Goal: Task Accomplishment & Management: Manage account settings

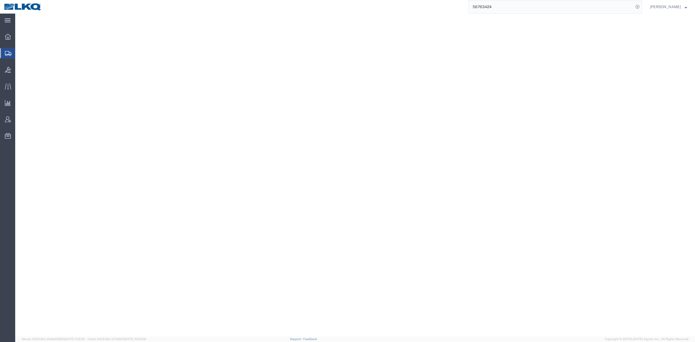
select select "30602"
select select "30605"
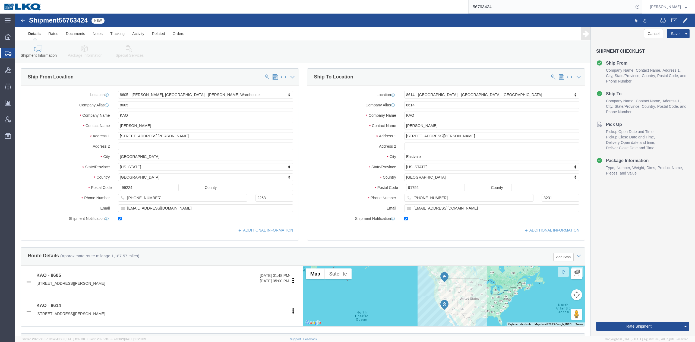
click at [522, 5] on input "56763424" at bounding box center [551, 6] width 165 height 13
type input "56685246"
click at [642, 8] on icon at bounding box center [638, 7] width 8 height 8
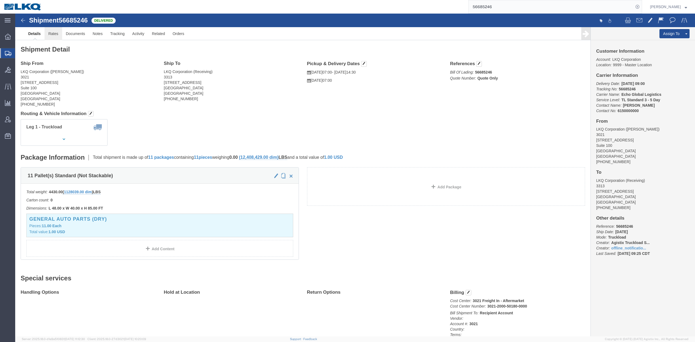
click link "Rates"
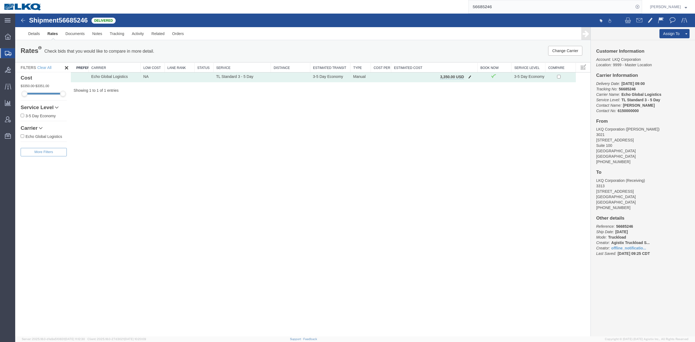
click at [473, 80] on button "button" at bounding box center [469, 77] width 7 height 7
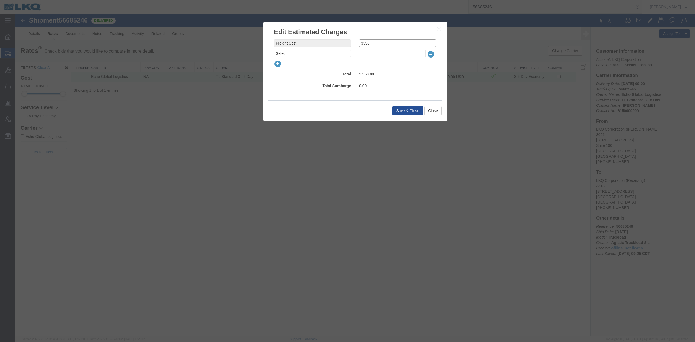
click at [363, 45] on input "3350" at bounding box center [397, 43] width 77 height 8
type input "6350"
click at [406, 112] on button "Save & Close" at bounding box center [408, 110] width 31 height 9
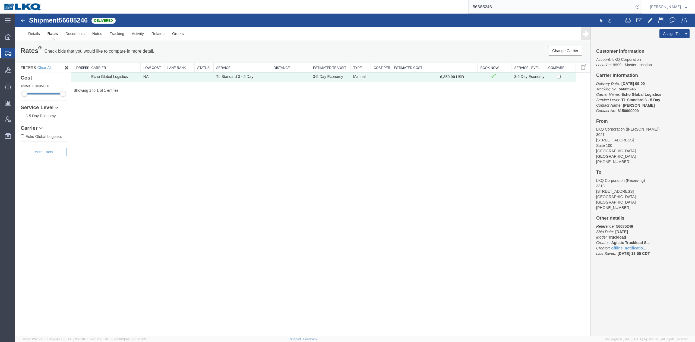
click at [509, 8] on input "56685246" at bounding box center [551, 6] width 165 height 13
paste input "4299"
click at [642, 5] on icon at bounding box center [638, 7] width 8 height 8
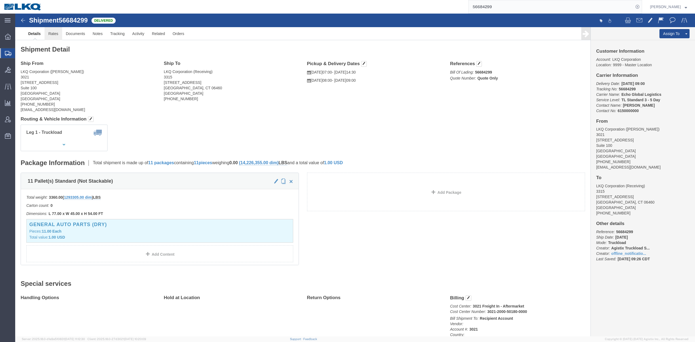
drag, startPoint x: 55, startPoint y: 33, endPoint x: 40, endPoint y: 18, distance: 20.8
click link "Rates"
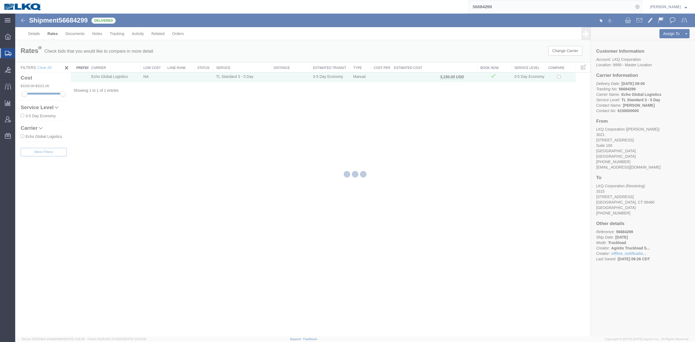
click at [416, 108] on div "Shipment 56684299 1 of 1 Delivered Details Rates Documents Notes Tracking Activ…" at bounding box center [355, 175] width 680 height 323
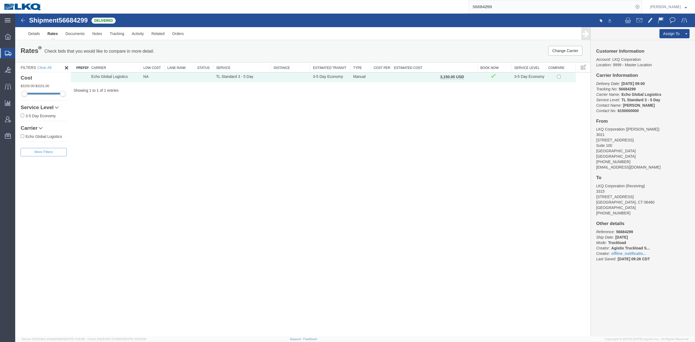
click at [526, 129] on div "Shipment 56684299 1 of 1 Delivered Details Rates Documents Notes Tracking Activ…" at bounding box center [355, 175] width 680 height 323
click at [136, 35] on link "Activity" at bounding box center [138, 33] width 20 height 13
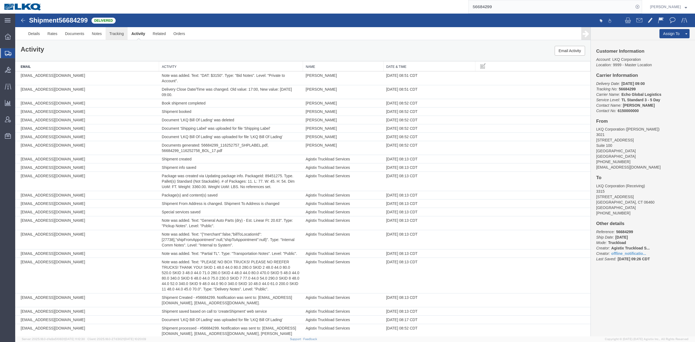
click at [113, 34] on link "Tracking" at bounding box center [117, 33] width 22 height 13
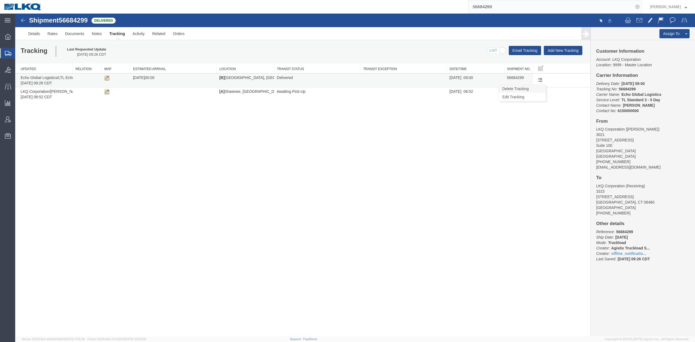
click at [532, 90] on link "Delete Tracking" at bounding box center [522, 89] width 47 height 8
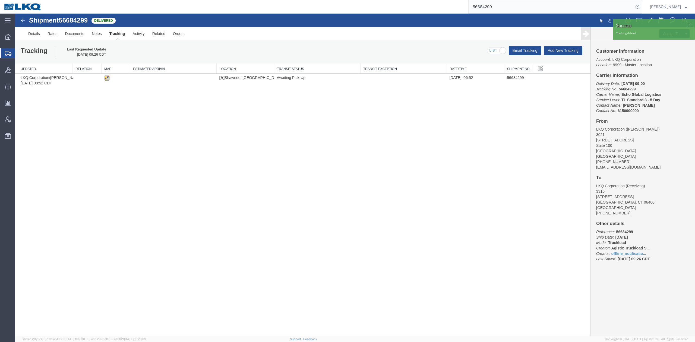
click at [405, 152] on div "Shipment 56684299 1 of 1 Delivered Details Rates Documents Notes Tracking Activ…" at bounding box center [355, 175] width 680 height 323
click at [120, 34] on link "Tracking" at bounding box center [117, 33] width 23 height 13
click at [545, 80] on div "Delete Tracking Edit Tracking" at bounding box center [541, 80] width 10 height 8
click at [531, 66] on link "Delete Tracking" at bounding box center [522, 64] width 47 height 8
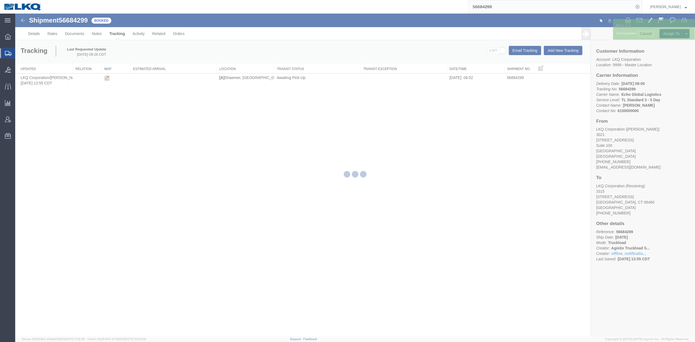
click at [550, 144] on div at bounding box center [355, 175] width 680 height 323
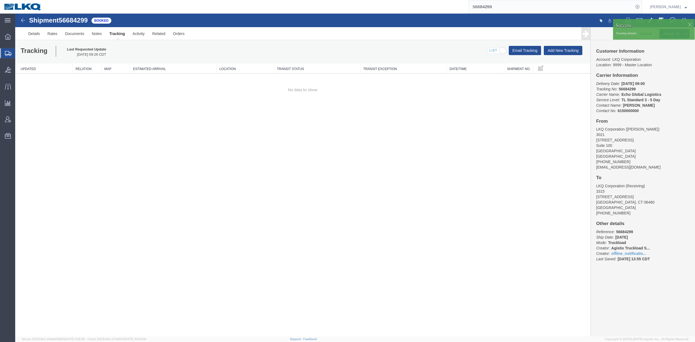
click at [691, 23] on div at bounding box center [690, 24] width 8 height 8
click at [644, 35] on button "Cancel" at bounding box center [646, 33] width 20 height 9
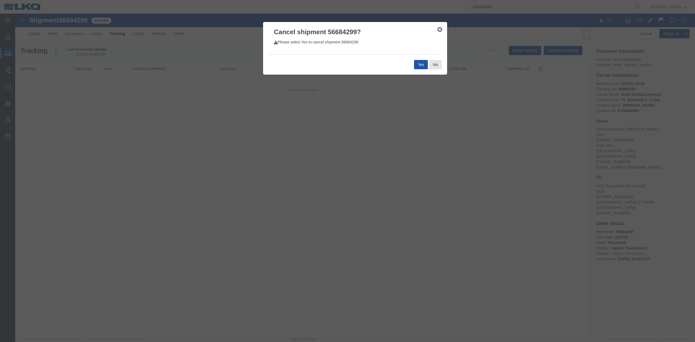
click at [423, 65] on button "Yes" at bounding box center [421, 64] width 14 height 9
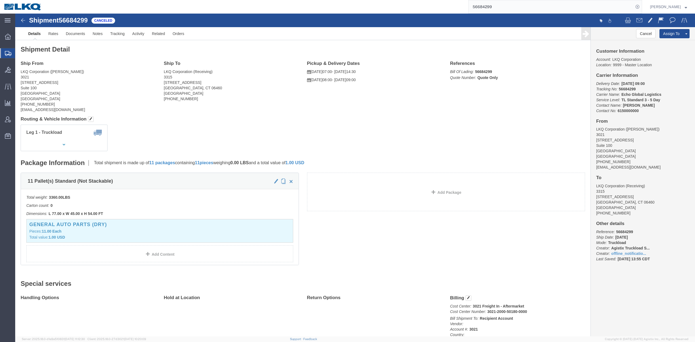
click at [494, 8] on input "56684299" at bounding box center [551, 6] width 165 height 13
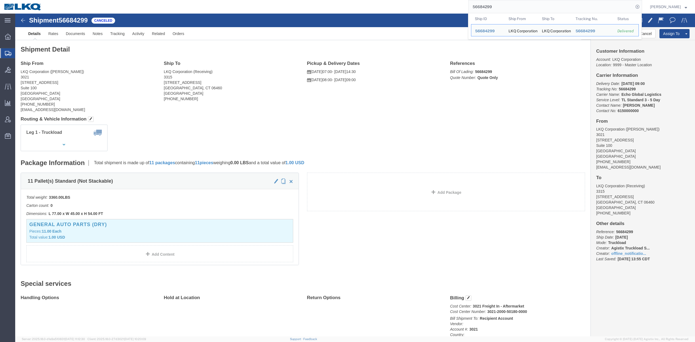
click at [494, 8] on input "56684299" at bounding box center [551, 6] width 165 height 13
paste input "763685"
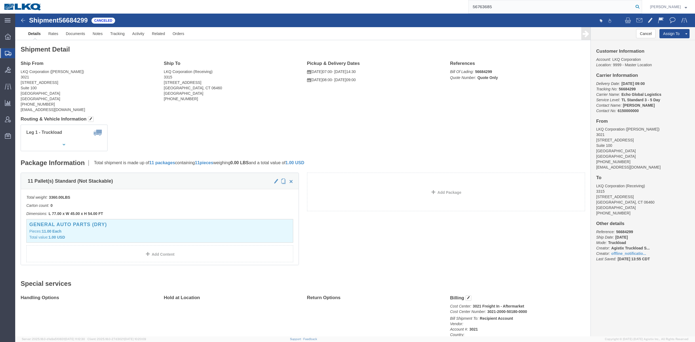
type input "56763685"
click at [642, 8] on icon at bounding box center [638, 7] width 8 height 8
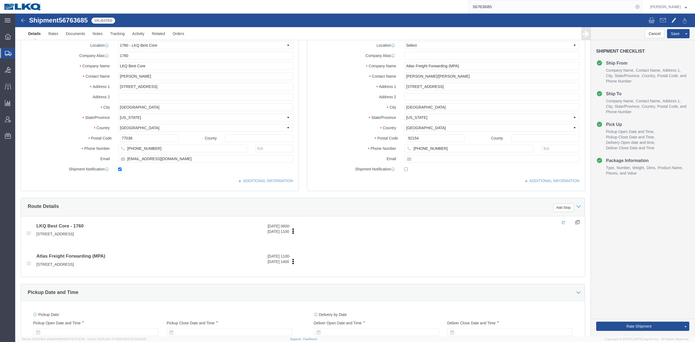
select select "27634"
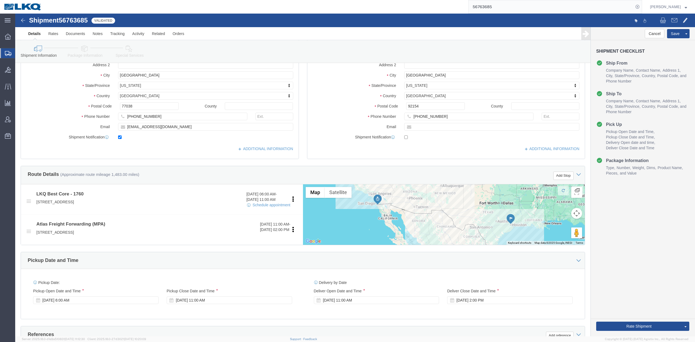
scroll to position [181, 0]
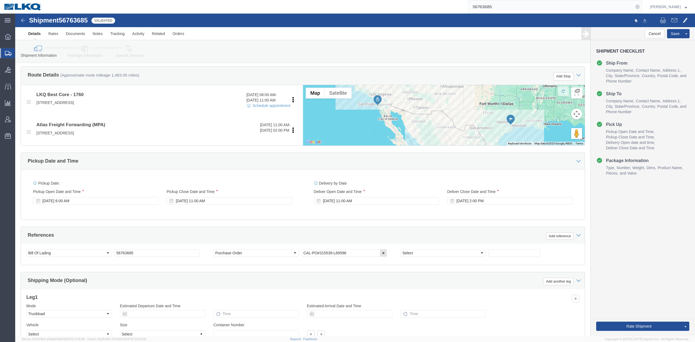
click div "Pickup Date and Time"
click div "References Add reference"
click select "Select Account Type Activity ID Airline Appointment Number ASN Batch Request # …"
select select "QUOTENUM"
click select "Select Account Type Activity ID Airline Appointment Number ASN Batch Request # …"
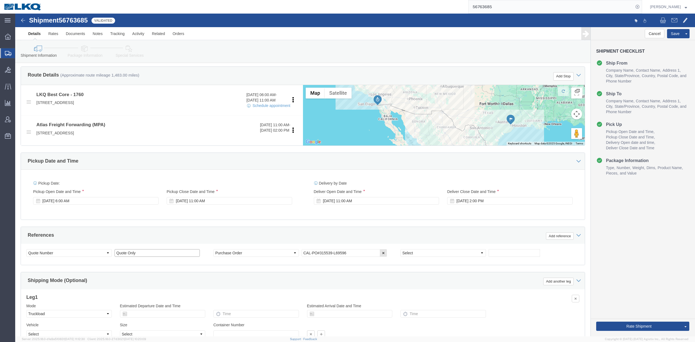
type input "Quote Only"
select select "BOL"
paste input "56763685"
type input "v"
paste input "56763685"
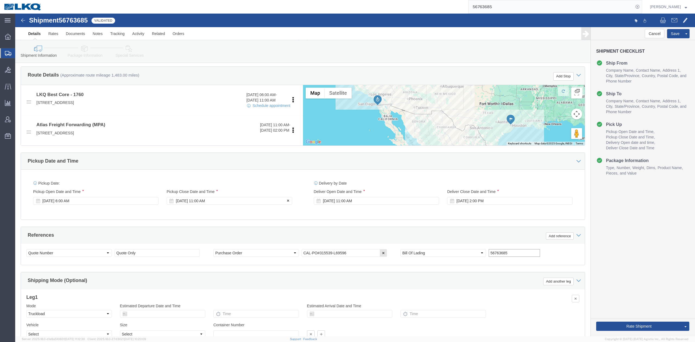
type input "56763685"
click div "Sep 11 2025 11:00 AM"
click div "Sep 11 2025 6:00 AM"
click div "References Add reference"
click div "Sep 12 2025 6:00 AM"
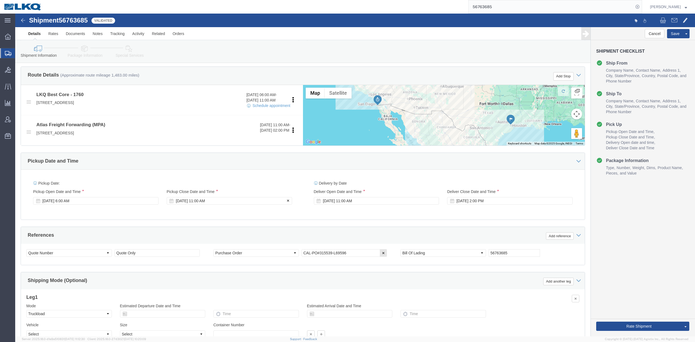
click div "Sep 12 2025 11:00 AM"
click div "References Add reference"
click select "Select Account Type Activity ID Airline Appointment Number ASN Batch Request # …"
select select "BOL"
click select "Select Account Type Activity ID Airline Appointment Number ASN Batch Request # …"
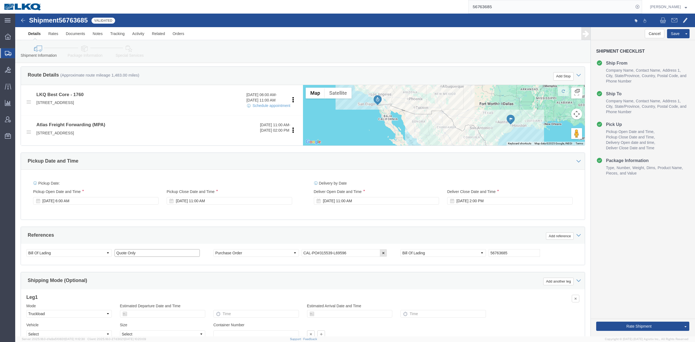
paste input "56763685"
type input "56763685"
click div "Select Account Type Activity ID Airline Appointment Number ASN Batch Request # …"
click select "Select Account Type Activity ID Airline Appointment Number ASN Batch Request # …"
select select
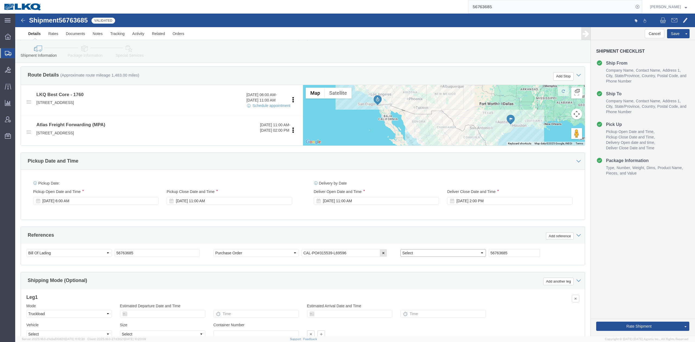
click select "Select Account Type Activity ID Airline Appointment Number ASN Batch Request # …"
drag, startPoint x: 499, startPoint y: 242, endPoint x: 432, endPoint y: 242, distance: 66.6
click div "Select Account Type Activity ID Airline Appointment Number ASN Batch Request # …"
click div "Ship From Location Location 1760 - LKQ Best Core Select My Profile Location 110…"
click button "Rate Shipment"
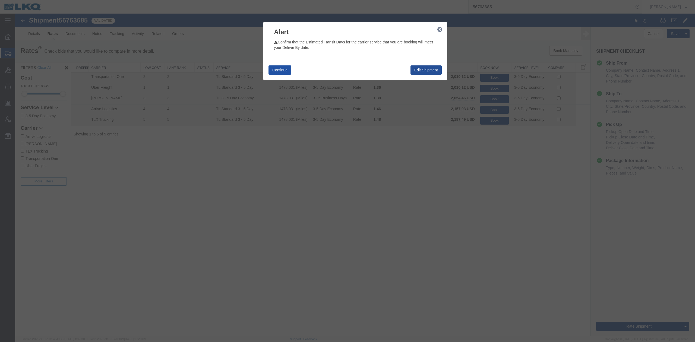
click at [270, 67] on button "Continue" at bounding box center [280, 69] width 23 height 9
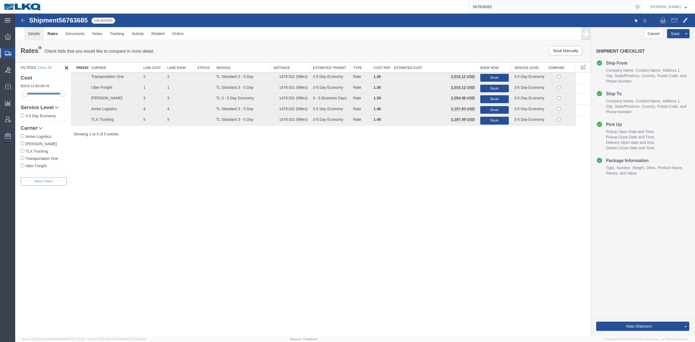
click at [32, 34] on link "Details" at bounding box center [33, 33] width 19 height 13
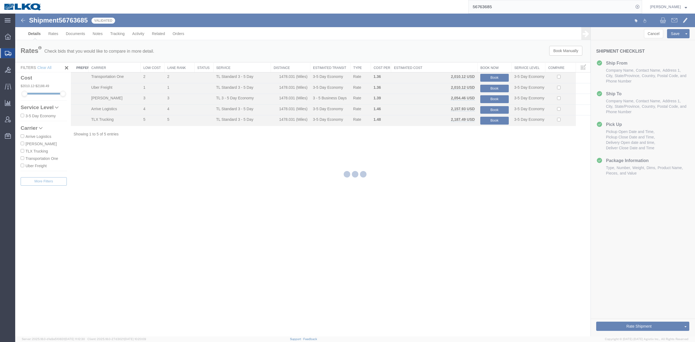
select select "27634"
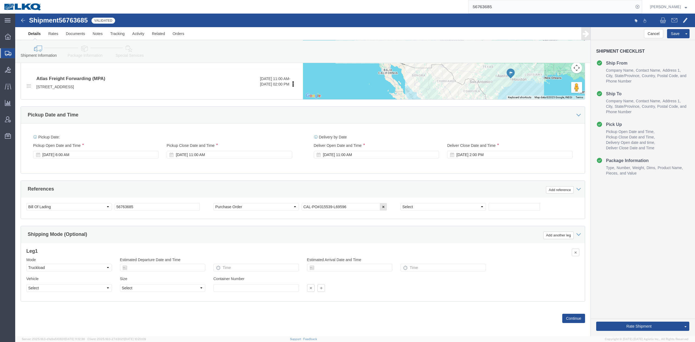
scroll to position [232, 0]
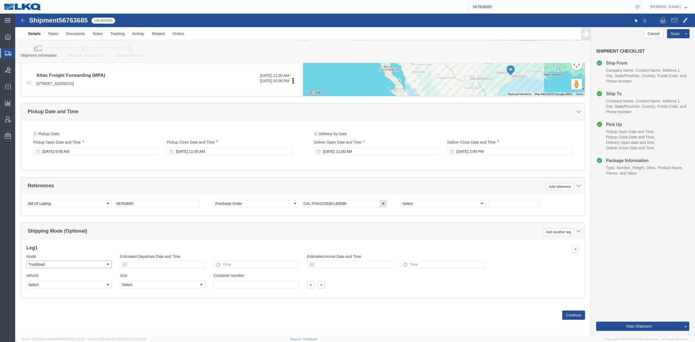
click select "Select Air Less than Truckload Multi-Leg Ocean Freight Rail Small Parcel Truckl…"
select select "RAIL"
click select "Select Air Less than Truckload Multi-Leg Ocean Freight Rail Small Parcel Truckl…"
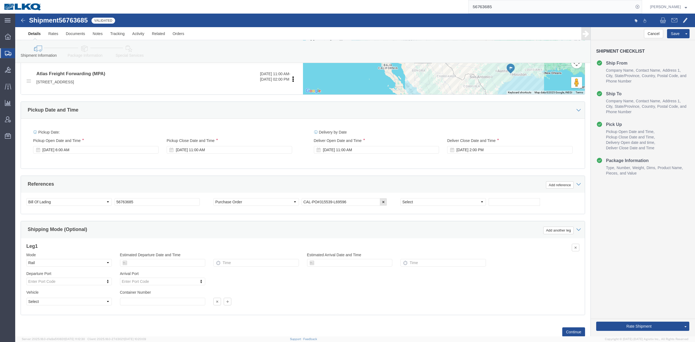
click div "References Add reference"
click button "Rate Shipment"
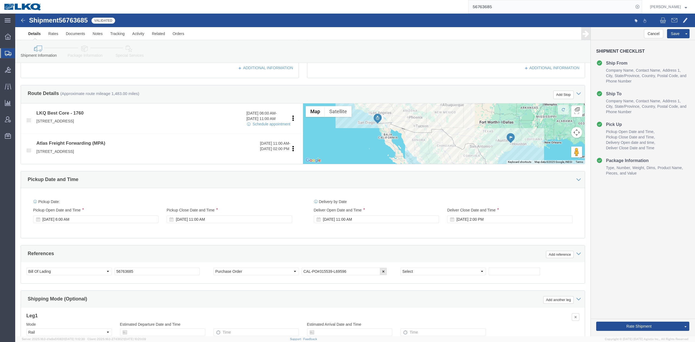
scroll to position [160, 0]
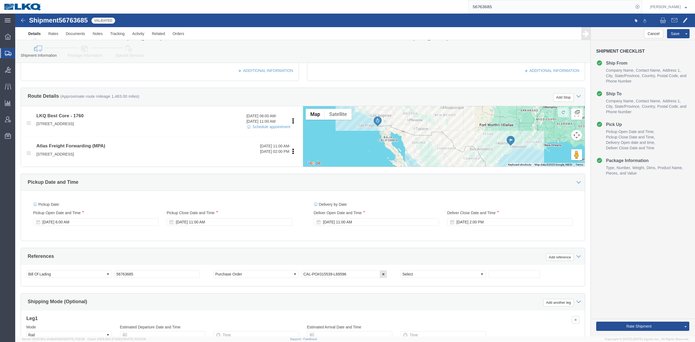
drag, startPoint x: 557, startPoint y: 123, endPoint x: 484, endPoint y: 141, distance: 75.7
click button "Map camera controls"
click button "Move up"
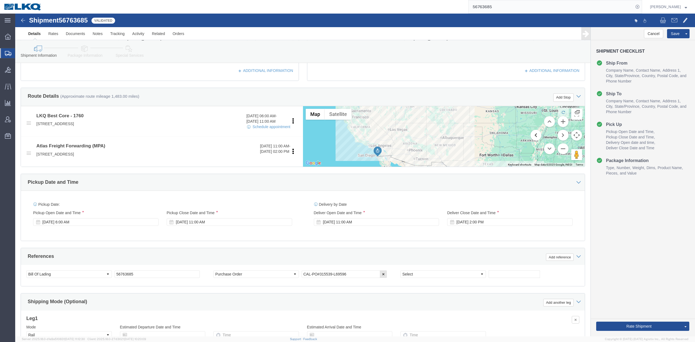
click button "Move left"
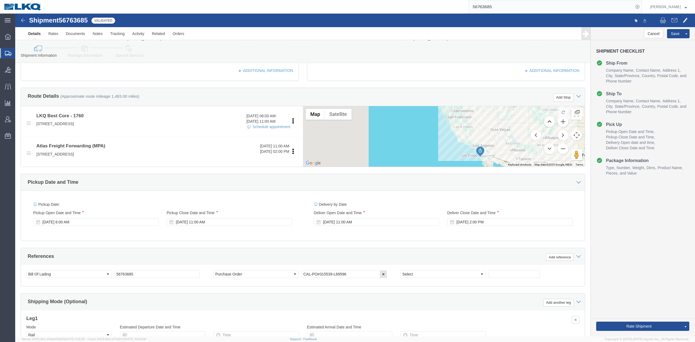
click button "Move up"
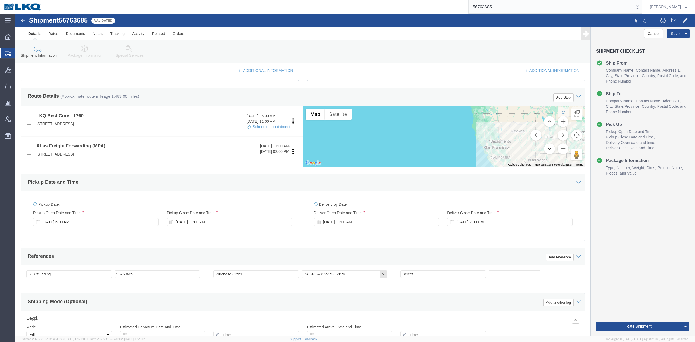
click button "Move down"
click button "Move right"
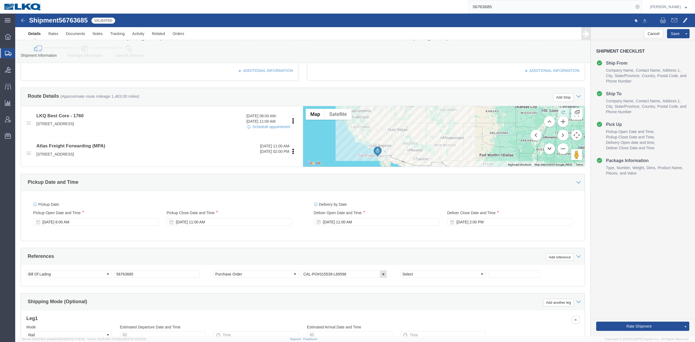
click button "Move down"
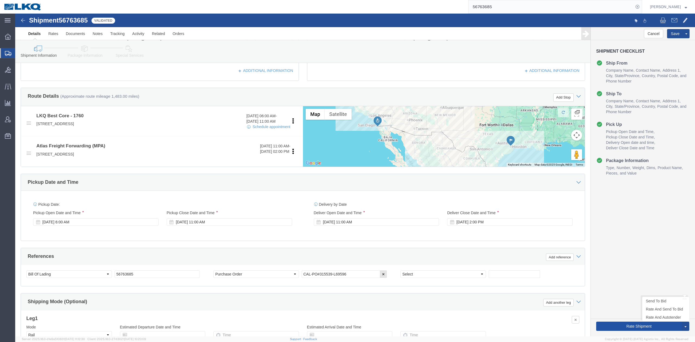
click button "Rate Shipment"
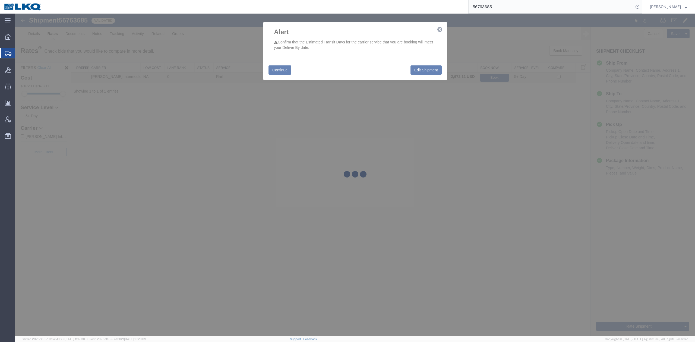
scroll to position [0, 0]
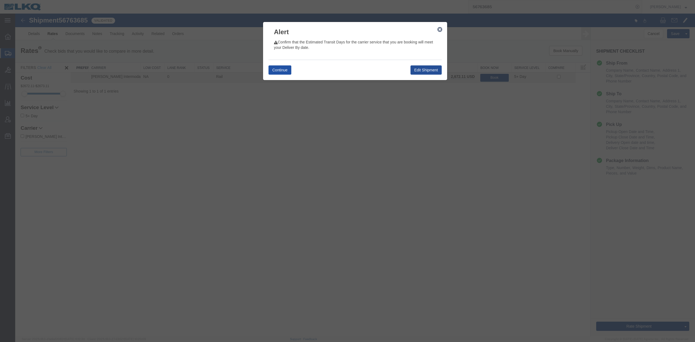
drag, startPoint x: 287, startPoint y: 67, endPoint x: 488, endPoint y: 62, distance: 201.1
click at [287, 67] on button "Continue" at bounding box center [280, 69] width 23 height 9
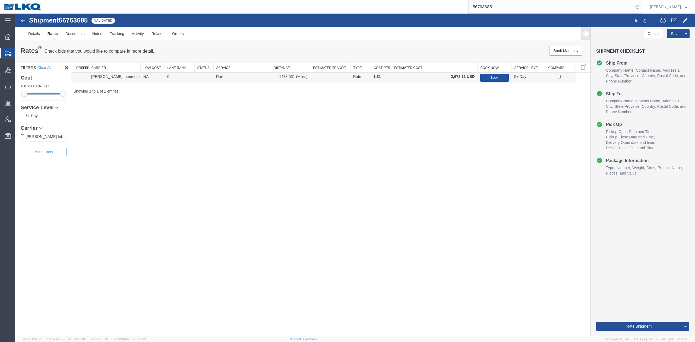
click at [500, 76] on button "Book" at bounding box center [495, 78] width 29 height 8
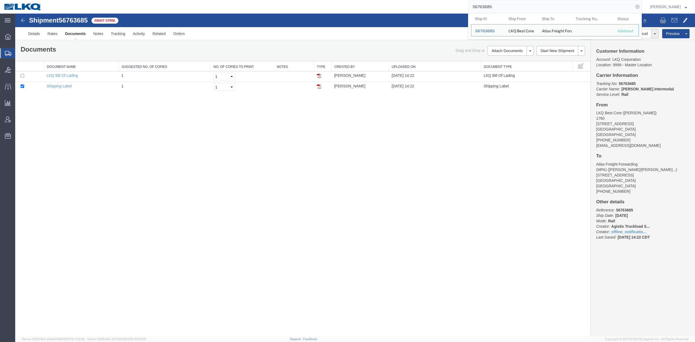
click at [525, 11] on input "56763685" at bounding box center [551, 6] width 165 height 13
paste input "80521"
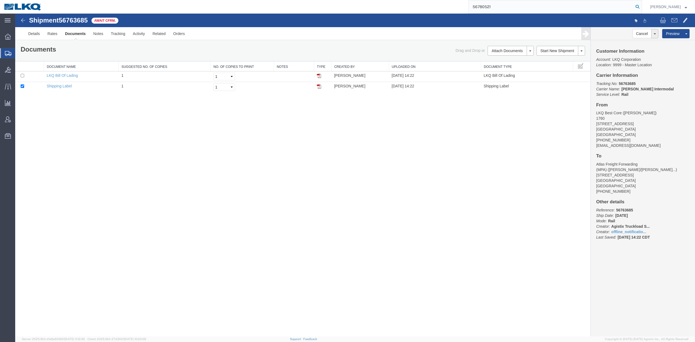
click at [642, 4] on icon at bounding box center [638, 7] width 8 height 8
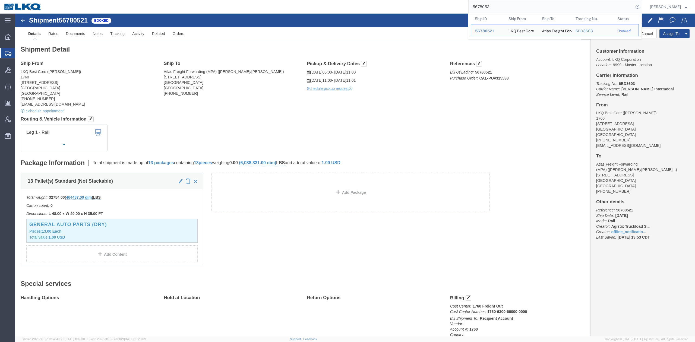
click div "Leg 1 - Rail Vehicle 1: Boxcar"
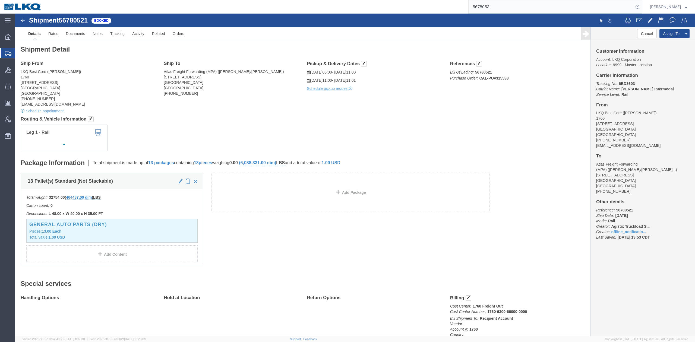
click at [490, 7] on input "56780521" at bounding box center [551, 6] width 165 height 13
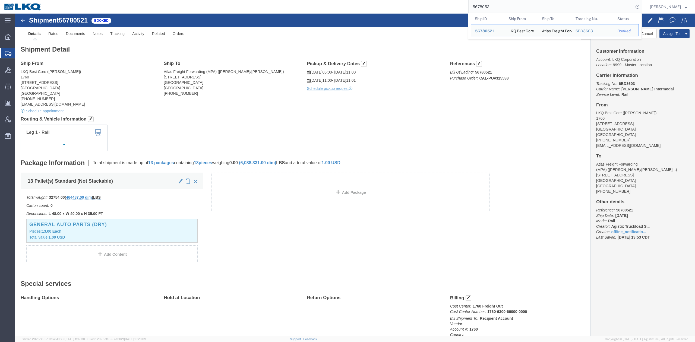
paste input "79884"
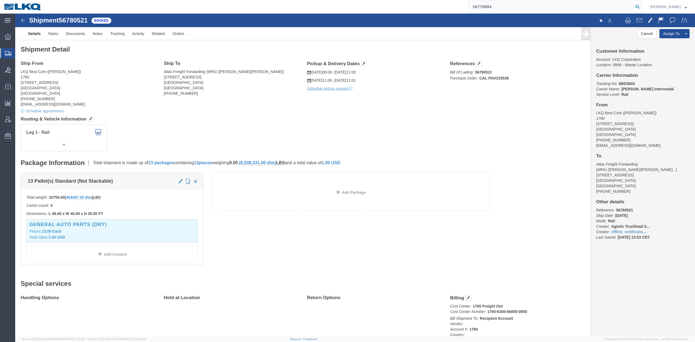
click at [634, 9] on input "56779884" at bounding box center [551, 6] width 165 height 13
type input "56779884"
drag, startPoint x: 647, startPoint y: 7, endPoint x: 640, endPoint y: 12, distance: 8.4
click at [642, 7] on icon at bounding box center [638, 7] width 8 height 8
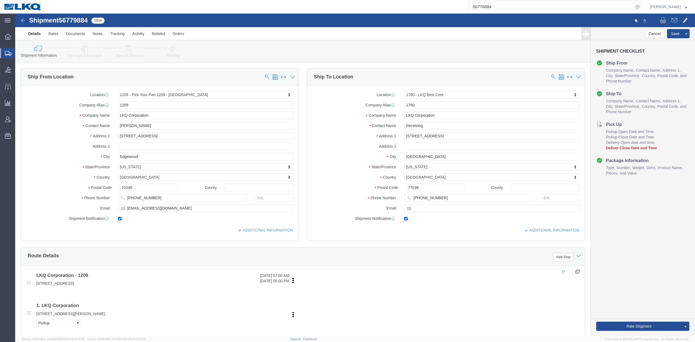
select select "27418"
select select "27634"
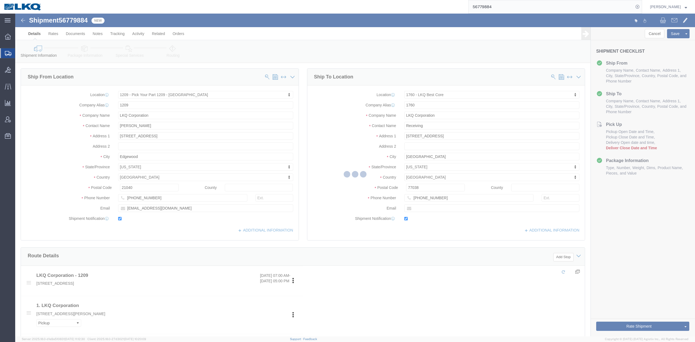
scroll to position [72, 0]
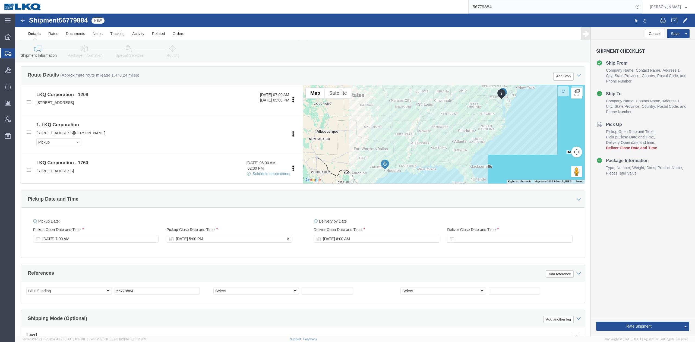
click div "Sep 18 2025 5:00 PM"
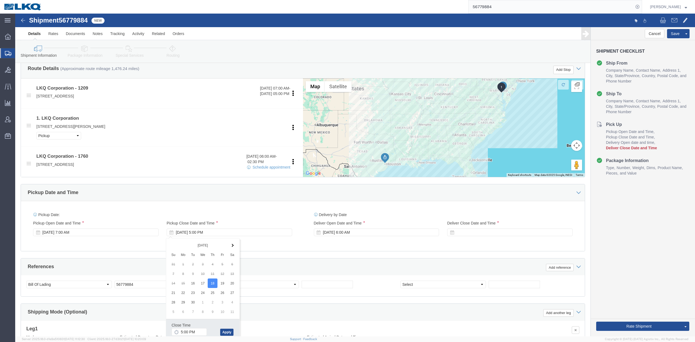
click div "References Add reference"
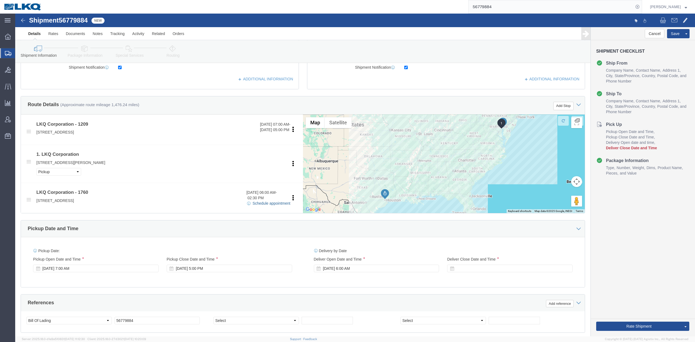
click link "Schedule appointment"
select select
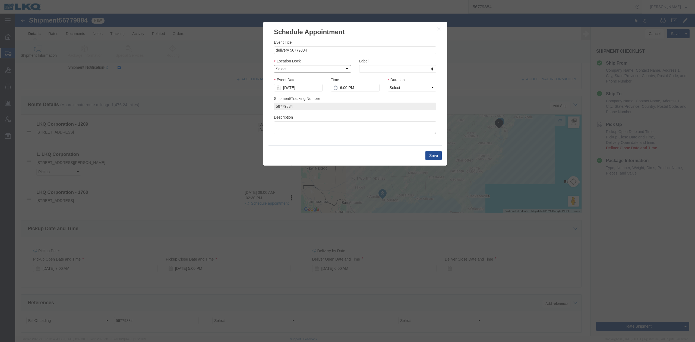
click select "Select 1760 - LKQ Best Core 1760 - Outbound Loads"
select select "1"
click select "Select 1760 - LKQ Best Core 1760 - Outbound Loads"
drag, startPoint x: 298, startPoint y: 88, endPoint x: 284, endPoint y: 77, distance: 17.8
click input "[DATE]"
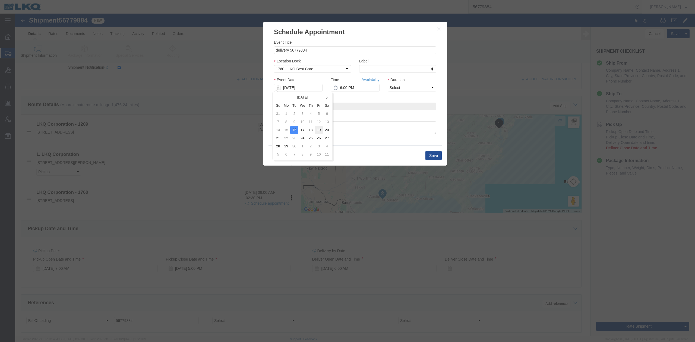
click td "19"
drag, startPoint x: 398, startPoint y: 90, endPoint x: 383, endPoint y: 77, distance: 20.4
click select "Select 15 min 30 min 45 min 1 hr 2 hr 3 hr 4 hr"
select select "15"
click select "Select 15 min 30 min 45 min 1 hr 2 hr 3 hr 4 hr"
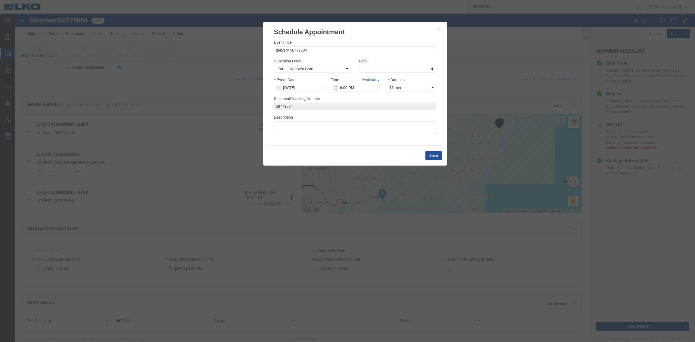
click link "Availability"
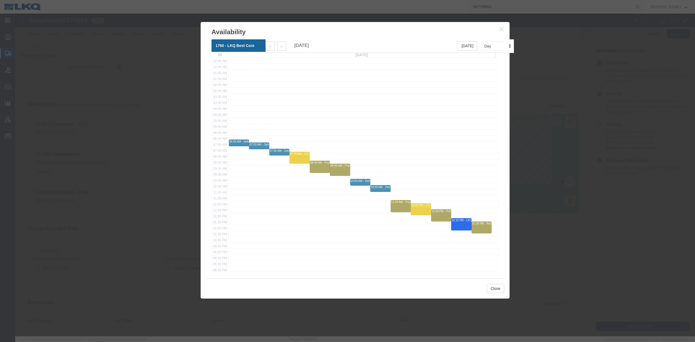
click icon "button"
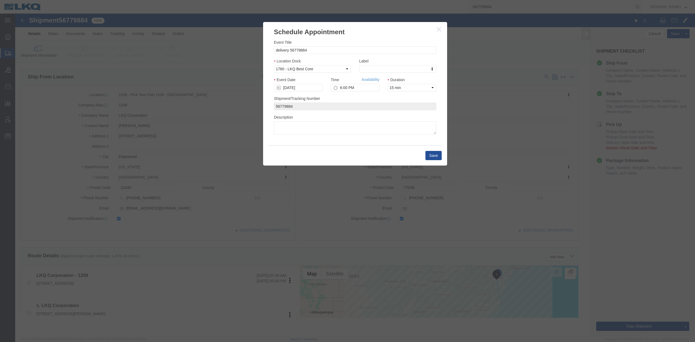
scroll to position [0, 0]
click input "6:00 PM"
type input "7:15 AM"
click button "Save"
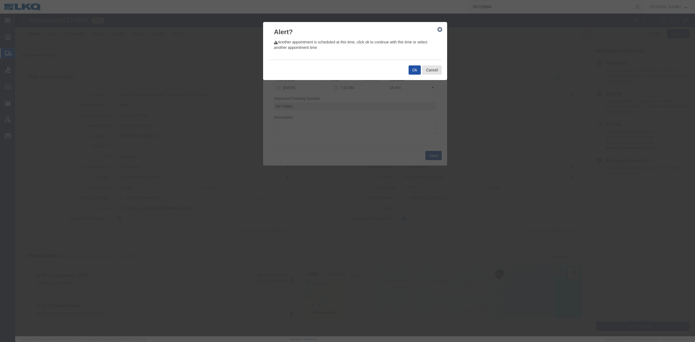
click button "Ok"
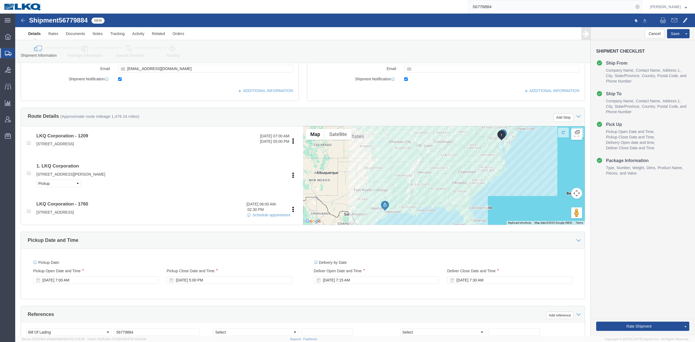
scroll to position [217, 0]
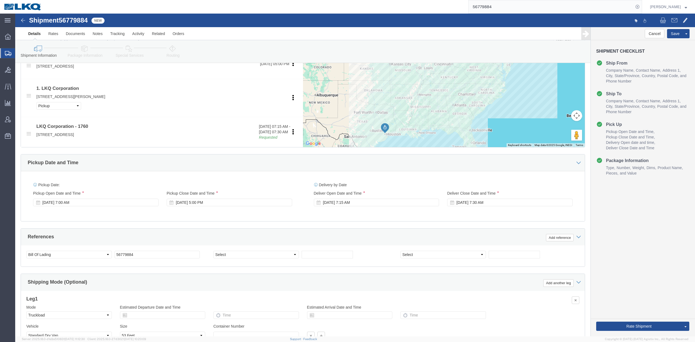
click link "Send To Bid"
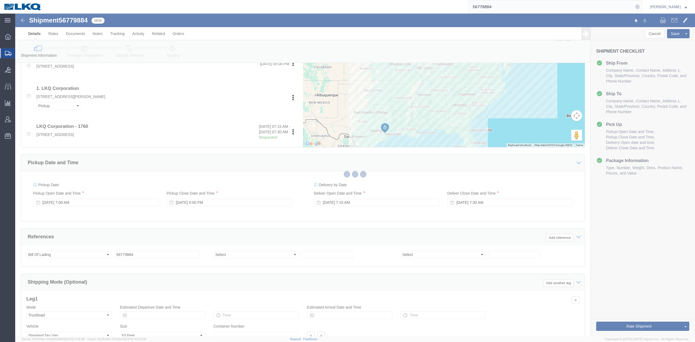
select select "27418"
select select "27634"
select select "TL"
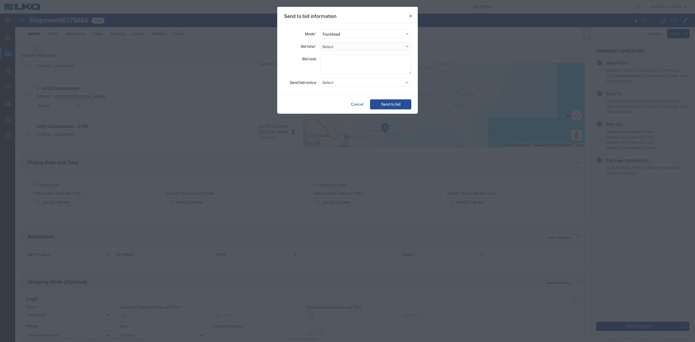
click at [360, 45] on select "Select 30 Min (Rush) 1 Hour (Rush) 2 Hours (Rush) 4 Hours (Rush) 8 Hours (Rush)…" at bounding box center [365, 46] width 91 height 9
select select "24"
click at [320, 42] on select "Select 30 Min (Rush) 1 Hour (Rush) 2 Hours (Rush) 4 Hours (Rush) 8 Hours (Rush)…" at bounding box center [365, 46] width 91 height 9
click at [332, 83] on button "Select" at bounding box center [365, 82] width 91 height 9
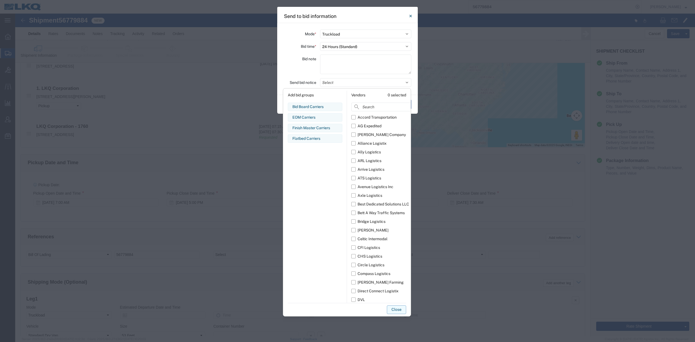
click at [314, 110] on div "Bid Board Carriers Edit bid group Remove bid group" at bounding box center [315, 107] width 55 height 8
click at [392, 311] on button "Close" at bounding box center [396, 310] width 19 height 9
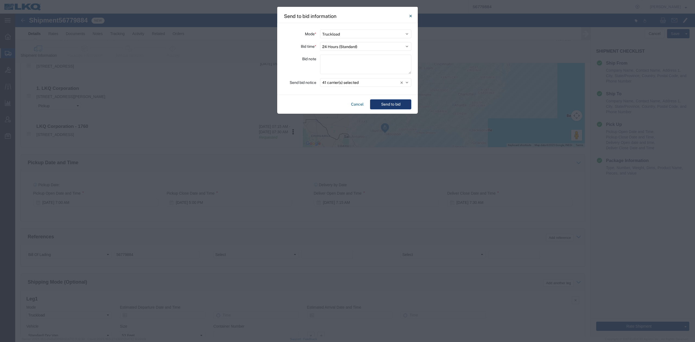
click at [387, 108] on button "Send to bid" at bounding box center [390, 104] width 41 height 10
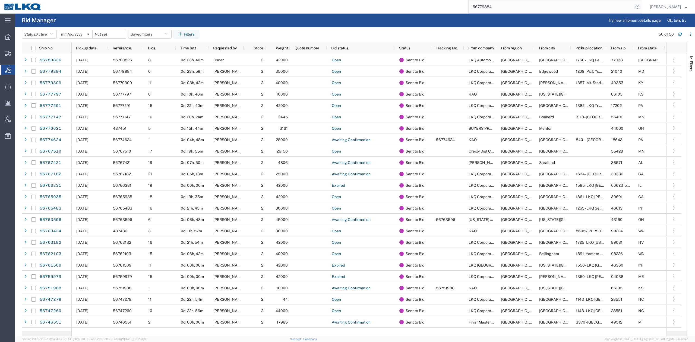
click at [520, 5] on input "56779884" at bounding box center [551, 6] width 165 height 13
paste input "46303"
type input "56746303"
click at [642, 7] on icon at bounding box center [638, 7] width 8 height 8
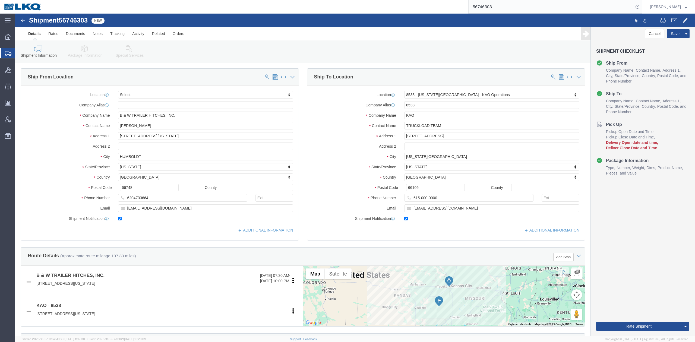
select select
select select "30591"
click at [508, 10] on input "56746303" at bounding box center [551, 6] width 165 height 13
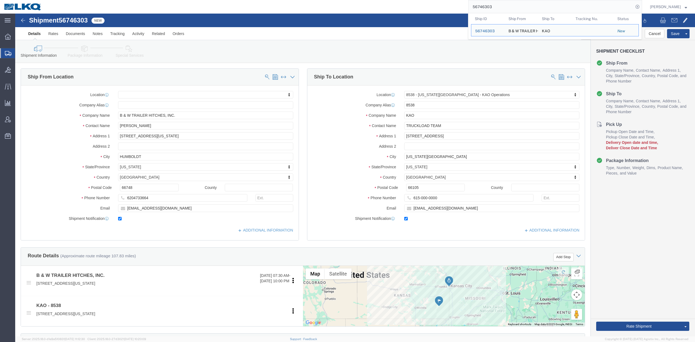
click at [508, 10] on input "56746303" at bounding box center [551, 6] width 165 height 13
paste input "550889"
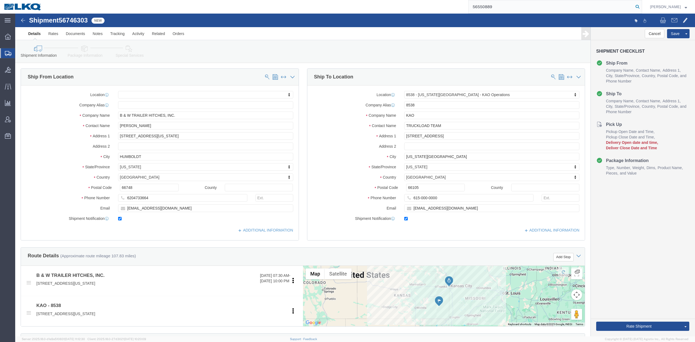
click at [642, 7] on icon at bounding box center [638, 7] width 8 height 8
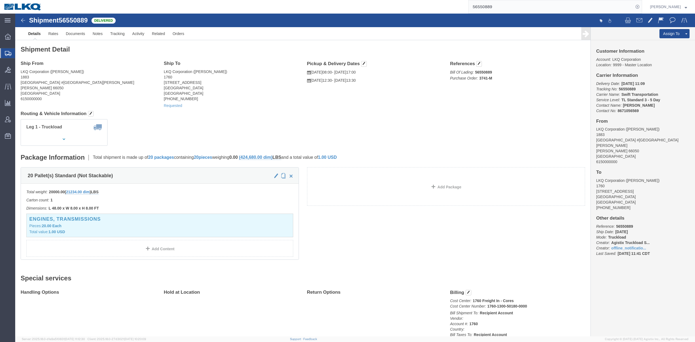
click at [494, 4] on input "56550889" at bounding box center [551, 6] width 165 height 13
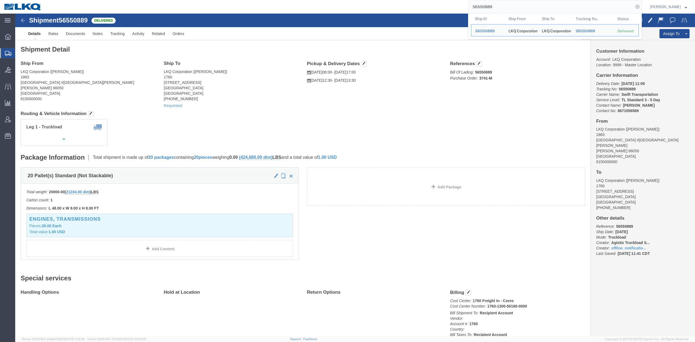
click at [494, 4] on input "56550889" at bounding box center [551, 6] width 165 height 13
paste input "691944"
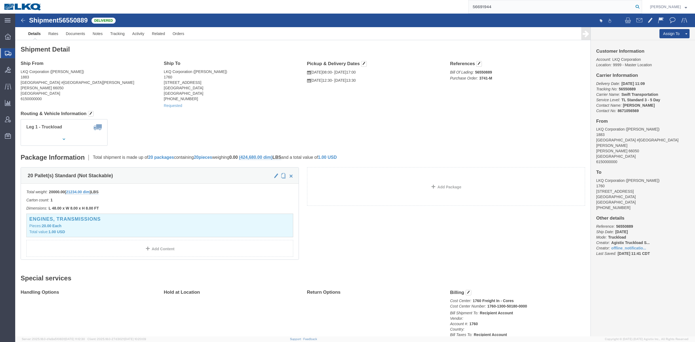
click at [642, 8] on icon at bounding box center [638, 7] width 8 height 8
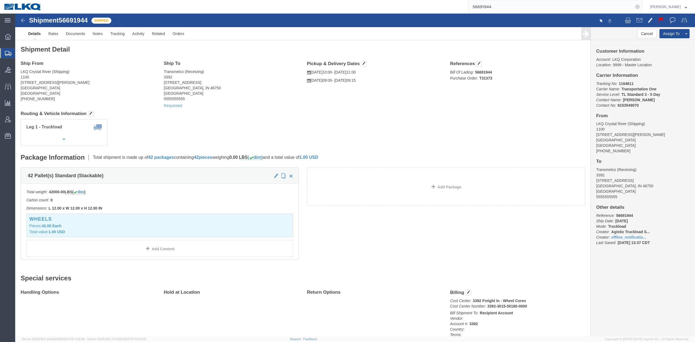
drag, startPoint x: 261, startPoint y: 108, endPoint x: 268, endPoint y: 108, distance: 7.4
click div "Leg 1 - Truckload Vehicle 1: Standard Dry Van (53 Feet) Number of trucks: 1"
click button
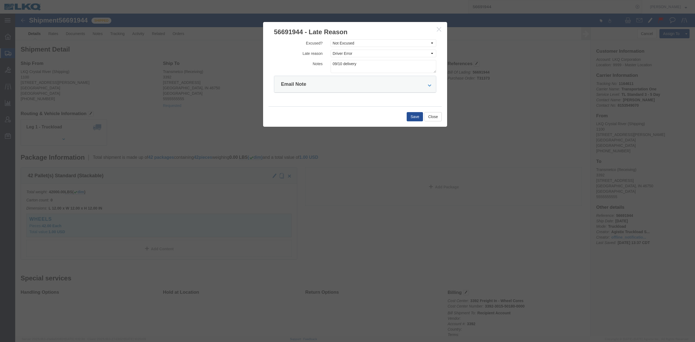
click icon "button"
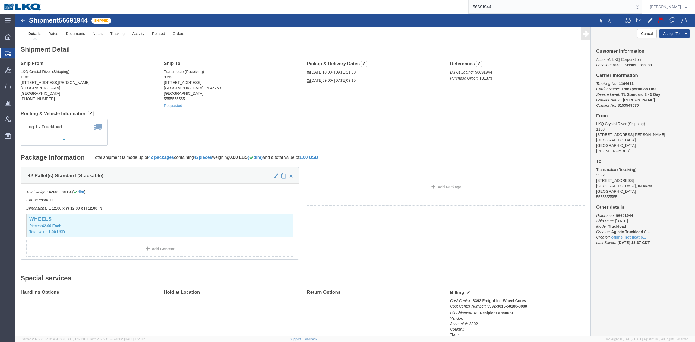
click div "Leg 1 - Truckload Vehicle 1: Standard Dry Van (53 Feet) Number of trucks: 1"
drag, startPoint x: 503, startPoint y: 4, endPoint x: 541, endPoint y: 6, distance: 38.1
click at [503, 4] on input "56691944" at bounding box center [551, 6] width 165 height 13
paste input "780826"
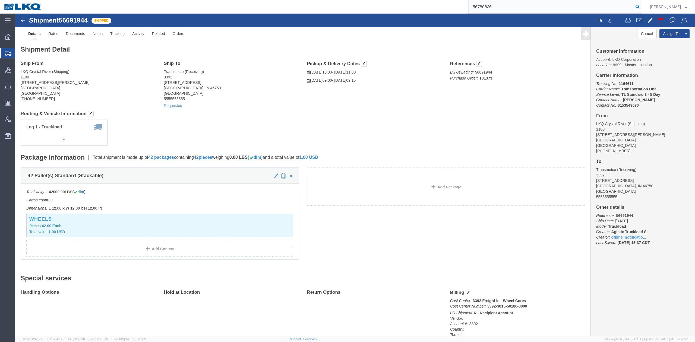
type input "56780826"
click at [642, 8] on icon at bounding box center [638, 7] width 8 height 8
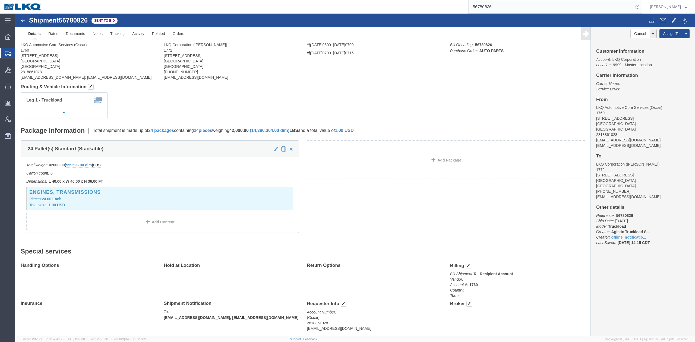
click address "LKQ Corporation (Brian Schmidt) 1772 32 Dart Rd Newnan, GA 30265 United States …"
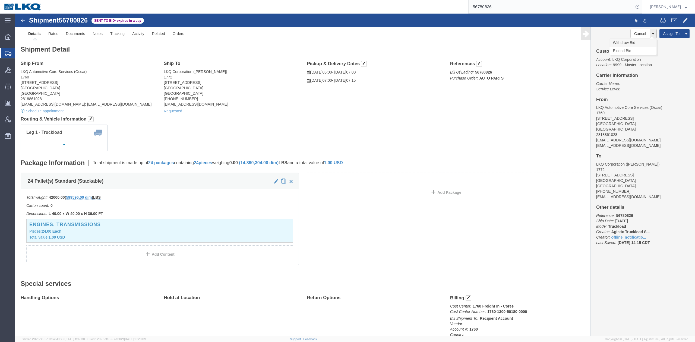
click link "Withdraw Bid"
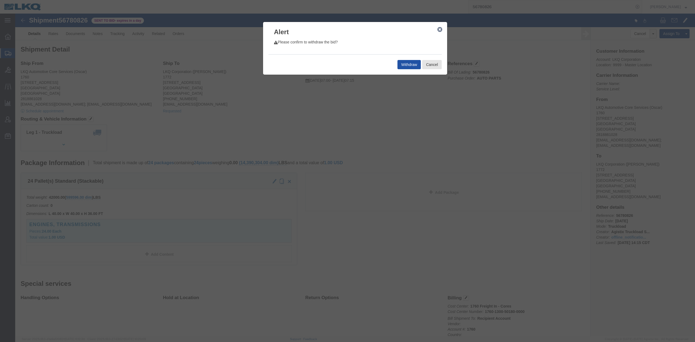
click button "Withdraw"
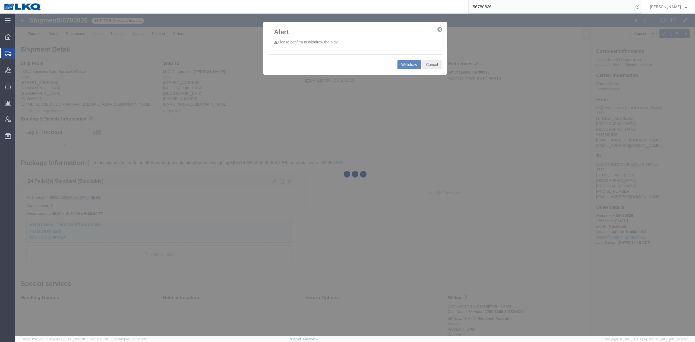
select select "27634"
select select "30704"
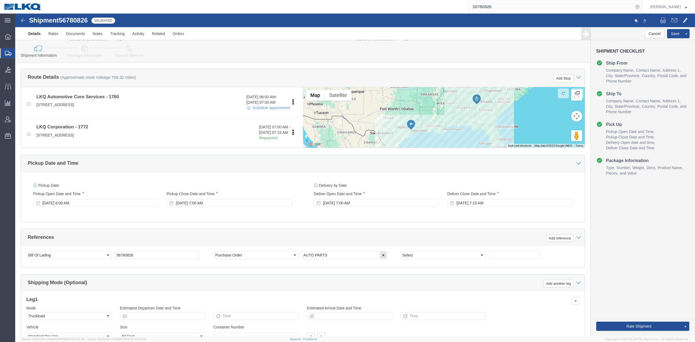
scroll to position [181, 0]
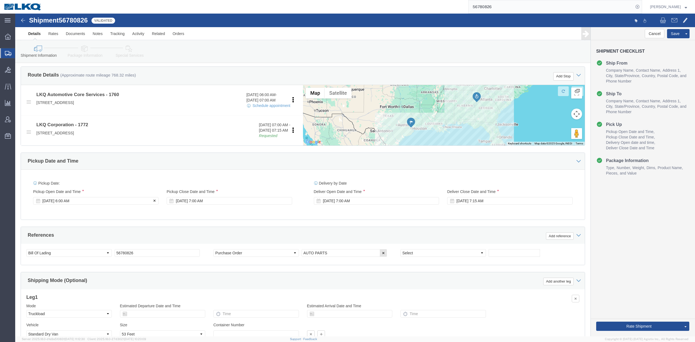
click div "Sep 12 2025 6:00 AM"
click div "Sep 12 2025 7:00 AM"
click div "References Add reference"
click link "Requested"
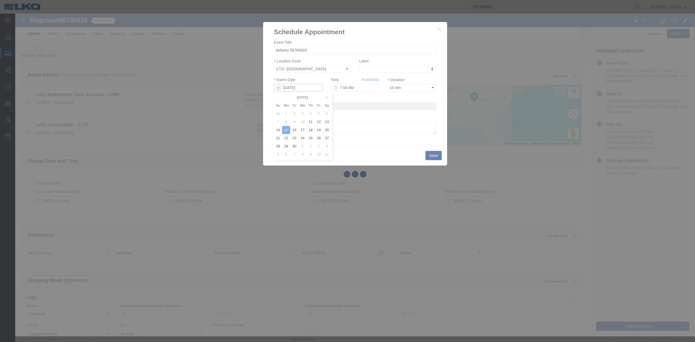
click input "09/15/2025"
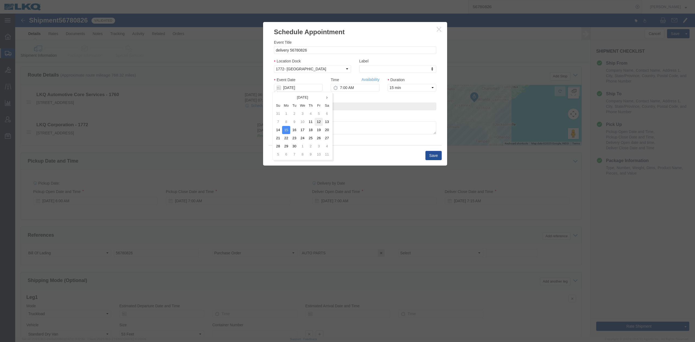
click td "12"
type input "[DATE]"
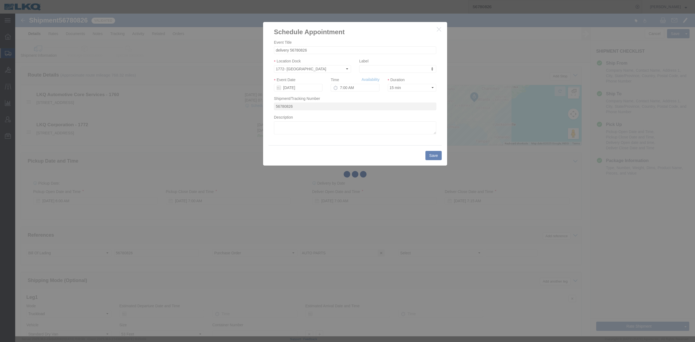
click at [369, 79] on div at bounding box center [355, 175] width 680 height 323
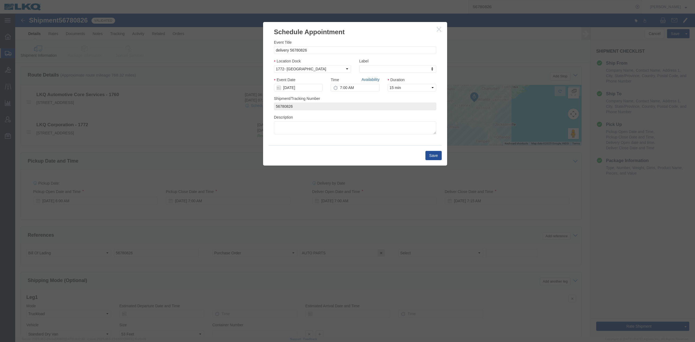
click link "Availability"
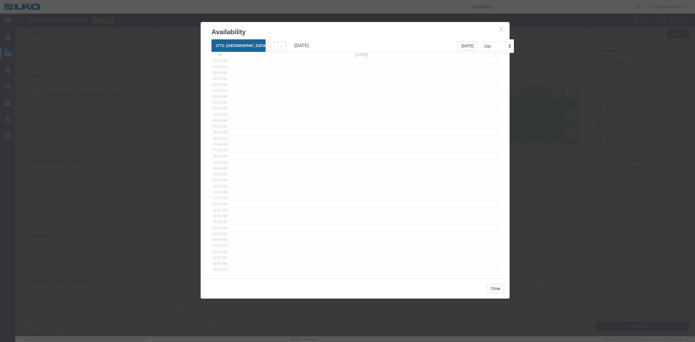
scroll to position [0, 0]
click h3 "Availability"
click icon "button"
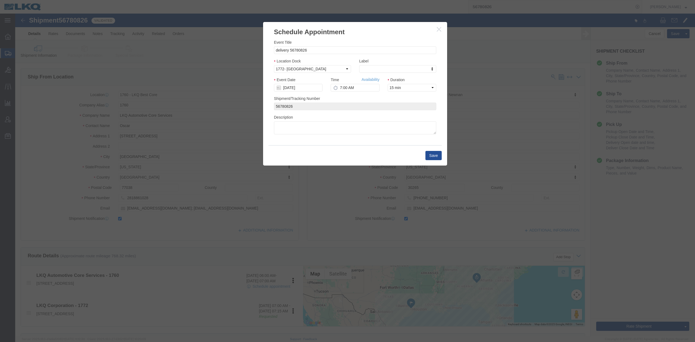
click div "Time Availability 7:00 AM"
click input "7:00 AM"
type input "2:00 PM"
click button "Save"
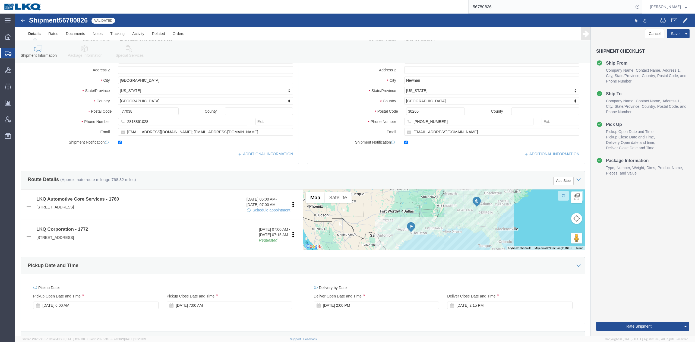
scroll to position [232, 0]
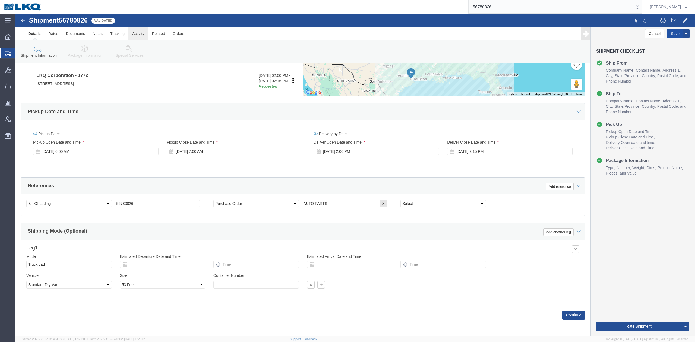
click button "Save"
click link "Notes"
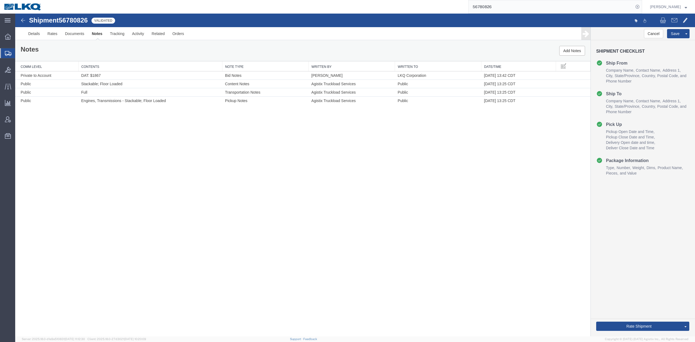
click at [15, 14] on link "Send To Bid" at bounding box center [15, 14] width 0 height 0
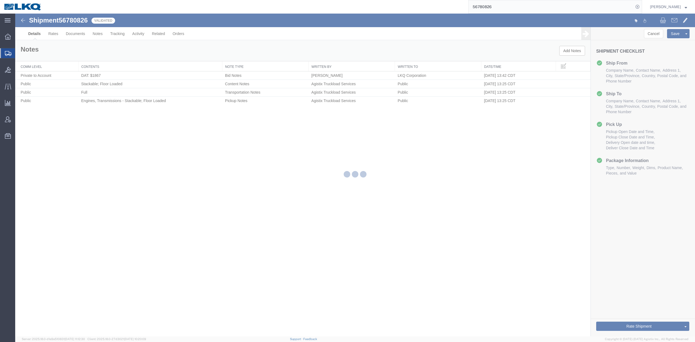
select select "27634"
select select "30704"
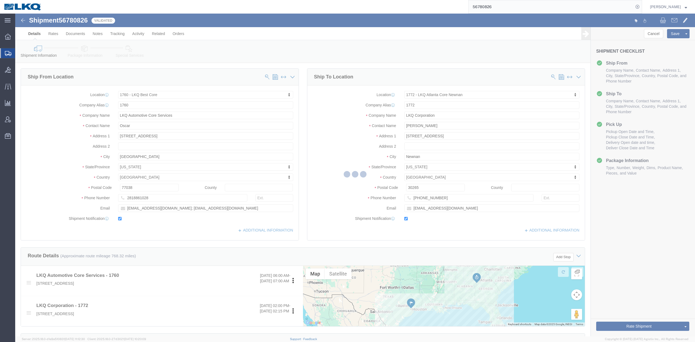
select select "TL"
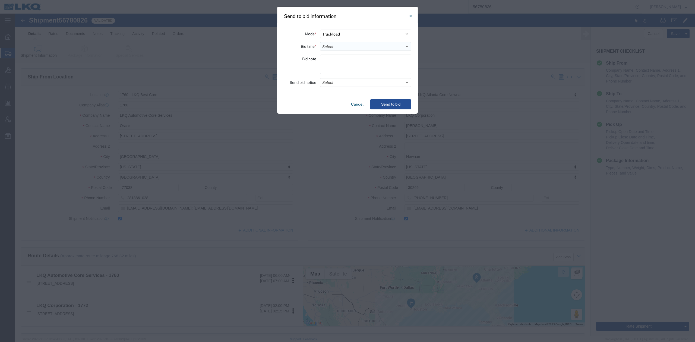
click at [334, 50] on select "Select 30 Min (Rush) 1 Hour (Rush) 2 Hours (Rush) 4 Hours (Rush) 8 Hours (Rush)…" at bounding box center [365, 46] width 91 height 9
select select "8"
click at [320, 42] on select "Select 30 Min (Rush) 1 Hour (Rush) 2 Hours (Rush) 4 Hours (Rush) 8 Hours (Rush)…" at bounding box center [365, 46] width 91 height 9
click at [332, 80] on button "Select" at bounding box center [365, 82] width 91 height 9
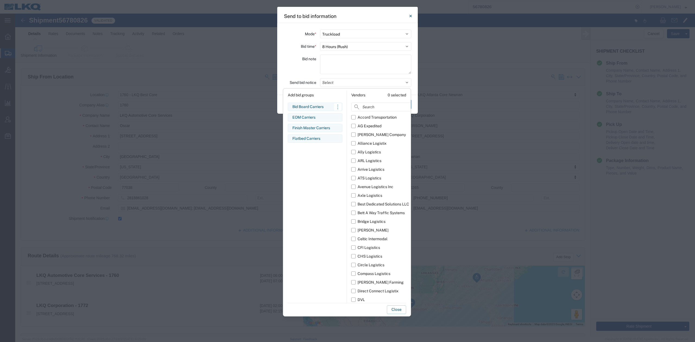
click at [316, 107] on div "Bid Board Carriers" at bounding box center [315, 107] width 45 height 6
click at [398, 310] on button "Close" at bounding box center [396, 310] width 19 height 9
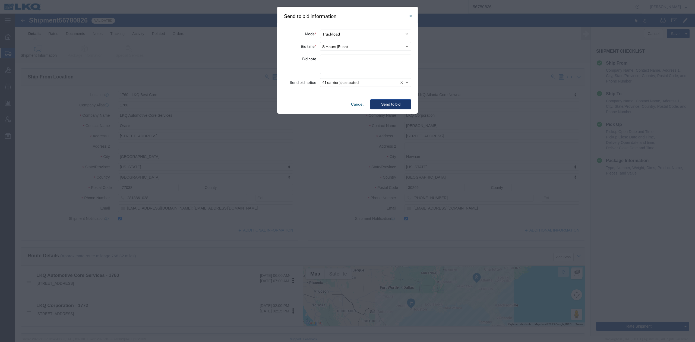
click at [381, 104] on button "Send to bid" at bounding box center [390, 104] width 41 height 10
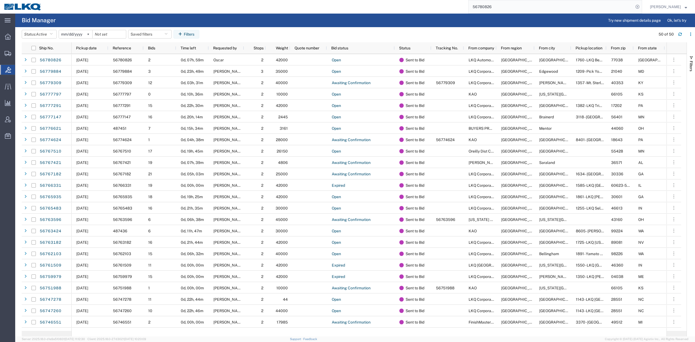
click at [499, 8] on input "56780826" at bounding box center [551, 6] width 165 height 13
click at [499, 7] on input "56780826" at bounding box center [551, 6] width 165 height 13
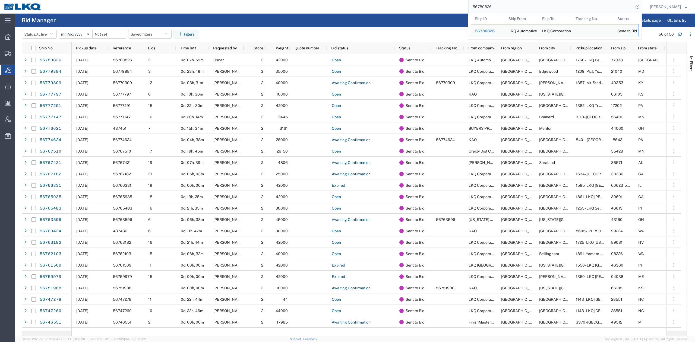
paste input "667134"
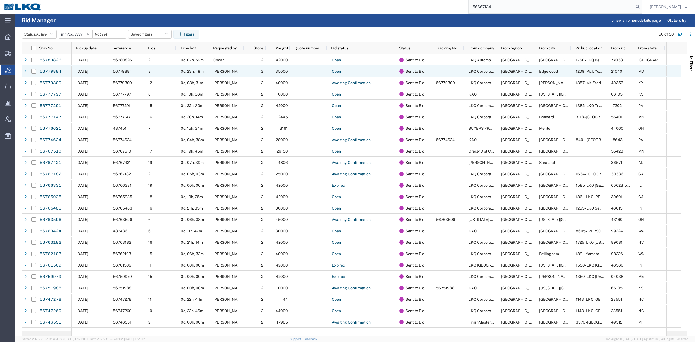
type input "56667134"
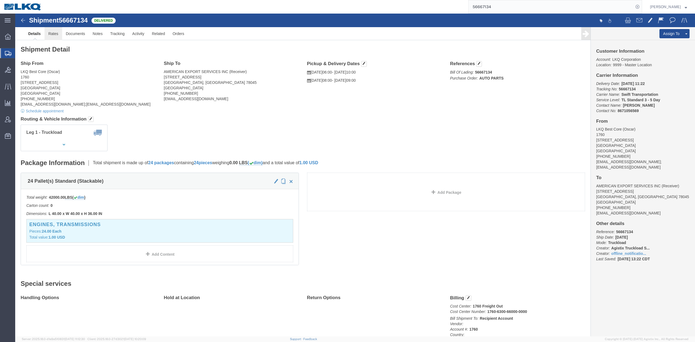
drag, startPoint x: 40, startPoint y: 18, endPoint x: 40, endPoint y: 39, distance: 20.9
click link "Rates"
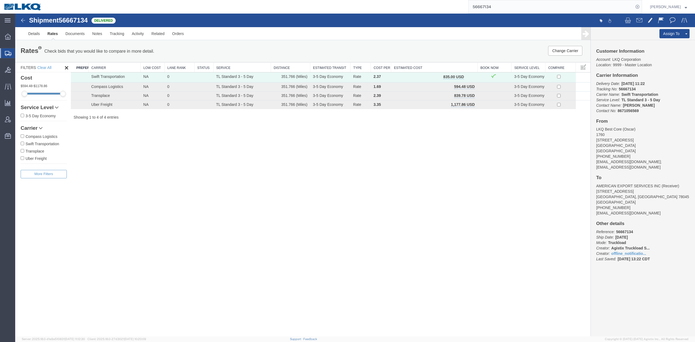
click at [472, 75] on button "button" at bounding box center [469, 77] width 7 height 7
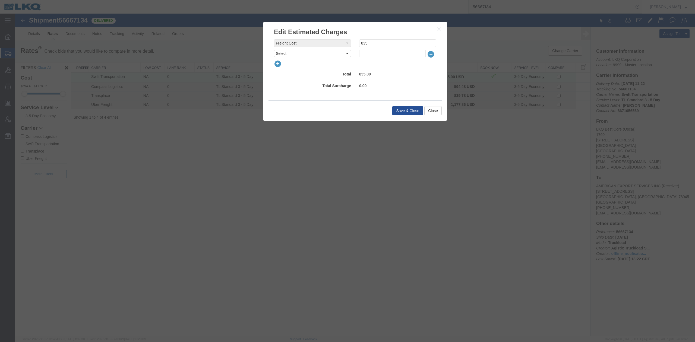
click at [302, 56] on select "Select AES Filing Accessorial Delivery Charge Additional Invoice Details Addres…" at bounding box center [312, 54] width 77 height 8
select select "FUEL_CHARGE"
click at [274, 50] on select "Select AES Filing Accessorial Delivery Charge Additional Invoice Details Addres…" at bounding box center [312, 54] width 77 height 8
type input "136.84"
click at [420, 108] on button "Save & Close" at bounding box center [408, 110] width 31 height 9
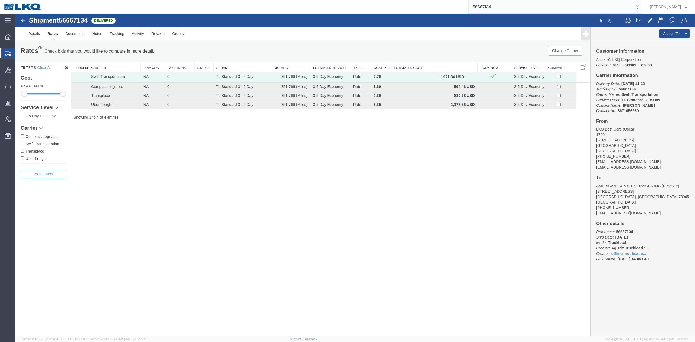
click at [482, 6] on input "56667134" at bounding box center [551, 6] width 165 height 13
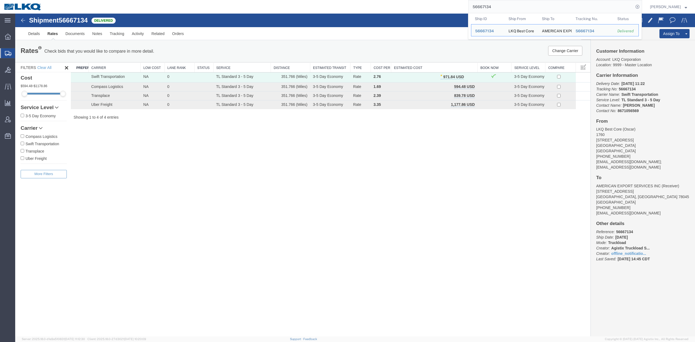
click at [482, 6] on input "56667134" at bounding box center [551, 6] width 165 height 13
paste input "85498"
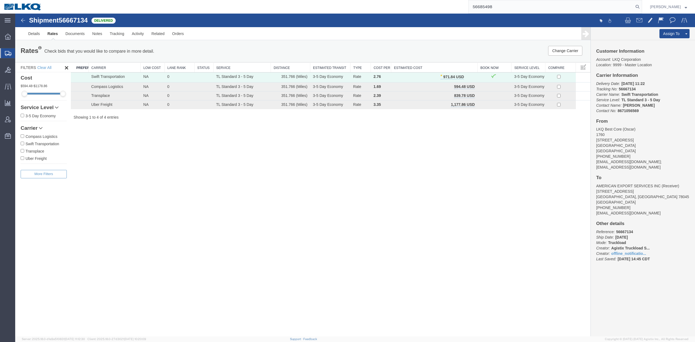
type input "56685498"
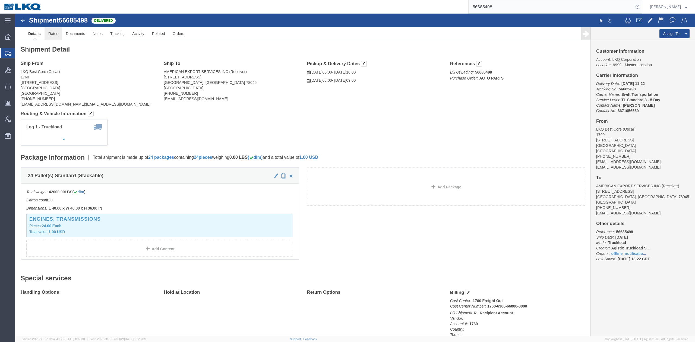
drag, startPoint x: 105, startPoint y: 59, endPoint x: 37, endPoint y: 22, distance: 77.3
click link "Rates"
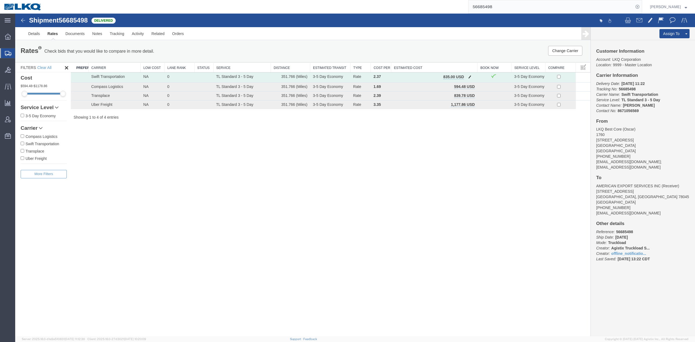
click at [471, 78] on span "button" at bounding box center [470, 77] width 3 height 4
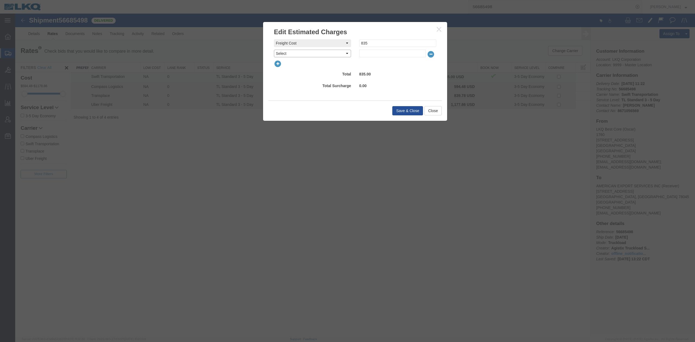
click at [300, 54] on select "Select AES Filing Accessorial Delivery Charge Additional Invoice Details Addres…" at bounding box center [312, 54] width 77 height 8
select select "FUEL_CHARGE"
click at [274, 50] on select "Select AES Filing Accessorial Delivery Charge Additional Invoice Details Addres…" at bounding box center [312, 54] width 77 height 8
type input "136.84"
click at [403, 108] on button "Save & Close" at bounding box center [408, 110] width 31 height 9
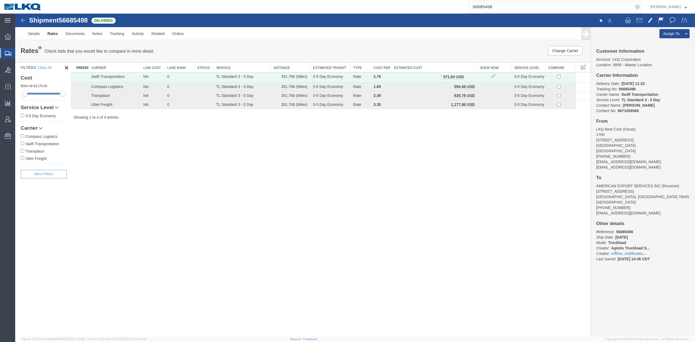
click at [504, 10] on input "56685498" at bounding box center [551, 6] width 165 height 13
paste input "274835"
drag, startPoint x: 649, startPoint y: 8, endPoint x: 26, endPoint y: 179, distance: 646.5
click at [642, 8] on icon at bounding box center [638, 7] width 8 height 8
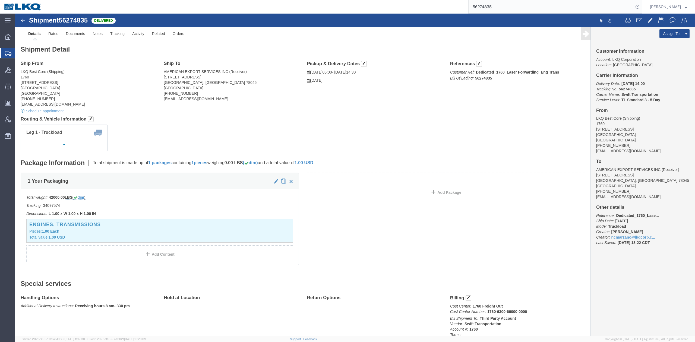
drag, startPoint x: 430, startPoint y: 51, endPoint x: 503, endPoint y: 10, distance: 83.8
click at [504, 9] on input "56274835" at bounding box center [551, 6] width 165 height 13
click at [504, 8] on input "56274835" at bounding box center [551, 6] width 165 height 13
paste input "667106"
type input "56667106"
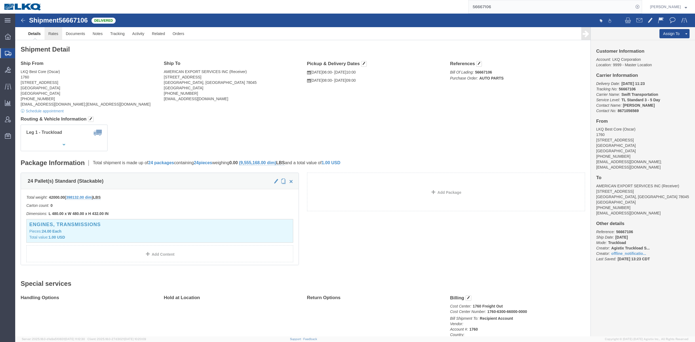
click link "Rates"
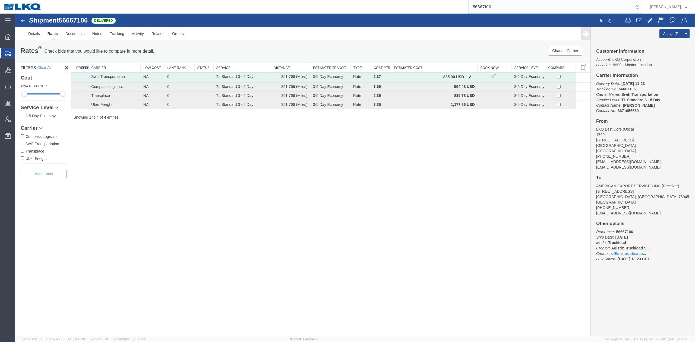
click at [469, 75] on span "button" at bounding box center [470, 77] width 3 height 4
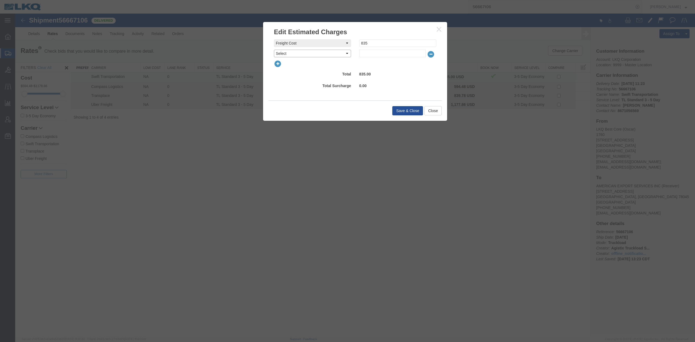
click at [331, 56] on select "Select AES Filing Accessorial Delivery Charge Additional Invoice Details Addres…" at bounding box center [312, 54] width 77 height 8
select select "FUEL_CHARGE"
click at [274, 50] on select "Select AES Filing Accessorial Delivery Charge Additional Invoice Details Addres…" at bounding box center [312, 54] width 77 height 8
type input "136.84"
click at [407, 112] on button "Save & Close" at bounding box center [408, 110] width 31 height 9
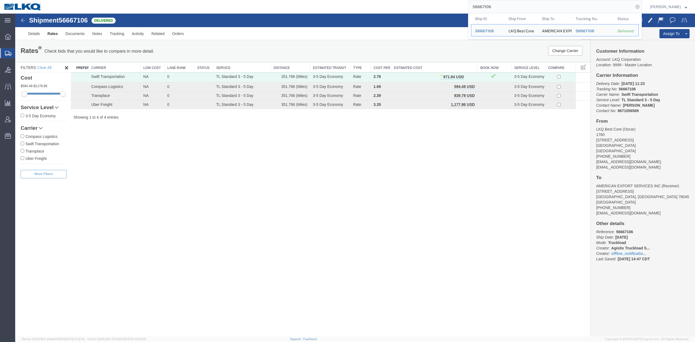
click at [502, 8] on input "56667106" at bounding box center [551, 6] width 165 height 13
paste input "56342152"
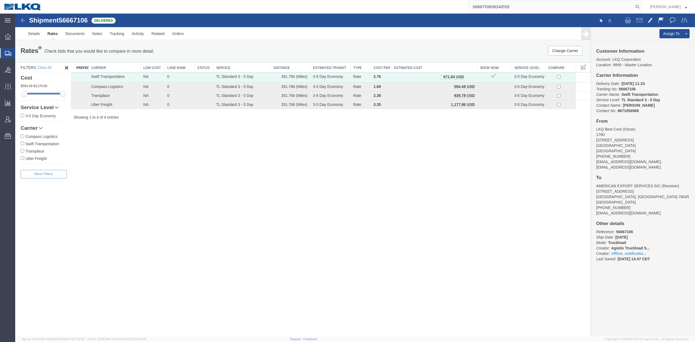
click at [592, 5] on input "5666710656342152" at bounding box center [551, 6] width 165 height 13
paste input "search"
type input "56342152"
click at [642, 5] on icon at bounding box center [638, 7] width 8 height 8
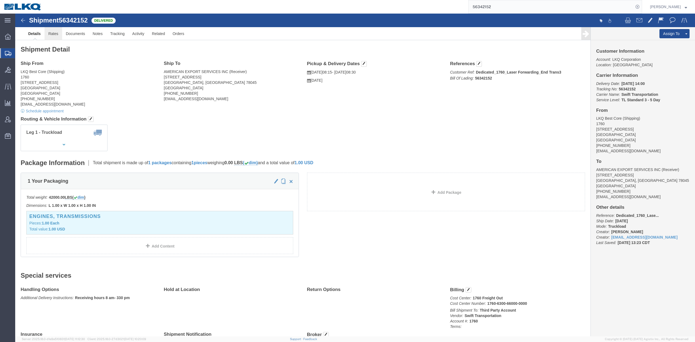
click link "Rates"
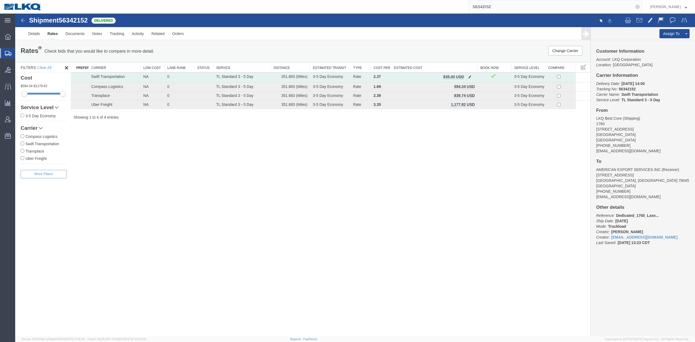
click at [471, 76] on span "button" at bounding box center [470, 77] width 3 height 4
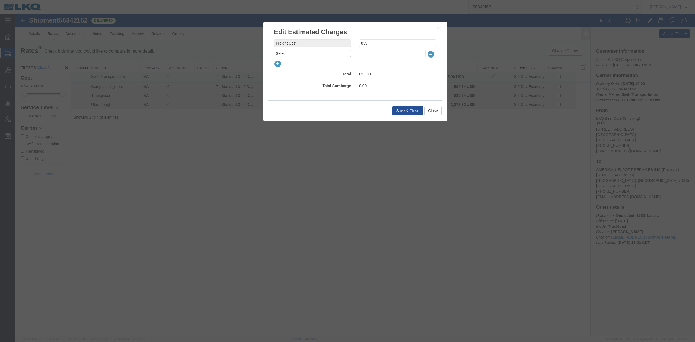
click at [303, 55] on select "Select AES Filing Accessorial Delivery Charge Additional Invoice Details Addres…" at bounding box center [312, 54] width 77 height 8
select select "FUEL_CHARGE"
click at [274, 50] on select "Select AES Filing Accessorial Delivery Charge Additional Invoice Details Addres…" at bounding box center [312, 54] width 77 height 8
type input "136.84"
click at [404, 111] on button "Save & Close" at bounding box center [408, 110] width 31 height 9
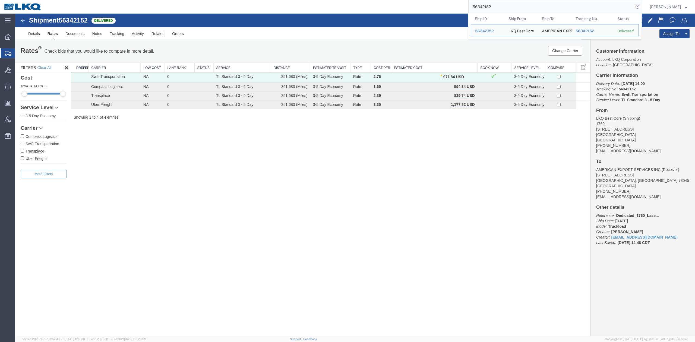
click at [488, 5] on input "56342152" at bounding box center [551, 6] width 165 height 13
click at [488, 4] on input "56342152" at bounding box center [551, 6] width 165 height 13
paste input "5631"
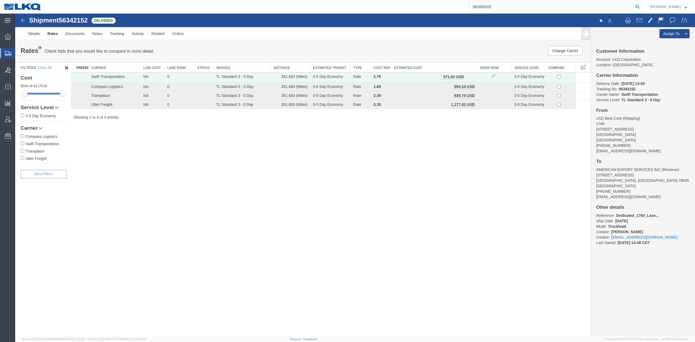
type input "56356312"
click at [642, 4] on icon at bounding box center [638, 7] width 8 height 8
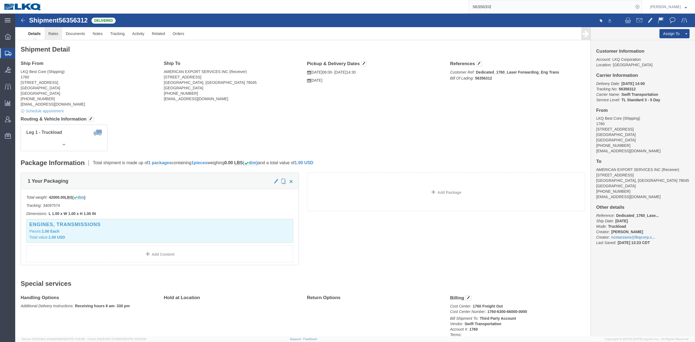
click link "Rates"
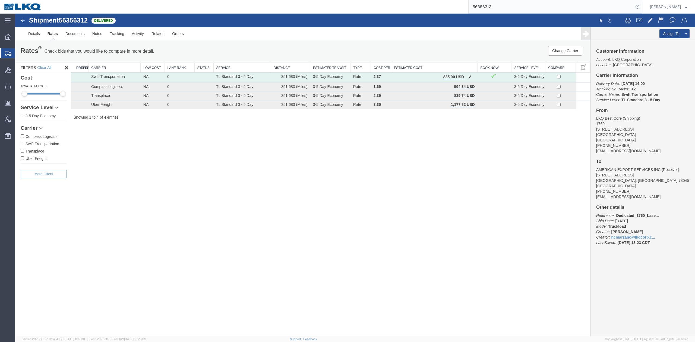
click at [470, 76] on span "button" at bounding box center [470, 77] width 3 height 4
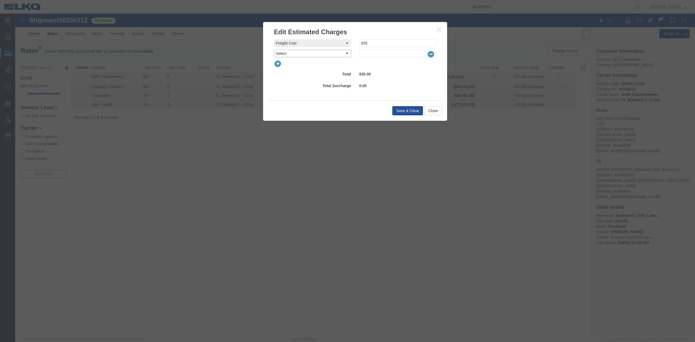
click at [313, 55] on select "Select AES Filing Accessorial Delivery Charge Additional Invoice Details Addres…" at bounding box center [312, 54] width 77 height 8
select select "FUEL_CHARGE"
click at [274, 50] on select "Select AES Filing Accessorial Delivery Charge Additional Invoice Details Addres…" at bounding box center [312, 54] width 77 height 8
type input "136.40"
click at [401, 113] on button "Save & Close" at bounding box center [408, 110] width 31 height 9
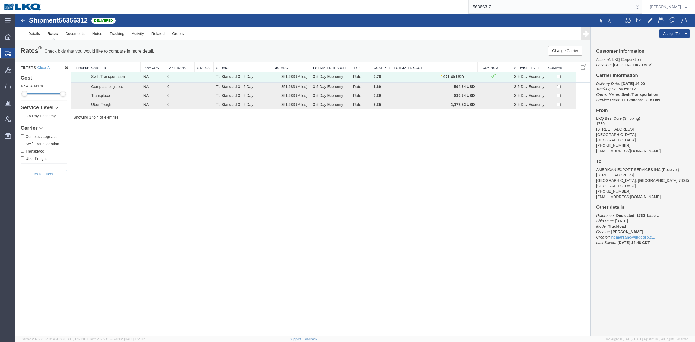
click at [504, 7] on input "56356312" at bounding box center [551, 6] width 165 height 13
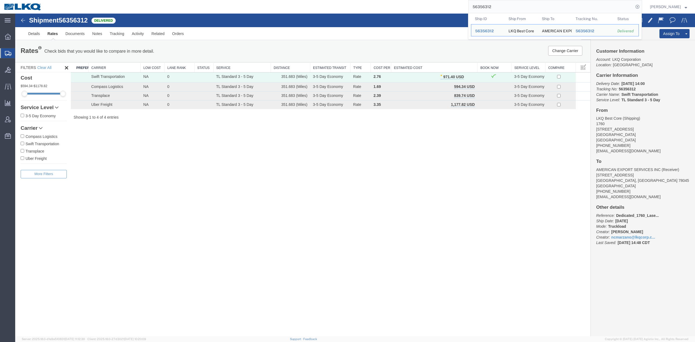
paste input "42129"
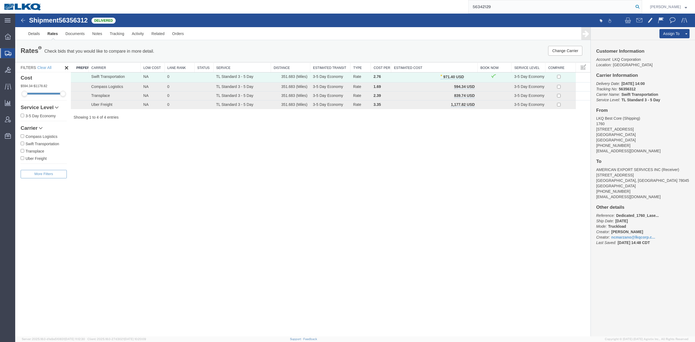
type input "56342129"
drag, startPoint x: 647, startPoint y: 7, endPoint x: 416, endPoint y: 112, distance: 253.6
click at [642, 7] on icon at bounding box center [638, 7] width 8 height 8
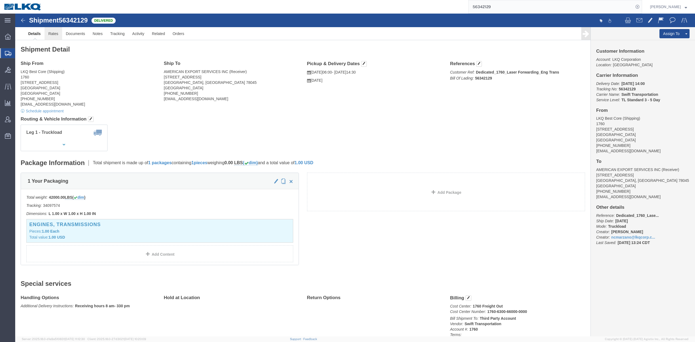
click link "Rates"
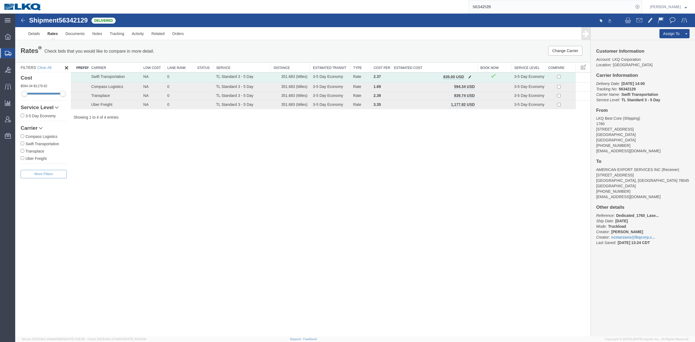
click at [472, 76] on button "button" at bounding box center [469, 77] width 7 height 7
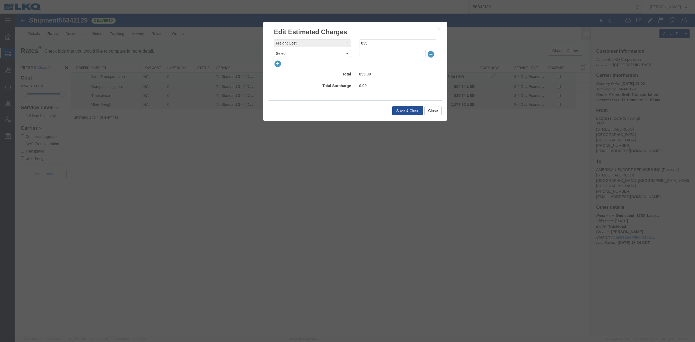
click at [315, 56] on select "Select AES Filing Accessorial Delivery Charge Additional Invoice Details Addres…" at bounding box center [312, 54] width 77 height 8
click at [274, 50] on select "Select AES Filing Accessorial Delivery Charge Additional Invoice Details Addres…" at bounding box center [312, 54] width 77 height 8
select select "FUEL_CHARGE"
click at [274, 50] on select "Select AES Filing Accessorial Delivery Charge Additional Invoice Details Addres…" at bounding box center [312, 54] width 77 height 8
type input "136.84"
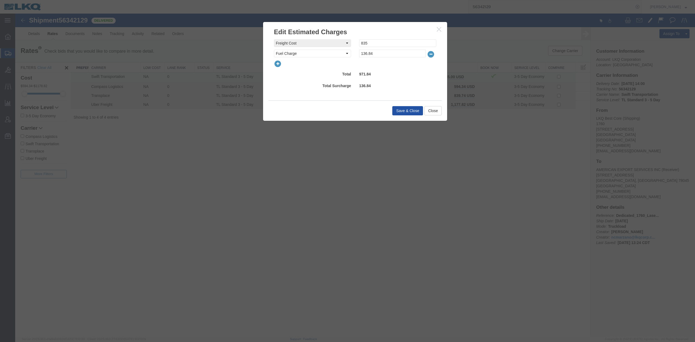
click at [399, 112] on button "Save & Close" at bounding box center [408, 110] width 31 height 9
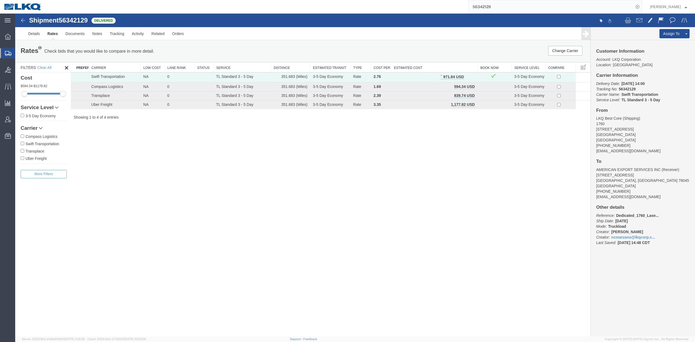
click at [497, 3] on input "56342129" at bounding box center [551, 6] width 165 height 13
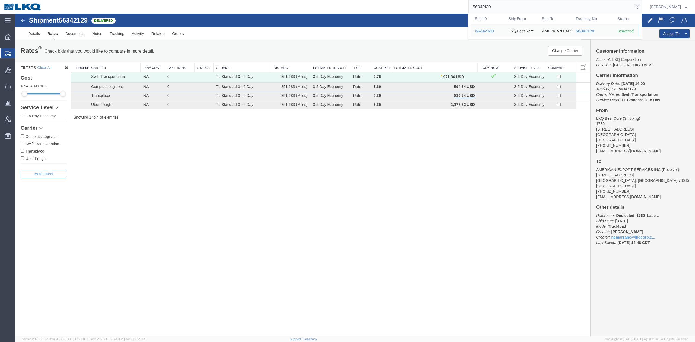
click at [497, 3] on input "56342129" at bounding box center [551, 6] width 165 height 13
paste input "616528"
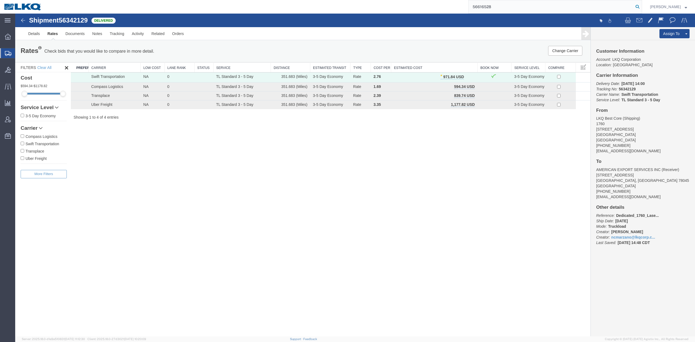
type input "56616528"
click at [642, 5] on icon at bounding box center [638, 7] width 8 height 8
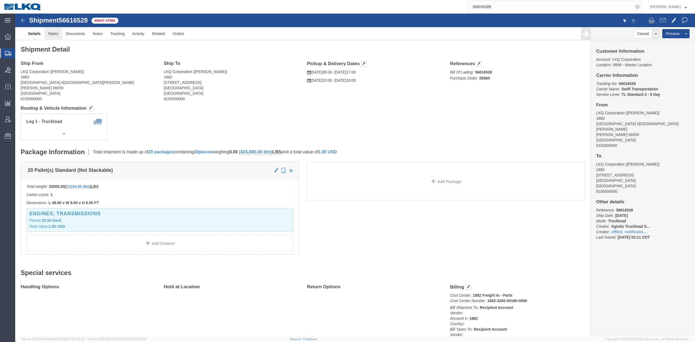
drag, startPoint x: 43, startPoint y: 17, endPoint x: 49, endPoint y: 28, distance: 12.3
click link "Rates"
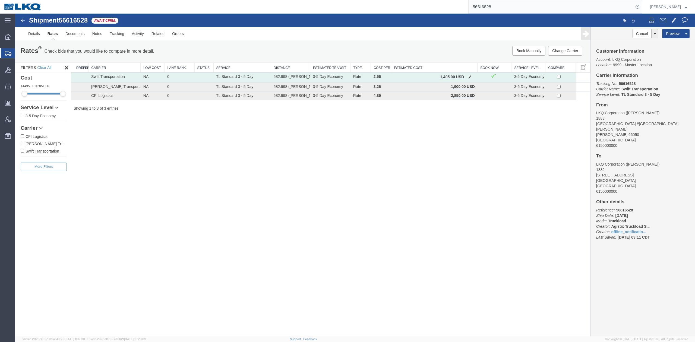
click at [472, 82] on td "1,495.00 USD" at bounding box center [434, 78] width 86 height 10
click at [472, 80] on button "button" at bounding box center [469, 77] width 7 height 7
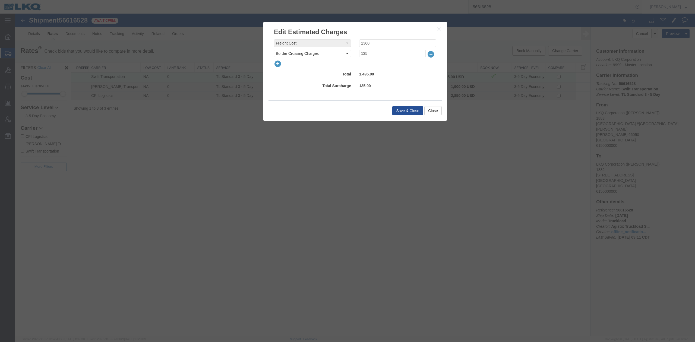
drag, startPoint x: 284, startPoint y: 66, endPoint x: 281, endPoint y: 66, distance: 3.0
click at [281, 66] on div at bounding box center [355, 64] width 171 height 8
click at [281, 65] on icon "button" at bounding box center [278, 64] width 8 height 8
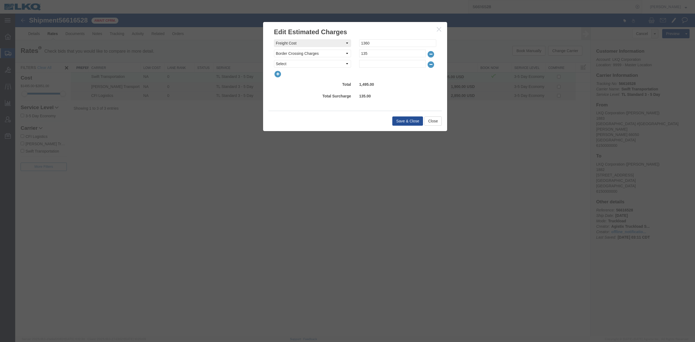
click at [285, 66] on select "Select AES Filing Accessorial Delivery Charge Additional Invoice Details Addres…" at bounding box center [312, 64] width 77 height 8
select select "FUEL_CHARGE"
click at [274, 60] on select "Select AES Filing Accessorial Delivery Charge Additional Invoice Details Addres…" at bounding box center [312, 64] width 77 height 8
type input "190.96"
click at [402, 120] on button "Save & Close" at bounding box center [408, 121] width 31 height 9
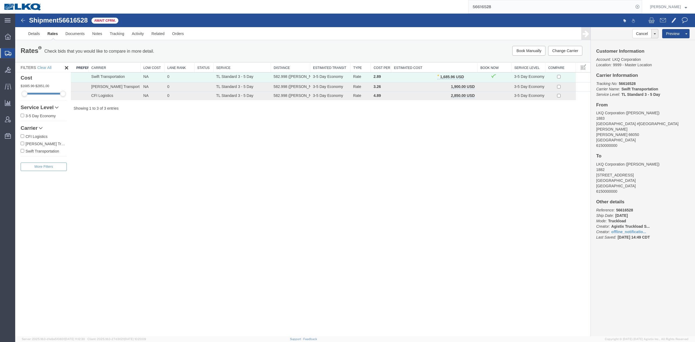
click at [494, 8] on input "56616528" at bounding box center [551, 6] width 165 height 13
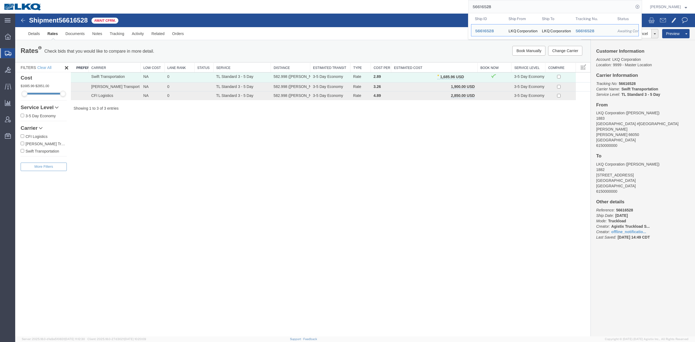
paste input "5686921"
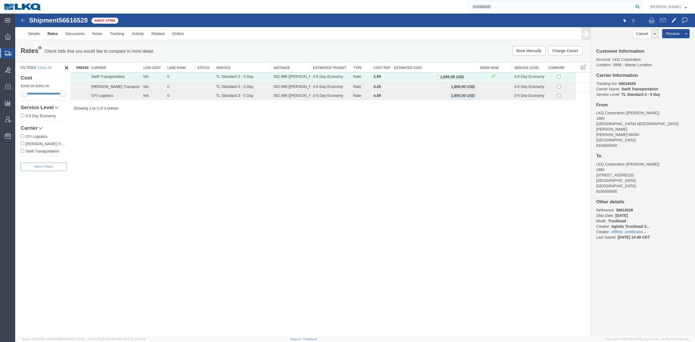
click at [642, 6] on icon at bounding box center [638, 7] width 8 height 8
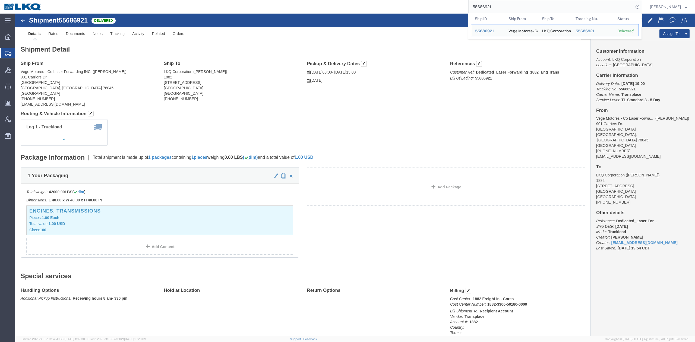
click div "Ship From Vege Motores - Co Laser Forwarding INC. (Edgar Garcia) 901 Carriers D…"
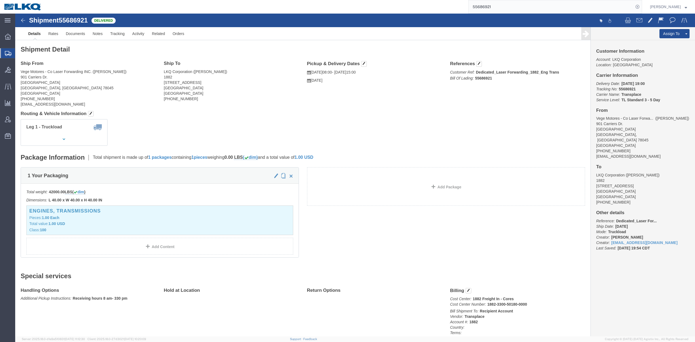
drag, startPoint x: 204, startPoint y: 112, endPoint x: 82, endPoint y: 28, distance: 148.4
click div "Leg 1 - Truckload Vehicle 1: Standard Dry Van Number of trucks: 1"
click link "Rates"
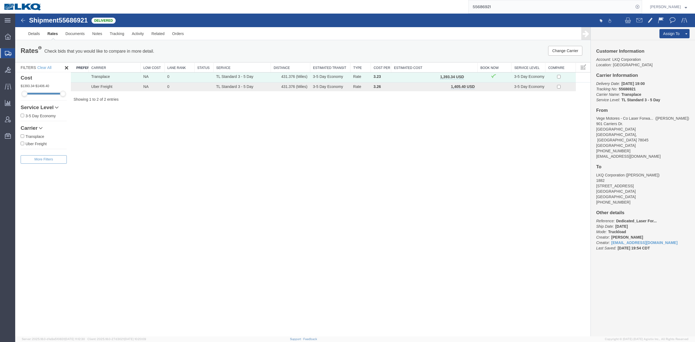
click at [499, 7] on input "55686921" at bounding box center [551, 6] width 165 height 13
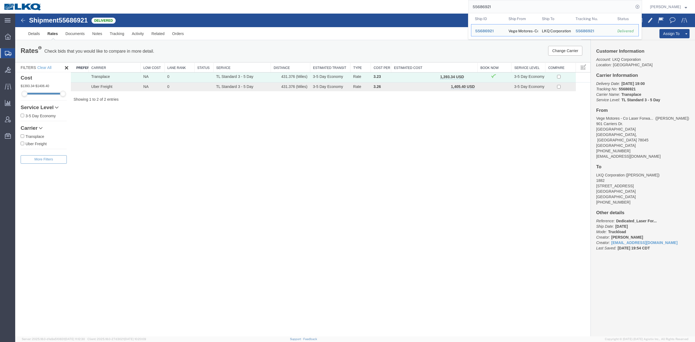
click at [499, 7] on input "55686921" at bounding box center [551, 6] width 165 height 13
paste input "6779309"
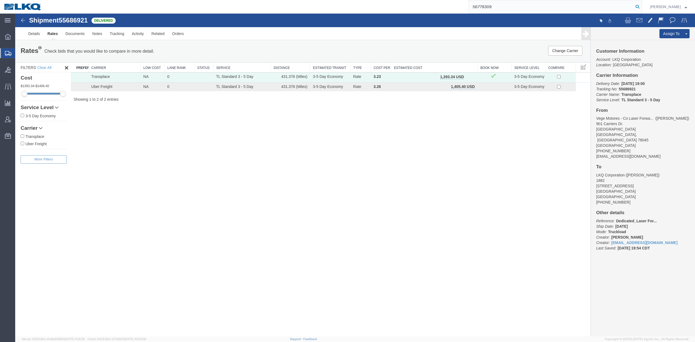
click at [642, 9] on icon at bounding box center [638, 7] width 8 height 8
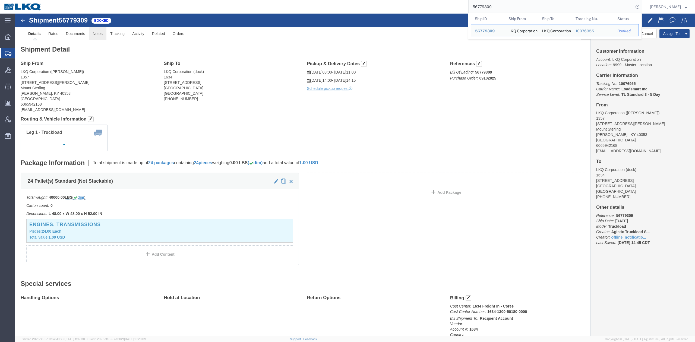
drag, startPoint x: 95, startPoint y: 34, endPoint x: 80, endPoint y: 21, distance: 20.2
click link "Notes"
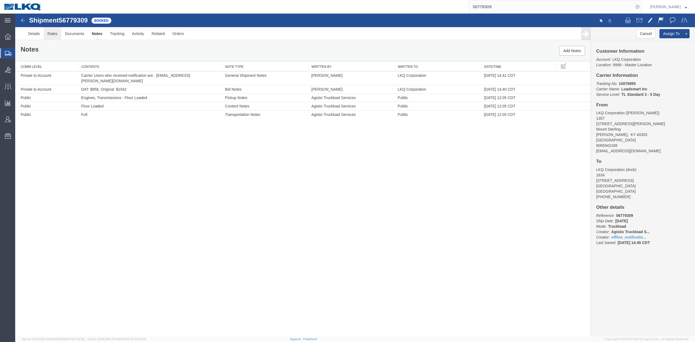
click at [52, 34] on link "Rates" at bounding box center [53, 33] width 18 height 13
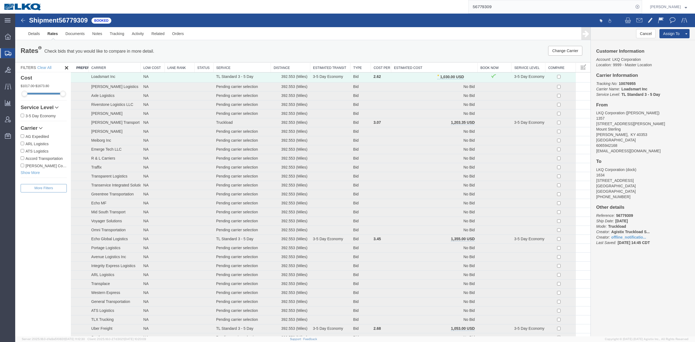
click at [507, 9] on input "56779309" at bounding box center [551, 6] width 165 height 13
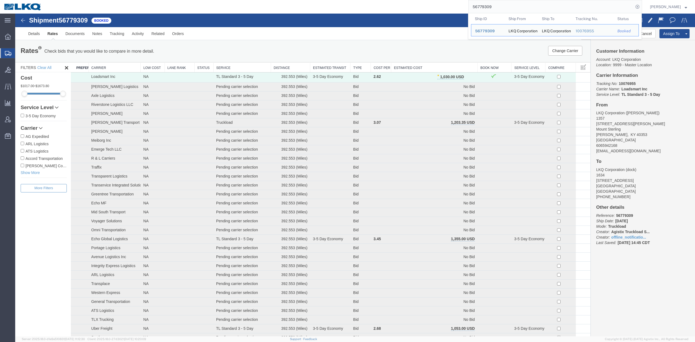
click at [507, 9] on input "56779309" at bounding box center [551, 6] width 165 height 13
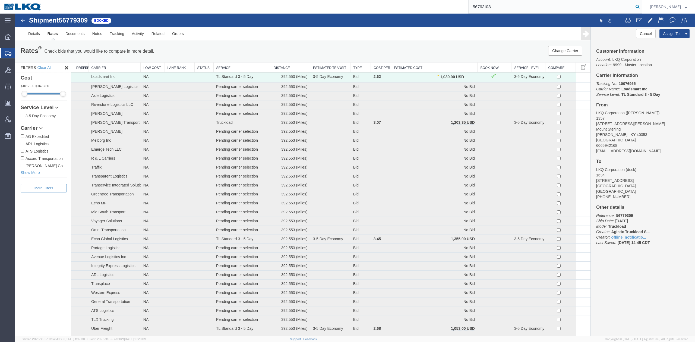
type input "56762103"
click at [642, 4] on icon at bounding box center [638, 7] width 8 height 8
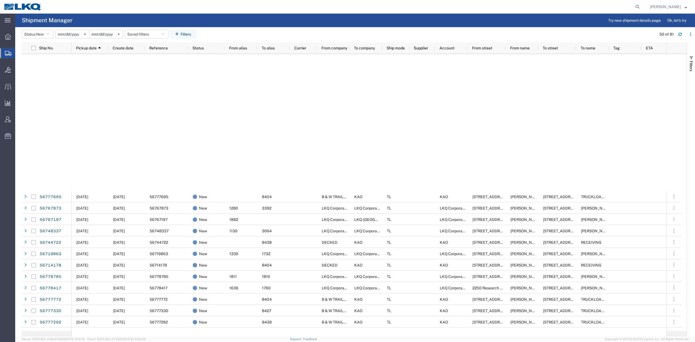
scroll to position [253, 0]
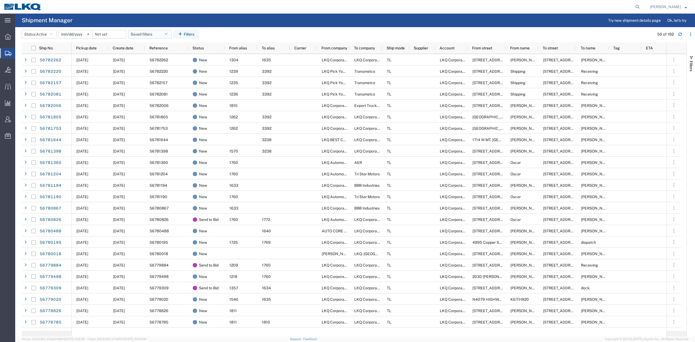
click at [81, 46] on span "Pickup date" at bounding box center [86, 48] width 21 height 4
click at [143, 35] on button "Saved filters" at bounding box center [149, 34] width 43 height 9
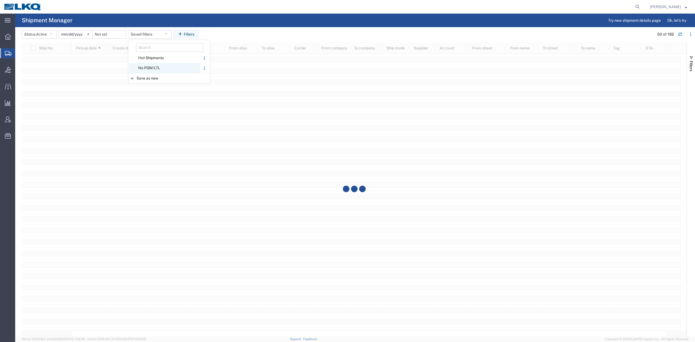
click at [149, 66] on span "No PGW/LTL" at bounding box center [164, 68] width 71 height 10
type input "[DATE]"
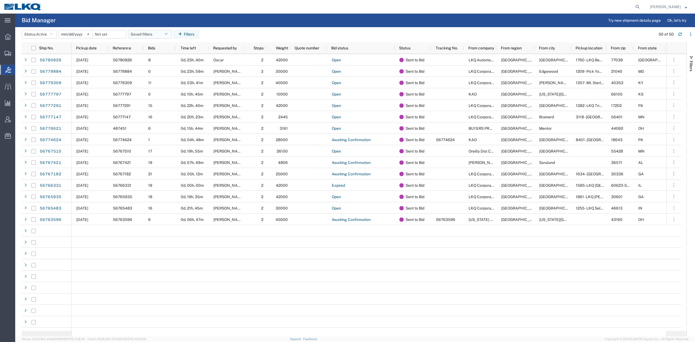
click at [93, 46] on span "Pickup date" at bounding box center [86, 48] width 21 height 4
click at [151, 34] on button "Saved filters" at bounding box center [149, 34] width 43 height 9
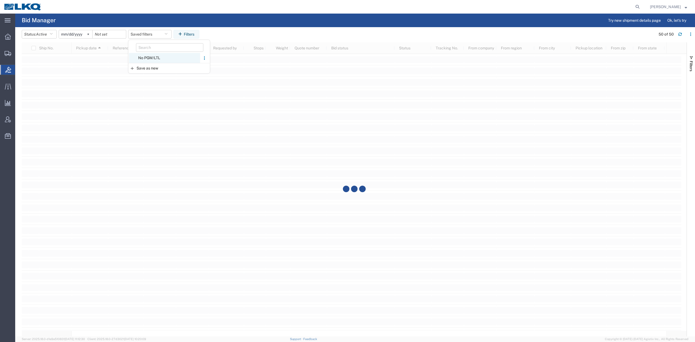
click at [154, 57] on span "No PGW/LTL" at bounding box center [164, 58] width 71 height 10
type input "2025-01-01"
type input "2025-12-31"
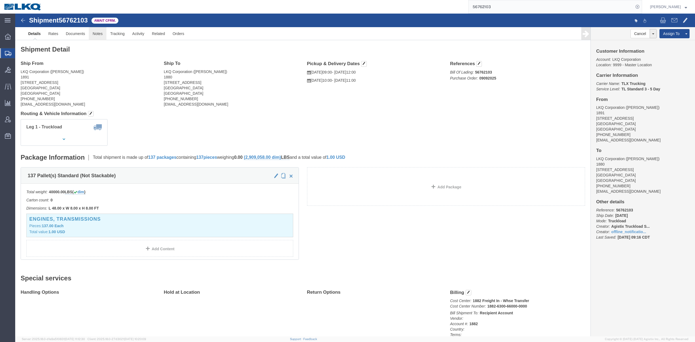
click link "Notes"
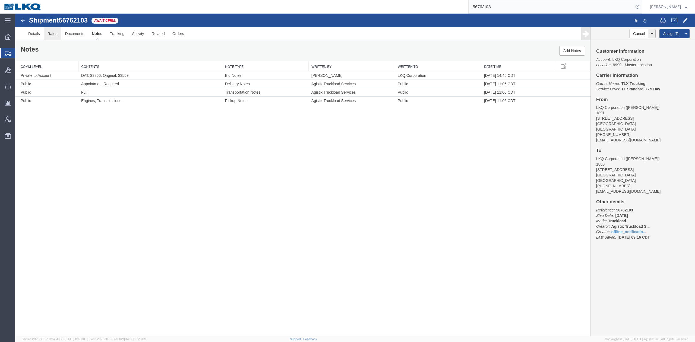
click at [57, 37] on link "Rates" at bounding box center [53, 33] width 18 height 13
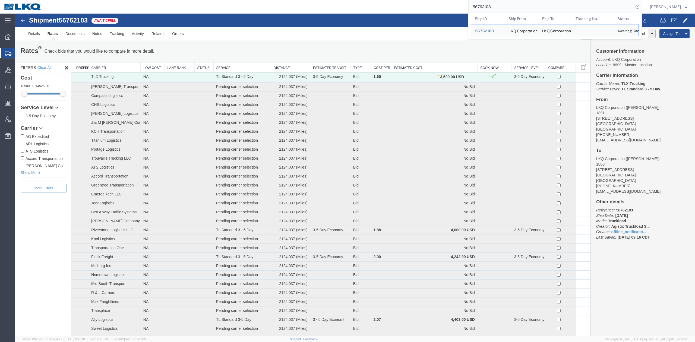
click at [513, 8] on input "56762103" at bounding box center [551, 6] width 165 height 13
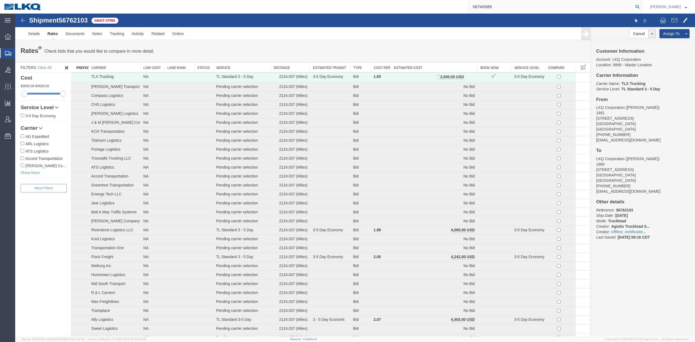
click at [642, 7] on icon at bounding box center [638, 7] width 8 height 8
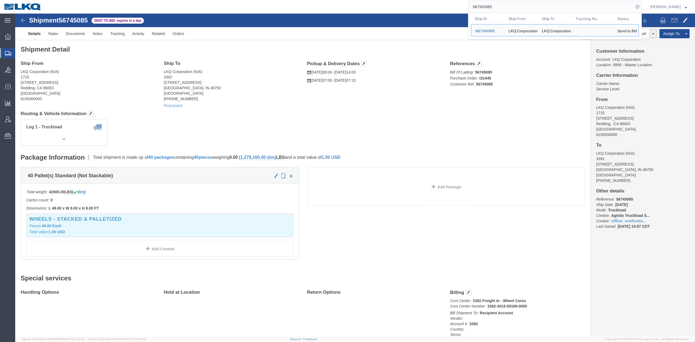
click at [482, 8] on input "56745085" at bounding box center [551, 6] width 165 height 13
paste input "80826"
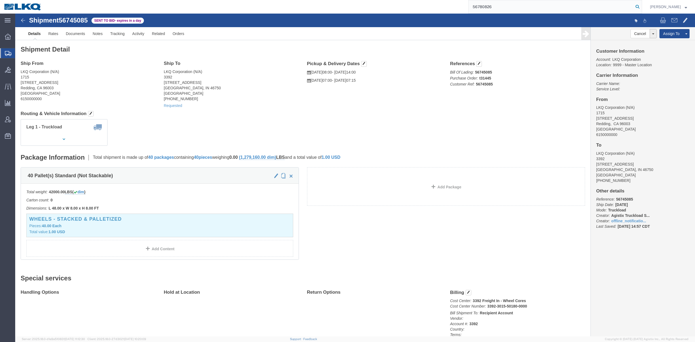
drag, startPoint x: 86, startPoint y: 161, endPoint x: 650, endPoint y: 7, distance: 584.2
click at [642, 7] on icon at bounding box center [638, 7] width 8 height 8
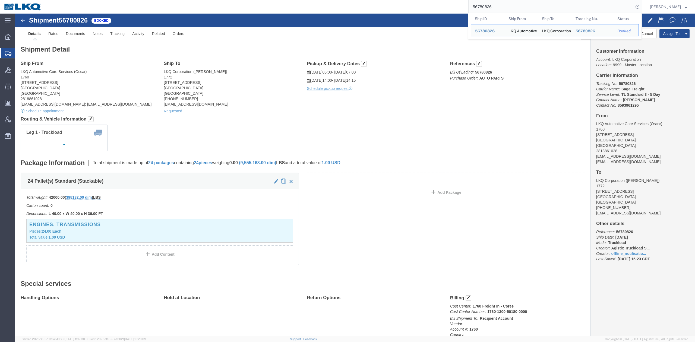
click at [488, 8] on input "56780826" at bounding box center [551, 6] width 165 height 13
paste input "46303"
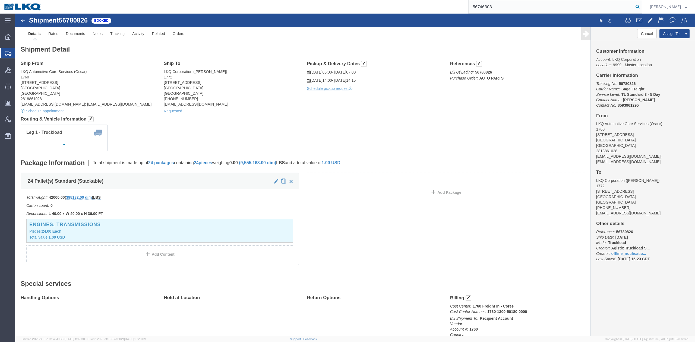
click at [642, 6] on icon at bounding box center [638, 7] width 8 height 8
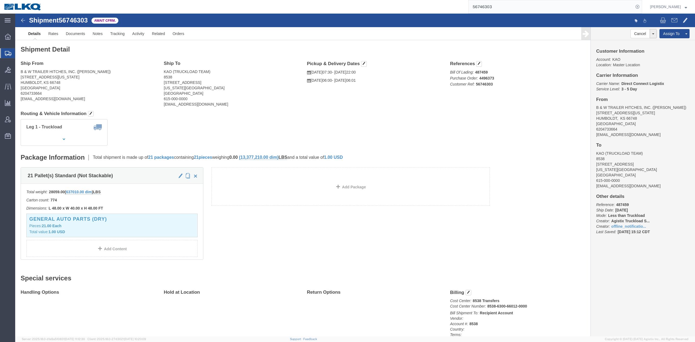
click address "KAO (TRUCKLOAD TEAM) 8538 90 Shawnee Ave. Kansas City, KS 66105 United States 6…"
click div "Leg 1 - Truckload Vehicle 1: Standard Dry Van (53 Feet) Number of trucks: 1"
click at [516, 9] on input "56746303" at bounding box center [551, 6] width 165 height 13
click at [516, 8] on input "56746303" at bounding box center [551, 6] width 165 height 13
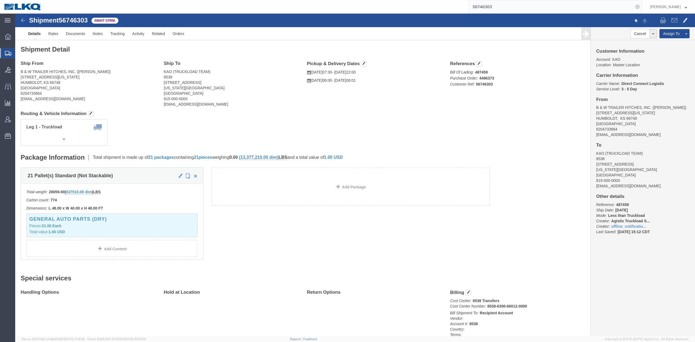
paste input "3497621"
click at [642, 7] on icon at bounding box center [638, 7] width 8 height 8
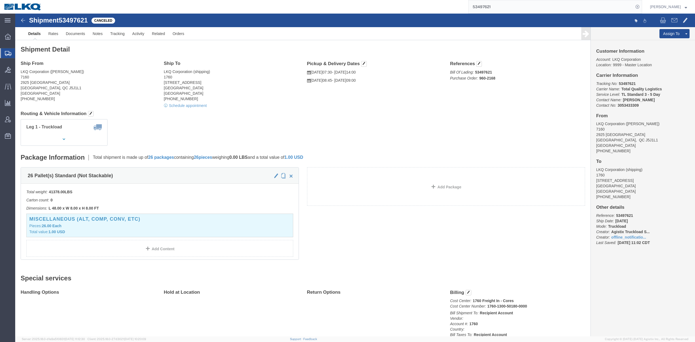
click span "53497621"
copy span "53497621"
click at [502, 11] on input "53497621" at bounding box center [551, 6] width 165 height 13
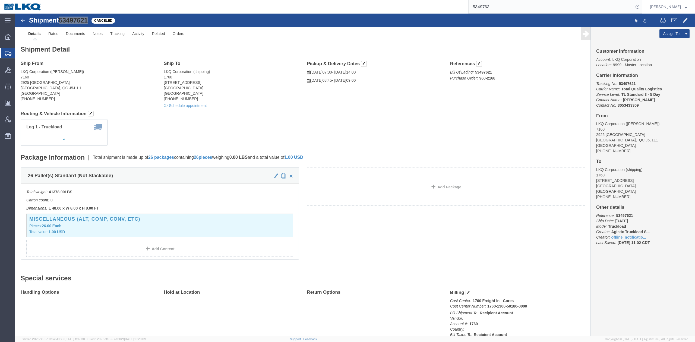
paste input "6759873"
click at [642, 7] on icon at bounding box center [638, 7] width 8 height 8
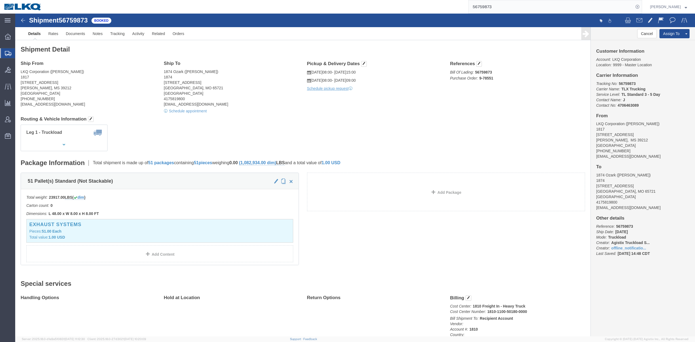
click at [498, 5] on input "56759873" at bounding box center [551, 6] width 165 height 13
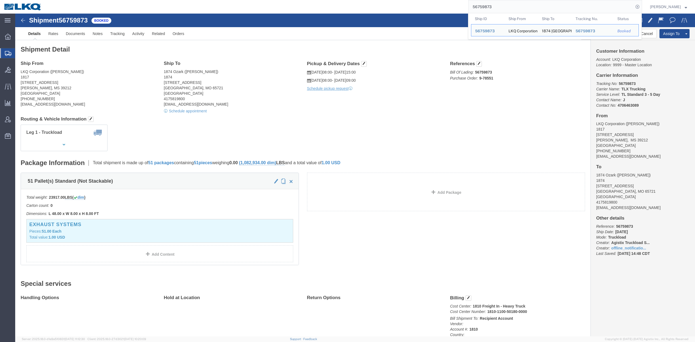
paste input "67"
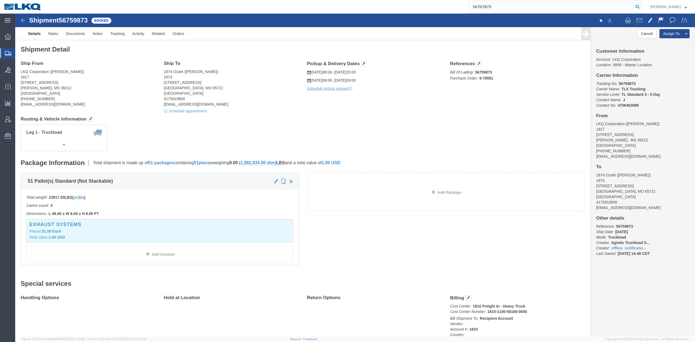
type input "56767873"
click at [642, 8] on icon at bounding box center [638, 7] width 8 height 8
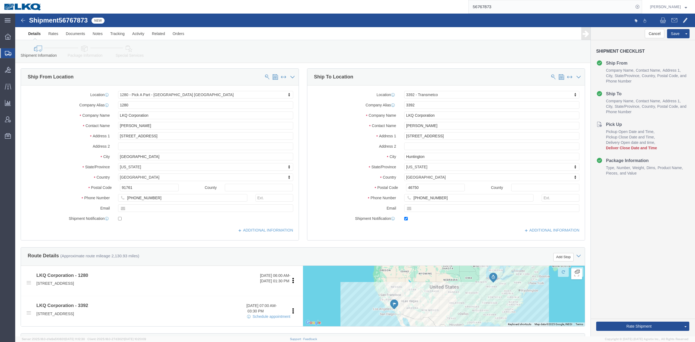
scroll to position [181, 0]
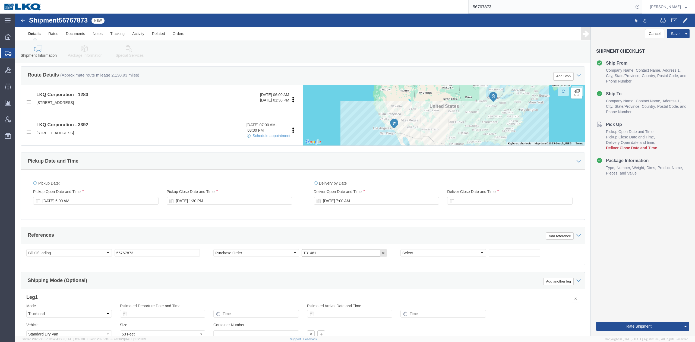
click input "T31461"
select select "27472"
select select "28018"
drag, startPoint x: 292, startPoint y: 242, endPoint x: 276, endPoint y: 227, distance: 21.5
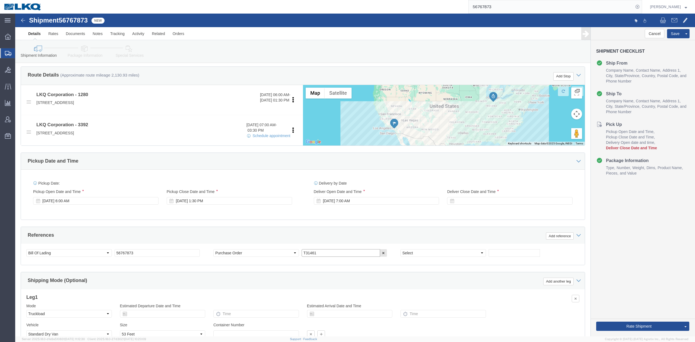
click input "T31461"
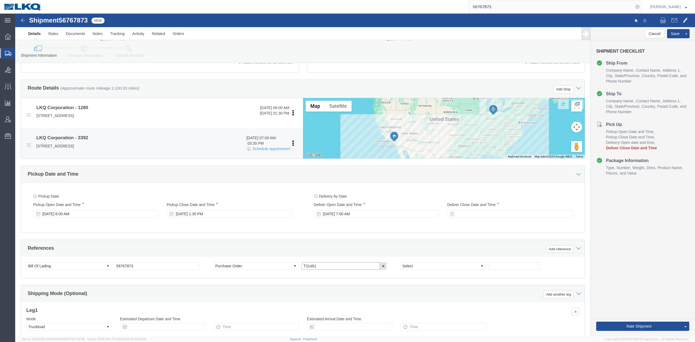
scroll to position [145, 0]
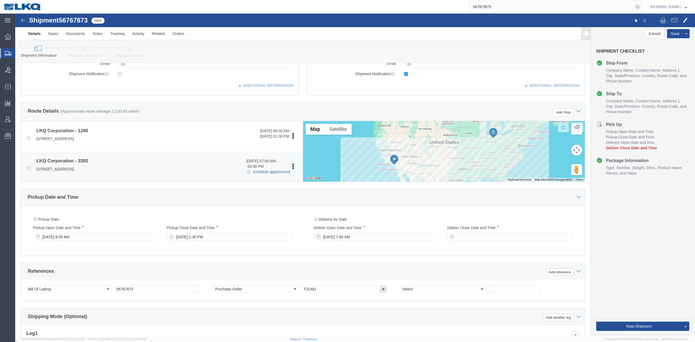
click link "Schedule appointment"
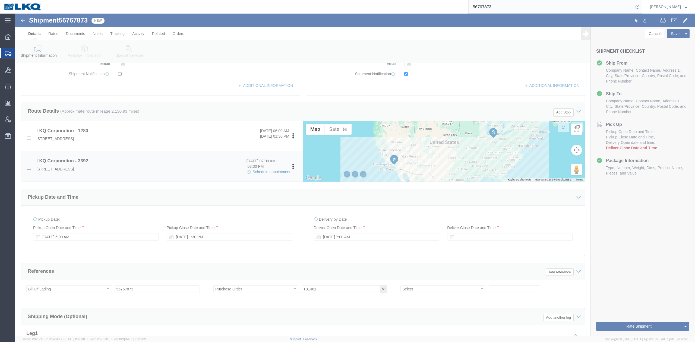
select select
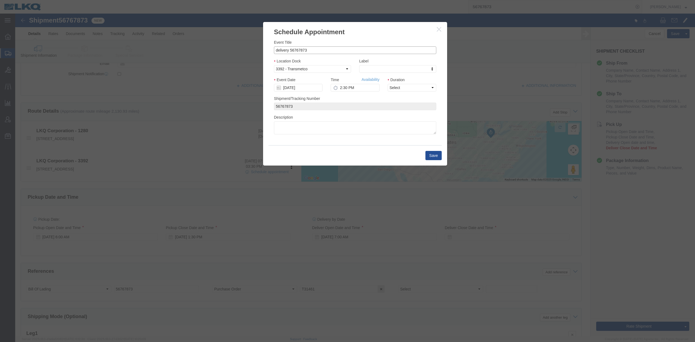
drag, startPoint x: 273, startPoint y: 38, endPoint x: 203, endPoint y: 34, distance: 70.2
click div "Schedule Appointment Event Title delivery 56767873 Location Dock Select 3392 - …"
paste input "T31461"
type input "56767873 Ontario T31461 Skidded"
type input "l"
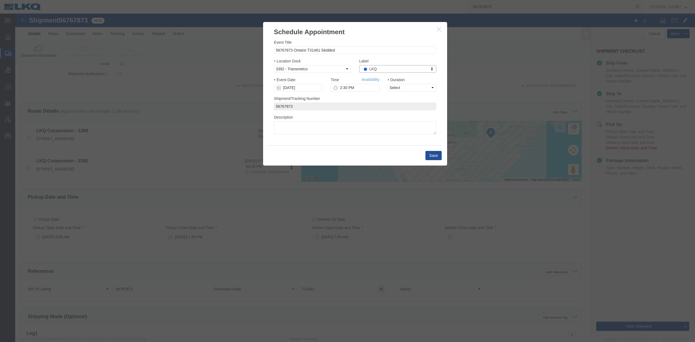
select select "22"
click input "09/12/2025"
click td "18"
drag, startPoint x: 401, startPoint y: 90, endPoint x: 385, endPoint y: 78, distance: 20.2
click select "Select 15 min 30 min 45 min 1 hr 2 hr 3 hr 4 hr"
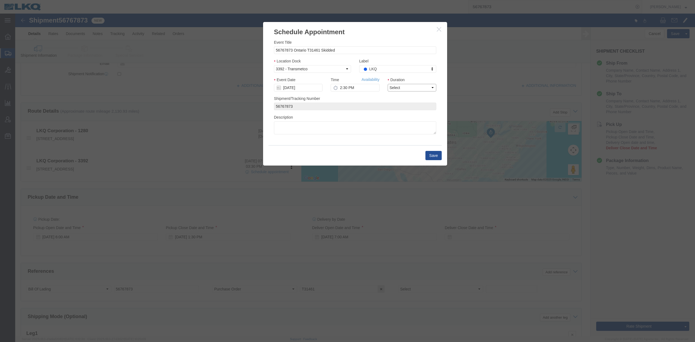
select select "15"
click select "Select 15 min 30 min 45 min 1 hr 2 hr 3 hr 4 hr"
click link "Availability"
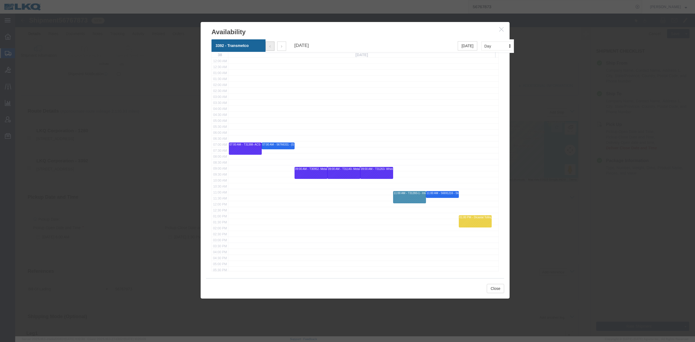
click icon "button"
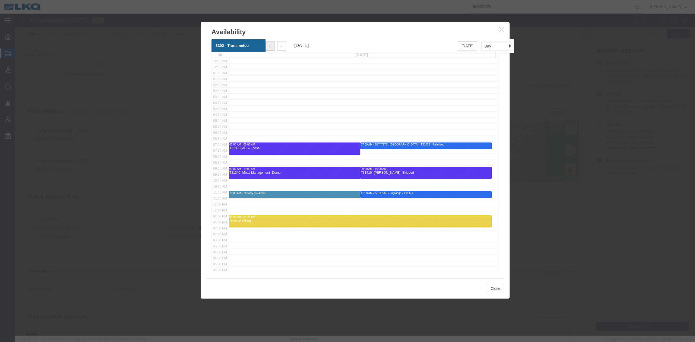
scroll to position [73, 0]
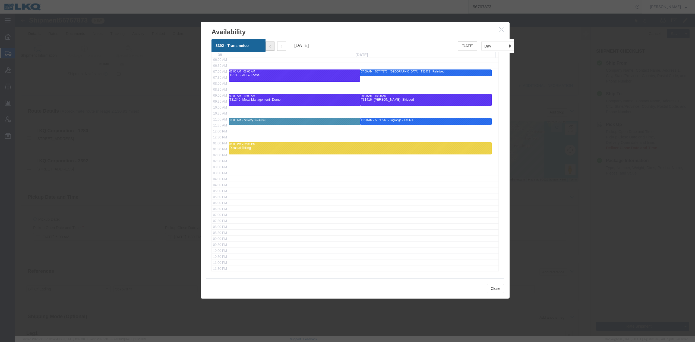
click icon "button"
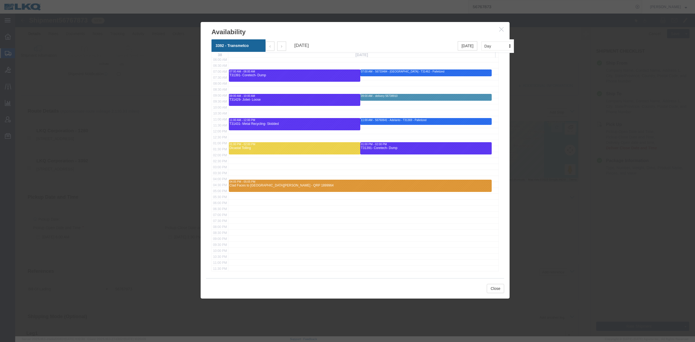
click icon "button"
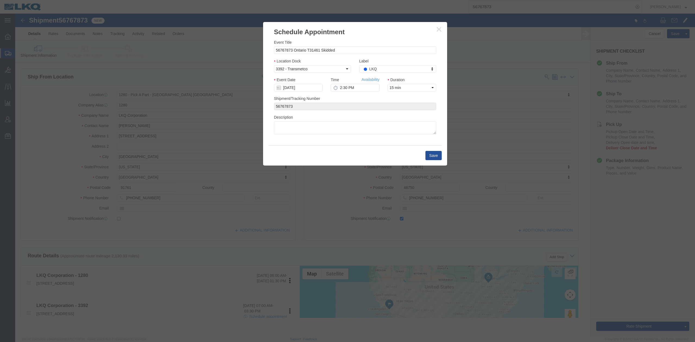
scroll to position [0, 0]
click icon "button"
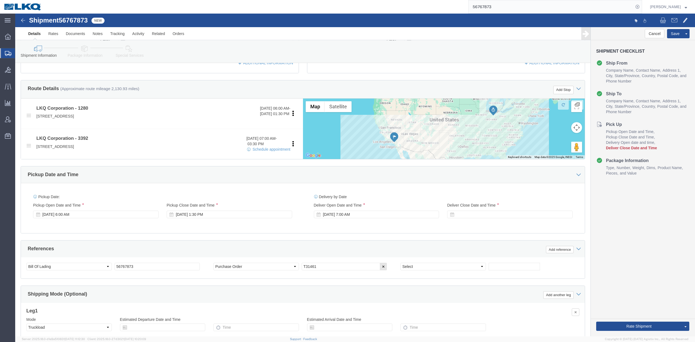
scroll to position [181, 0]
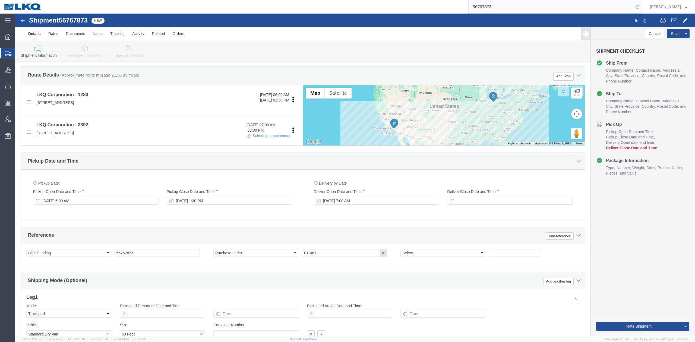
click icon
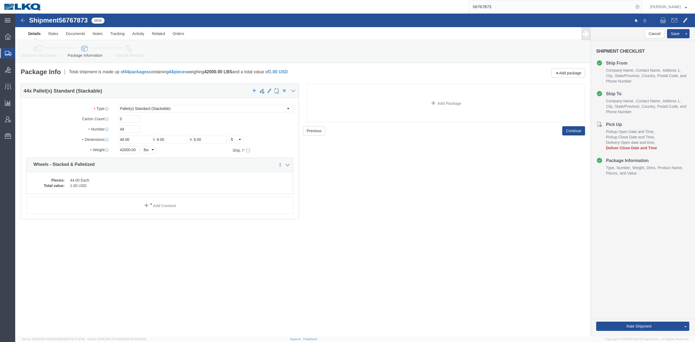
click icon
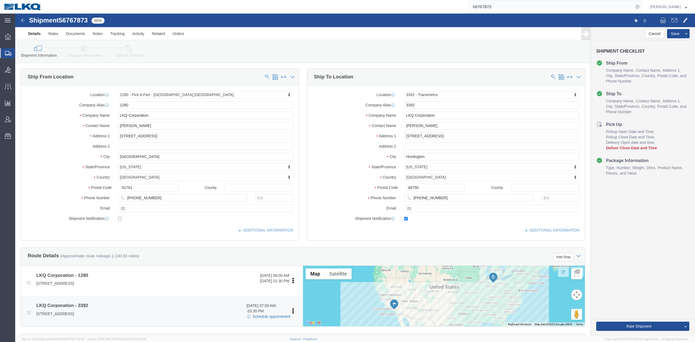
click link "Schedule appointment"
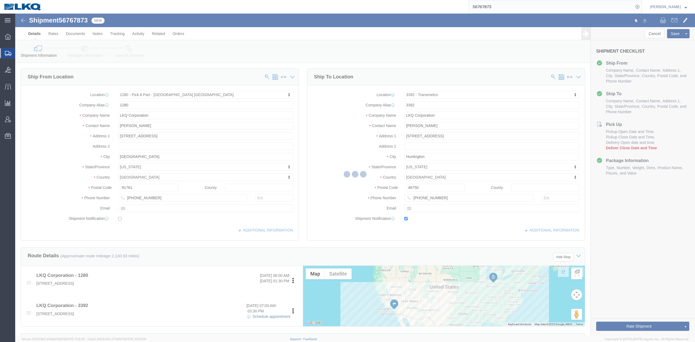
select select
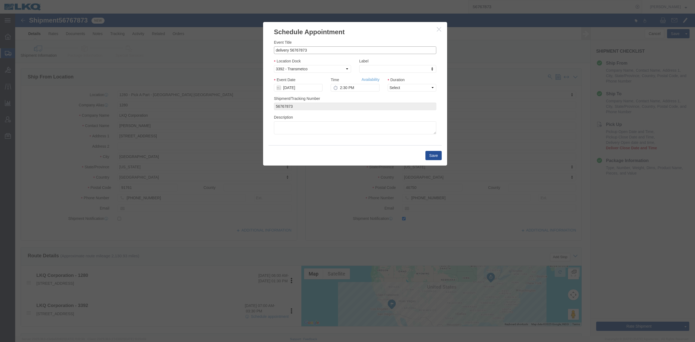
drag, startPoint x: 274, startPoint y: 38, endPoint x: 221, endPoint y: 37, distance: 53.0
click div "Schedule Appointment Event Title delivery 56767873 Location Dock Select 3392 - …"
paste input "T31461"
type input "56767873 Ontario T31461 Skidded"
type input "l"
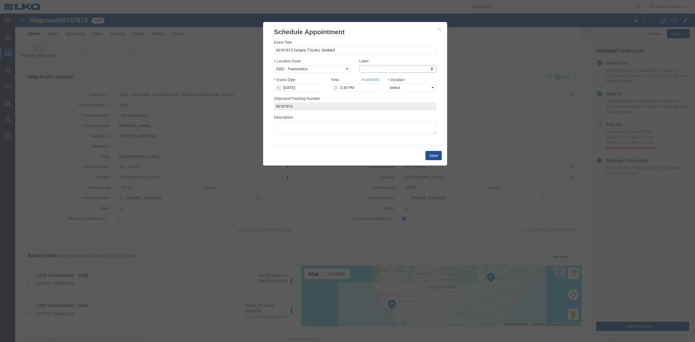
type input "lk"
select select "22"
click input "[DATE]"
click td "22"
click div
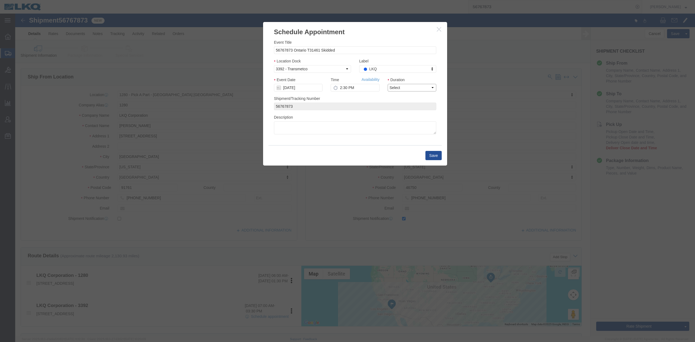
click select "Select 15 min 30 min 45 min 1 hr 2 hr 3 hr 4 hr"
select select "15"
click select "Select 15 min 30 min 45 min 1 hr 2 hr 3 hr 4 hr"
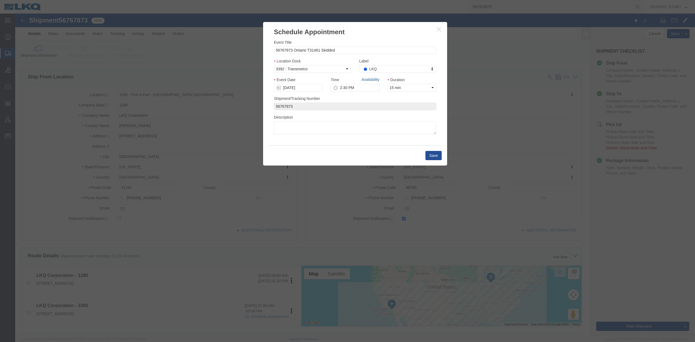
click link "Availability"
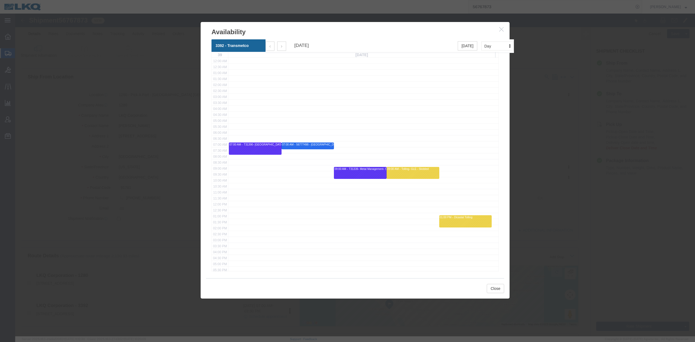
click icon "button"
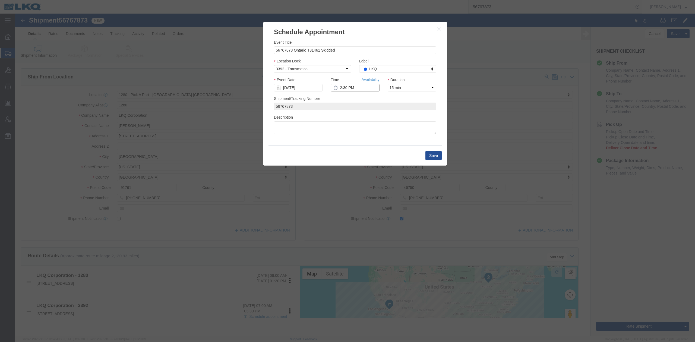
click input "2:30 PM"
type input "11:00 AM"
click div "Save"
click button "Save"
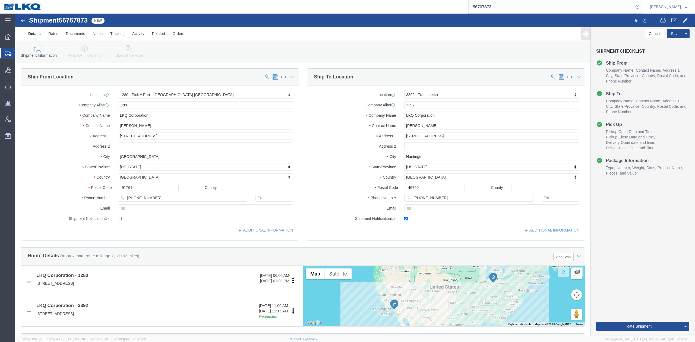
scroll to position [109, 0]
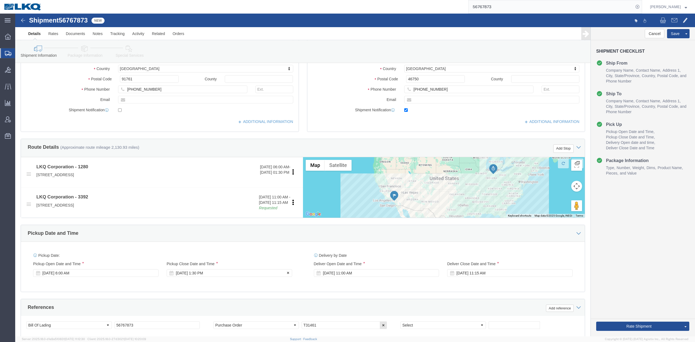
click div "Sep 12 2025 1:30 PM"
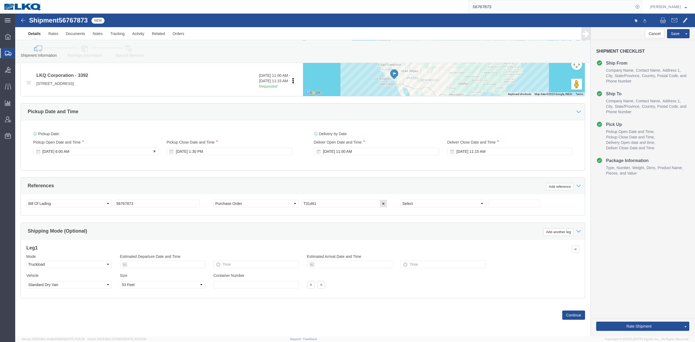
click div "Sep 12 2025 6:00 AM"
click div "References Add reference"
click input "56767873"
type input "x"
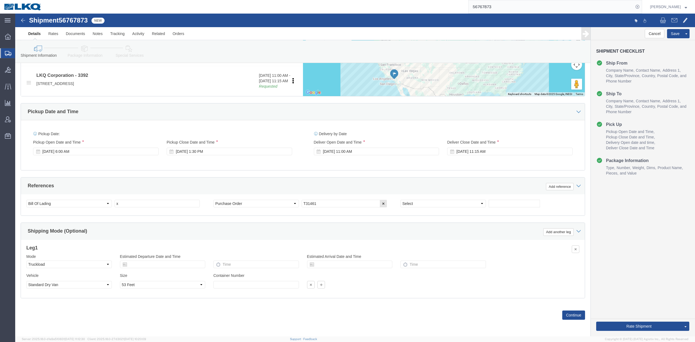
click div "References Add reference"
drag, startPoint x: 79, startPoint y: 250, endPoint x: 82, endPoint y: 246, distance: 4.9
click select "Select Air Less than Truckload Multi-Leg Ocean Freight Rail Small Parcel Truckl…"
select select "RAIL"
click select "Select Air Less than Truckload Multi-Leg Ocean Freight Rail Small Parcel Truckl…"
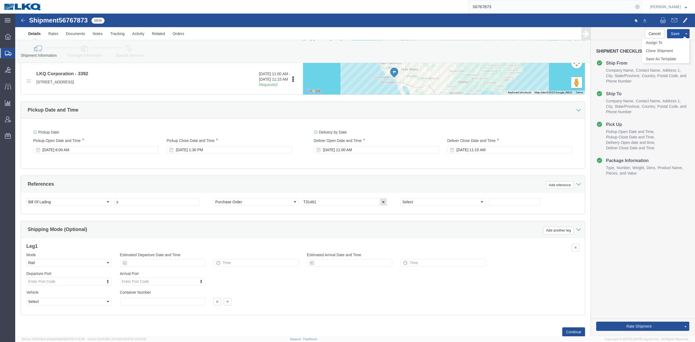
click button "Save"
drag, startPoint x: 62, startPoint y: 5, endPoint x: 27, endPoint y: 19, distance: 37.7
click span "56767873"
click button "Save"
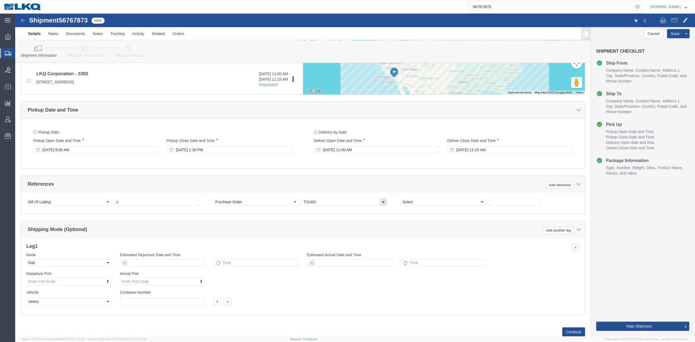
click at [485, 5] on input "56767873" at bounding box center [551, 6] width 165 height 13
paste input "59"
type input "56759873"
click button "Save"
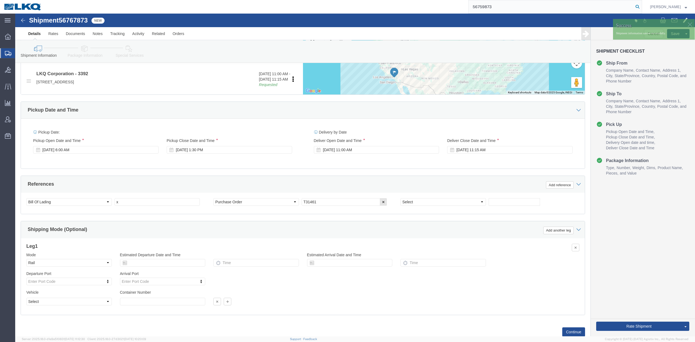
click at [642, 7] on icon at bounding box center [638, 7] width 8 height 8
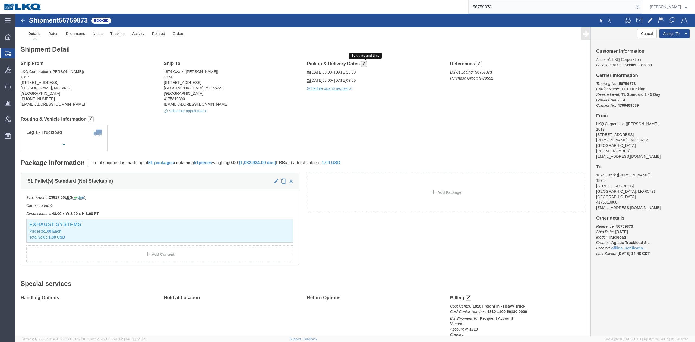
click span "button"
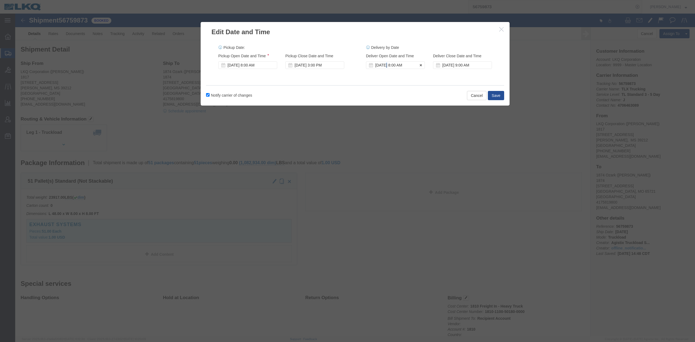
click div "Sep 11 2025 8:00 AM"
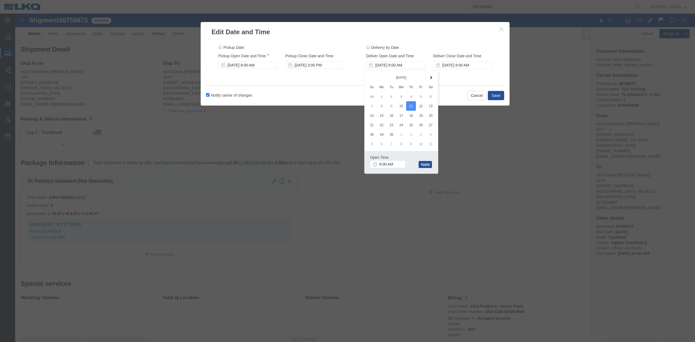
click div "Pickup Start Date Pickup Start Time Pickup Open Date and Time Sep 10 2025 8:00 …"
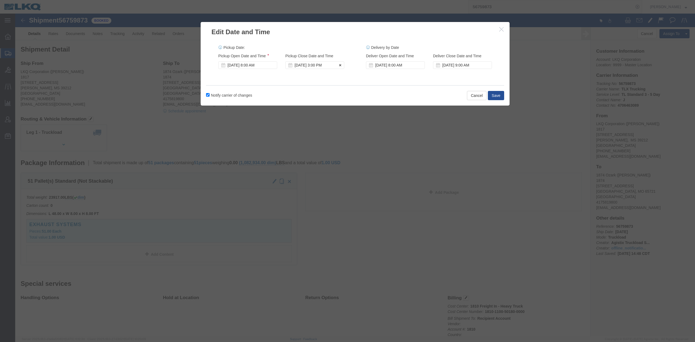
click div "Sep 10 2025 3:00 PM"
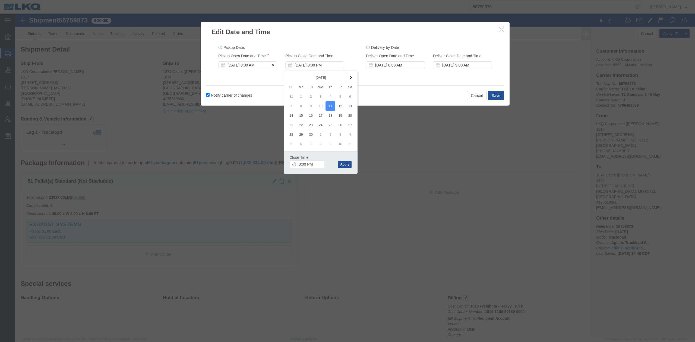
click div "Sep 10 2025 8:00 AM"
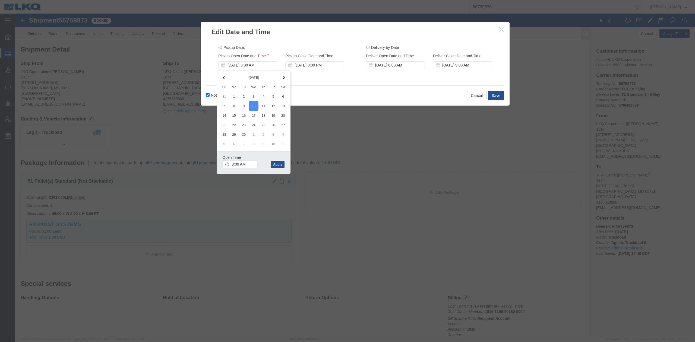
click div "Notify carrier of changes Cancel Save"
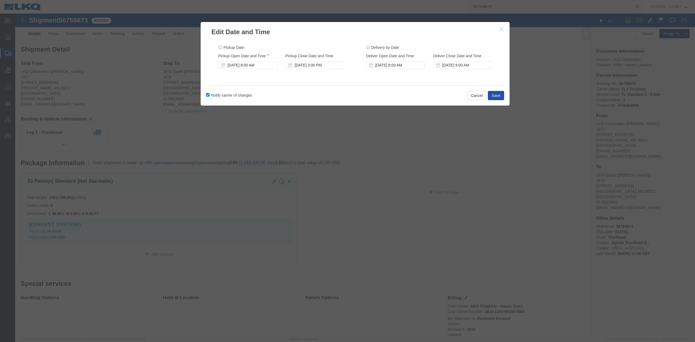
click button "Save"
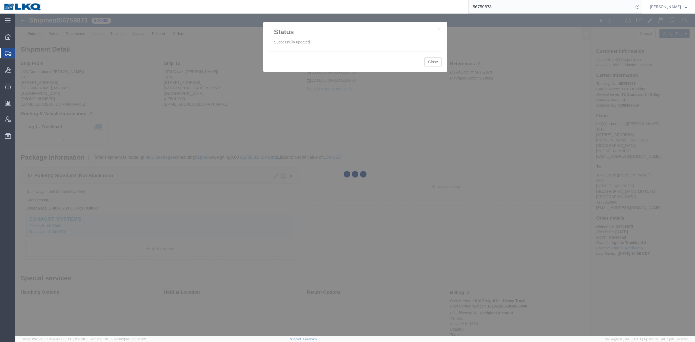
click at [429, 62] on div at bounding box center [355, 175] width 680 height 323
click at [431, 62] on div at bounding box center [355, 175] width 680 height 323
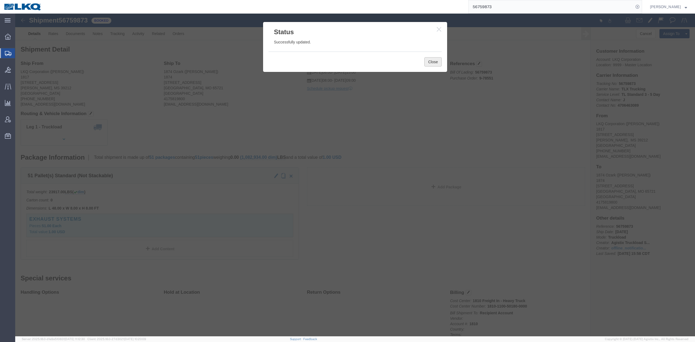
click button "Close"
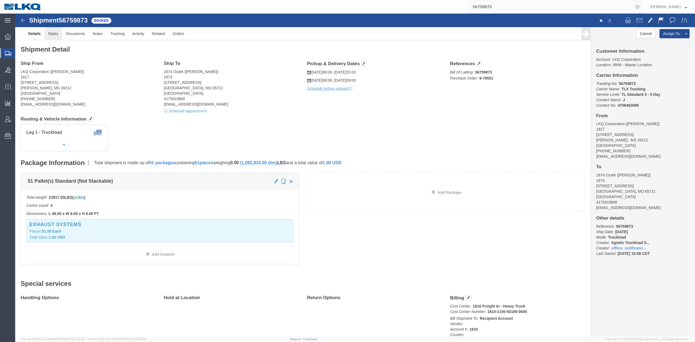
click link "Rates"
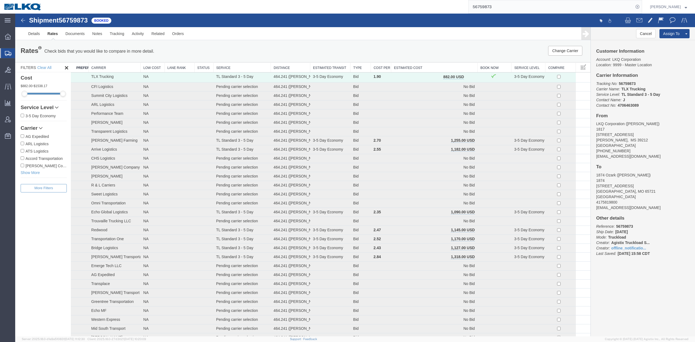
click at [466, 79] on button "button" at bounding box center [469, 77] width 7 height 7
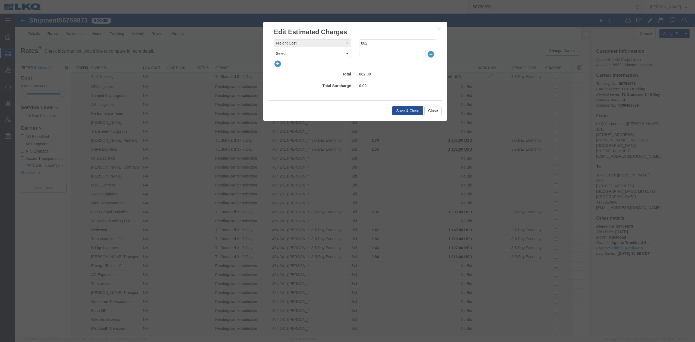
click at [329, 50] on select "Select AES Filing Accessorial Delivery Charge Additional Invoice Details Addres…" at bounding box center [312, 54] width 77 height 8
select select "VEHI_FUR_NOT_USED"
click at [274, 50] on select "Select AES Filing Accessorial Delivery Charge Additional Invoice Details Addres…" at bounding box center [312, 54] width 77 height 8
type input "150"
click at [386, 72] on div "1,032.00" at bounding box center [397, 74] width 85 height 9
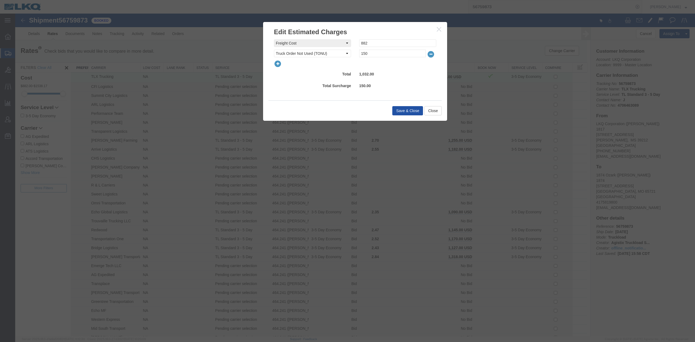
click at [413, 112] on button "Save & Close" at bounding box center [408, 110] width 31 height 9
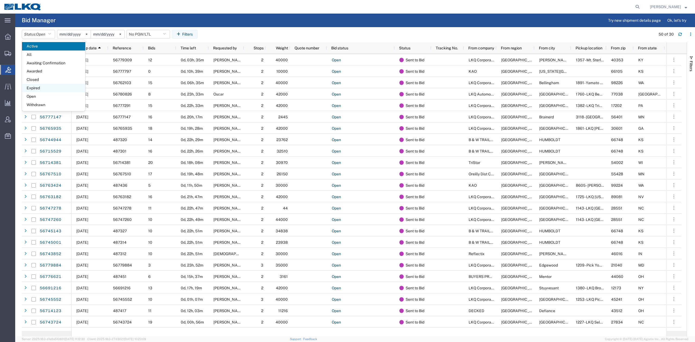
click at [42, 86] on span "Expired" at bounding box center [53, 88] width 63 height 8
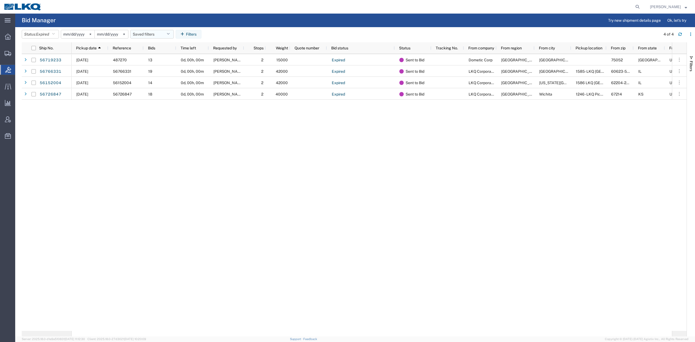
click at [153, 37] on button "Saved filters" at bounding box center [151, 34] width 43 height 9
click at [172, 61] on span "No PGW/LTL" at bounding box center [166, 58] width 71 height 10
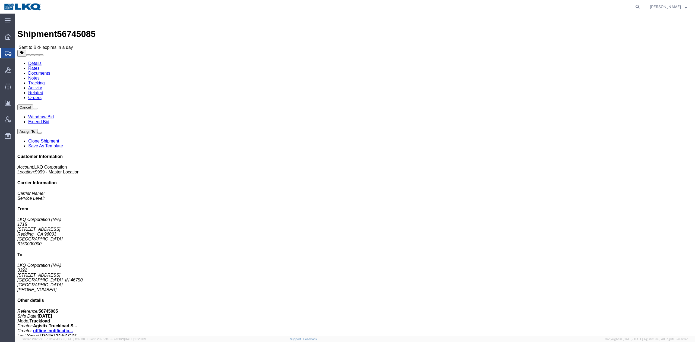
click span "56745085"
copy span "56745085"
click address "LKQ Corporation (N/A) [GEOGRAPHIC_DATA][STREET_ADDRESS][PERSON_NAME] [PHONE_NUM…"
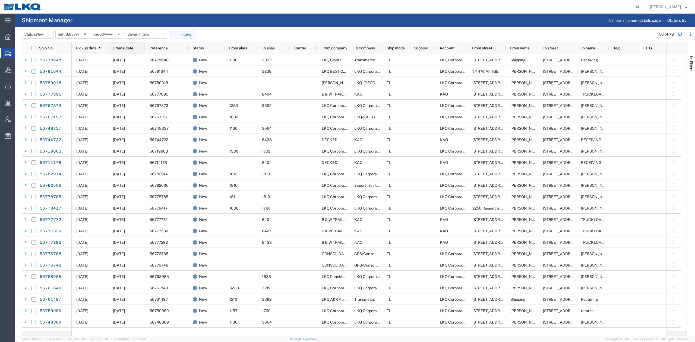
click at [123, 45] on div "Create date" at bounding box center [128, 48] width 30 height 9
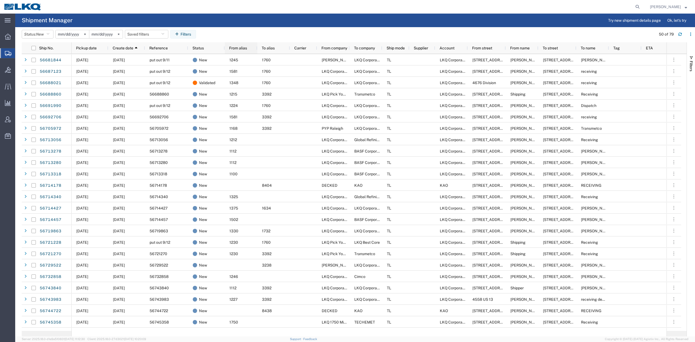
click at [243, 51] on div "From alias" at bounding box center [242, 48] width 26 height 9
click at [342, 49] on span "From company" at bounding box center [335, 48] width 26 height 4
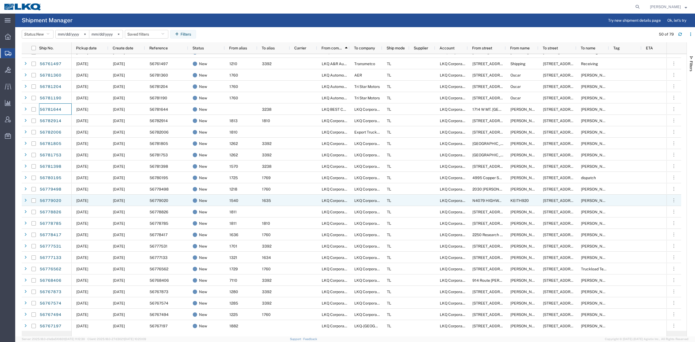
scroll to position [181, 0]
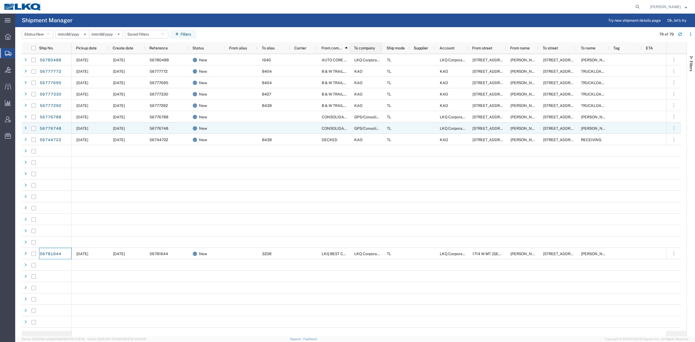
click at [370, 49] on span "To company" at bounding box center [364, 48] width 21 height 4
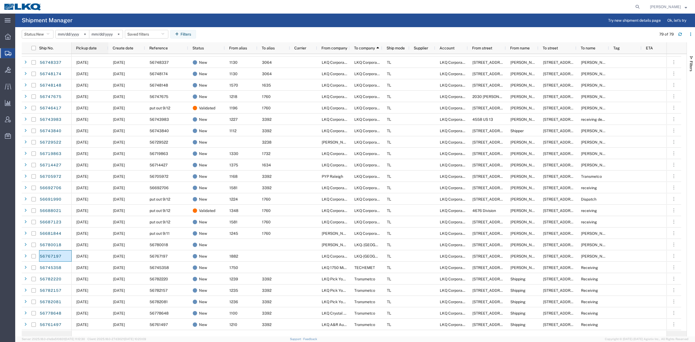
click at [92, 48] on span "Pickup date" at bounding box center [86, 48] width 21 height 4
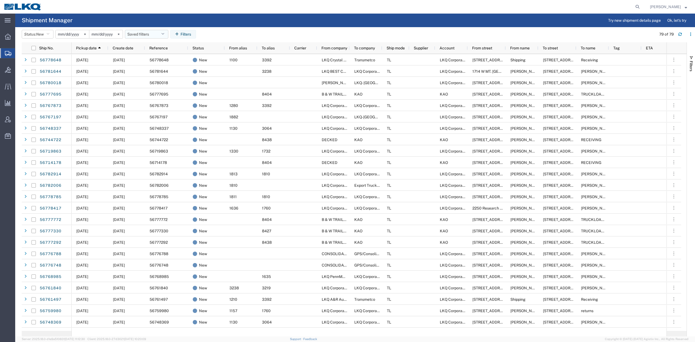
click at [158, 33] on button "Saved filters" at bounding box center [146, 34] width 43 height 9
click at [159, 65] on span "No PGW/LTL" at bounding box center [161, 68] width 71 height 10
click at [371, 46] on span "To company" at bounding box center [364, 48] width 21 height 4
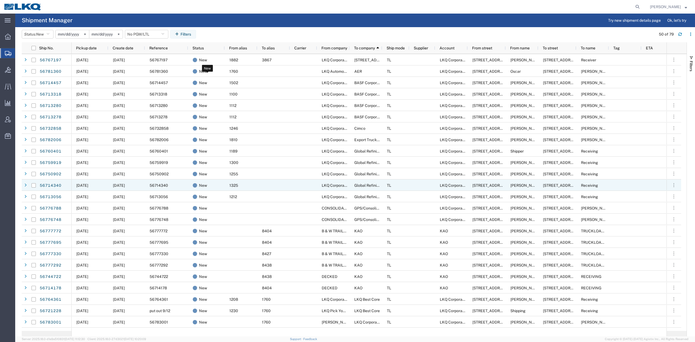
scroll to position [109, 0]
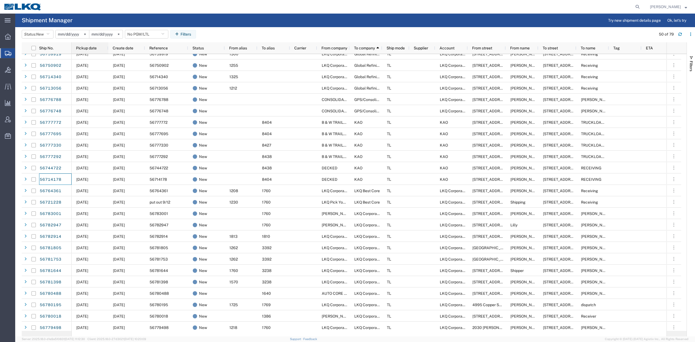
click at [85, 48] on span "Pickup date" at bounding box center [86, 48] width 21 height 4
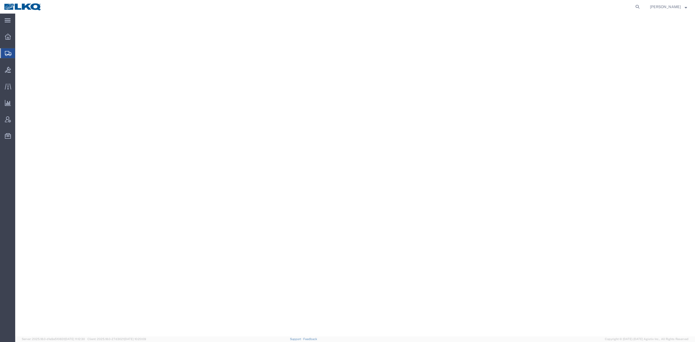
select select
select select "27940"
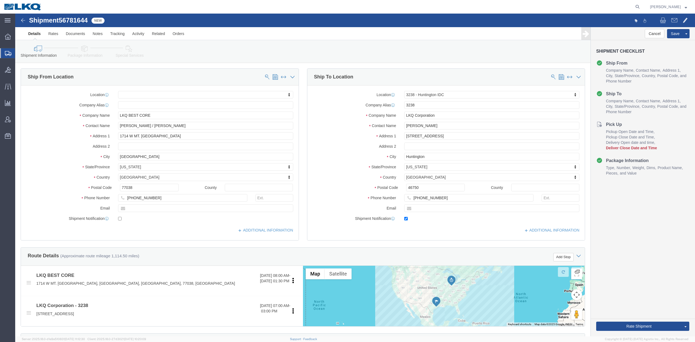
type input "1760"
click input "[PERSON_NAME] / [PERSON_NAME]"
click div "Address [STREET_ADDRESS] [GEOGRAPHIC_DATA]"
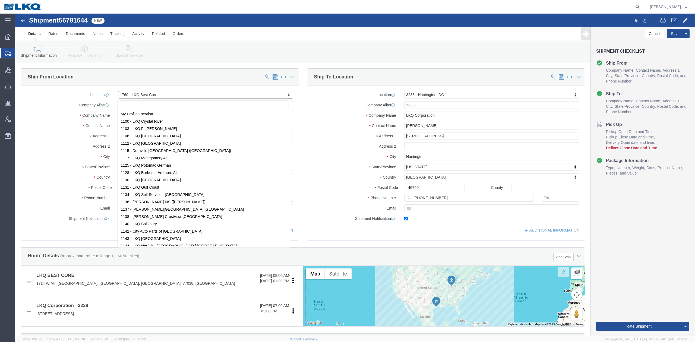
scroll to position [1269, 0]
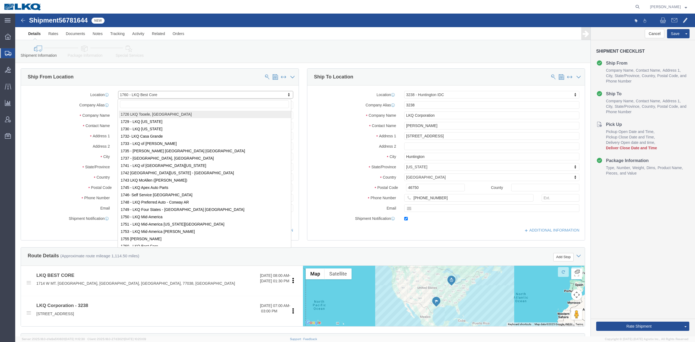
drag, startPoint x: 178, startPoint y: 101, endPoint x: 165, endPoint y: 93, distance: 15.5
select select "56712"
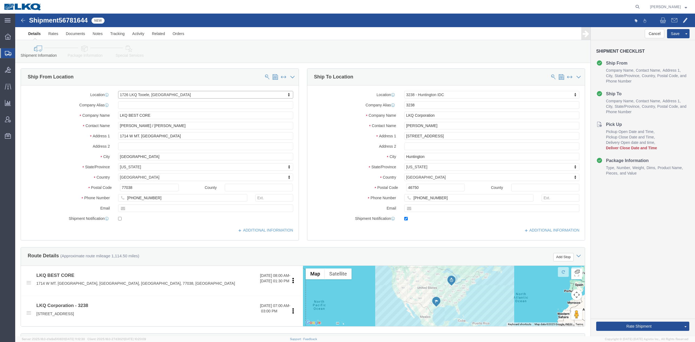
type input "1760"
select select "27634"
select select "TX"
click input "1714 W MT. HOUSTON ROAD"
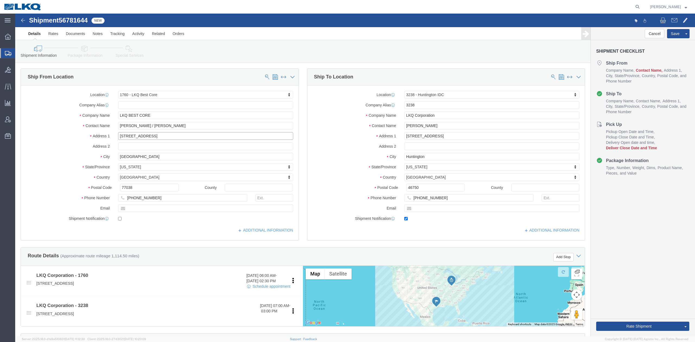
type input "1714 W Mount Houston Rd"
click input "ALFREDO GARCIA / OSCAR DAVILA"
select select
type input "Shipper"
click div "Location 3238 - Huntington IDC My Profile Location 1100 - LKQ Crystal River 110…"
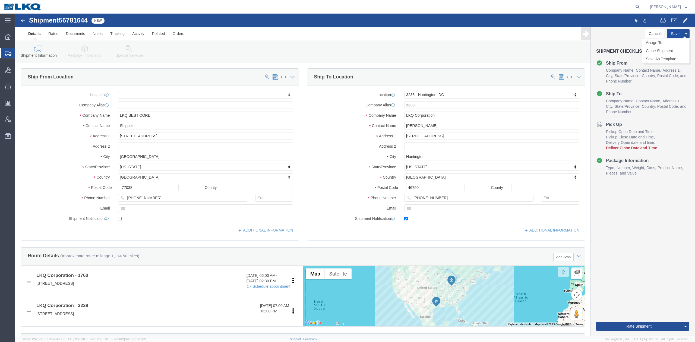
click button "Save"
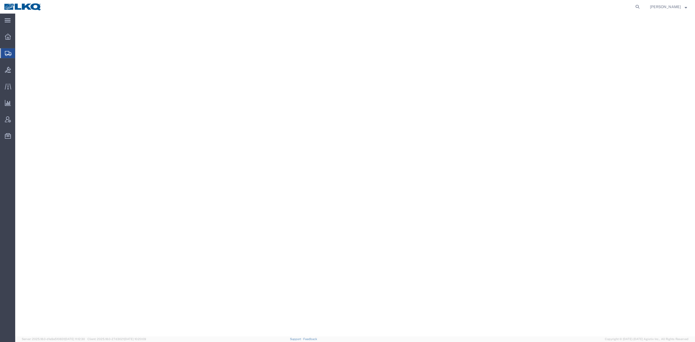
select select "27662"
select select
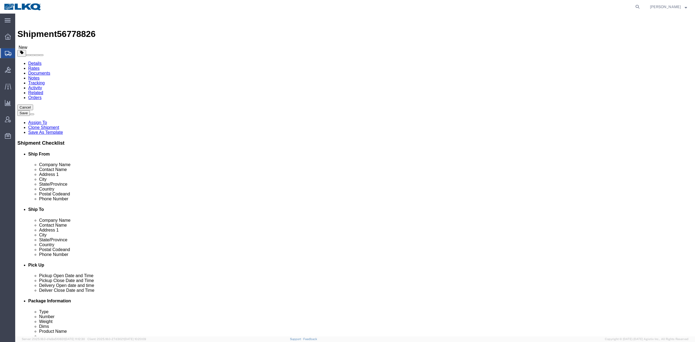
type input "l"
type input "1810"
select select "27660"
select select "IL"
click input "[PERSON_NAME]"
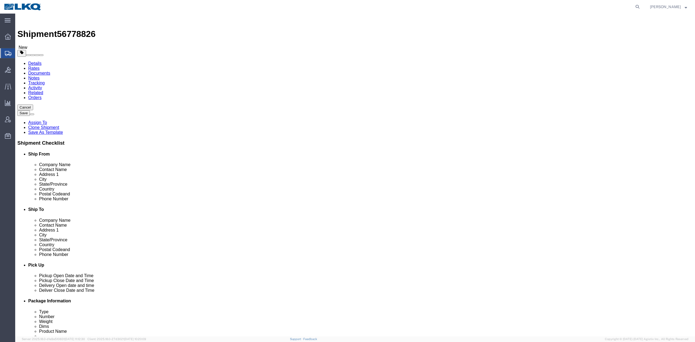
type input "Receiver"
click div "Location 1810 - LKQ Heavy Duty Truck Core My Profile Location 1100 - LKQ Crysta…"
click input "7084416512"
type input "6150000000"
click button "Save"
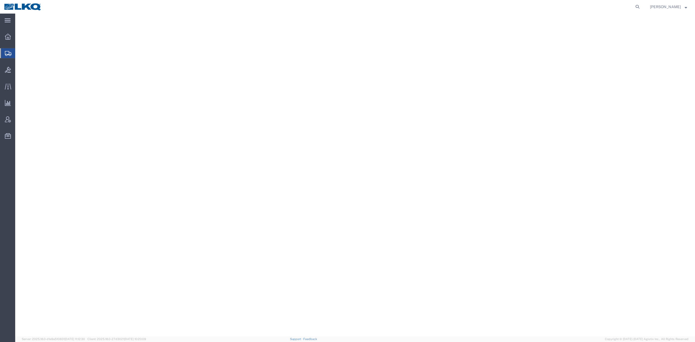
select select
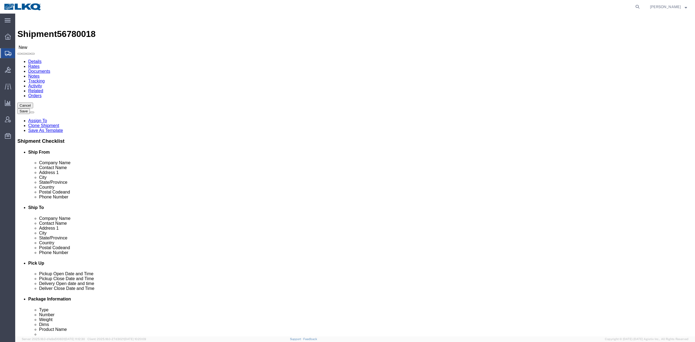
type input "v"
type input "1386"
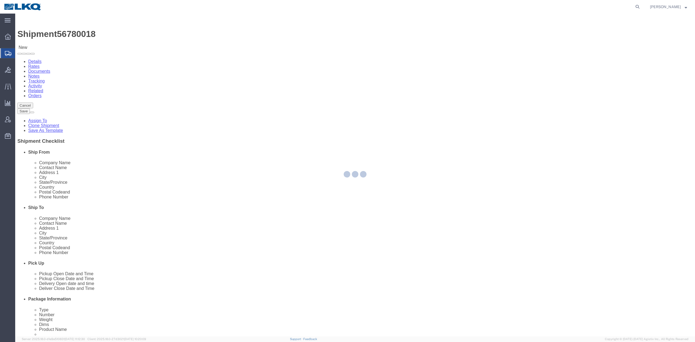
select select "NJ"
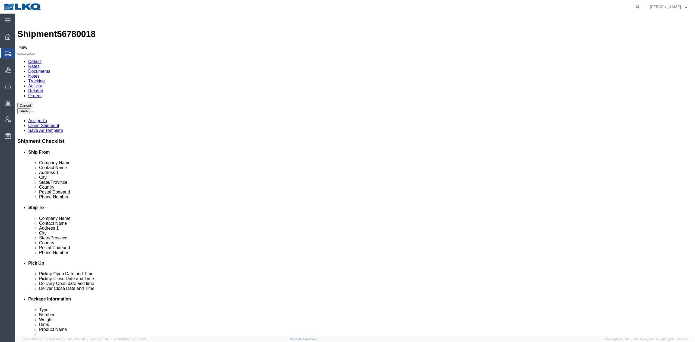
click input "Theodore Mainiero"
type input "Receiver"
click label "Company Name"
click input "8566914669"
type input "6150000000"
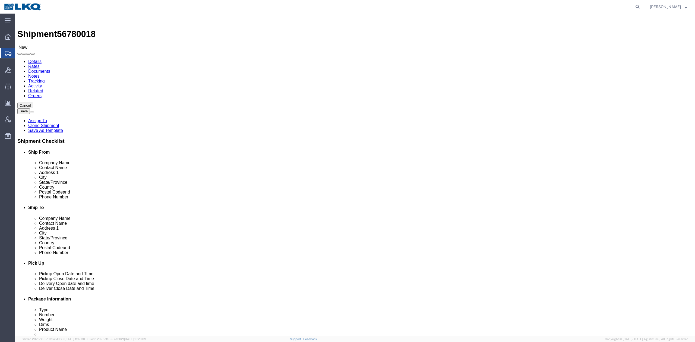
click label "Contact Name"
click button "Save"
type button "Save"
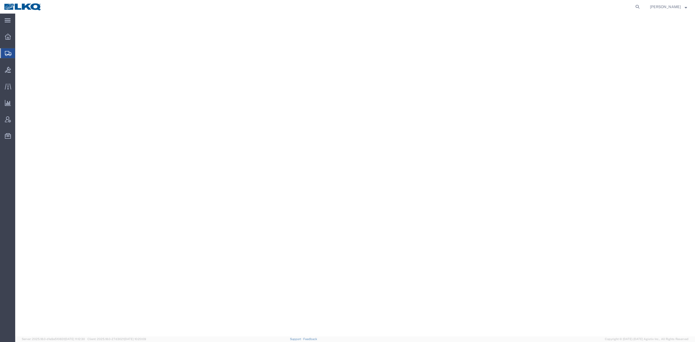
select select "27708"
select select
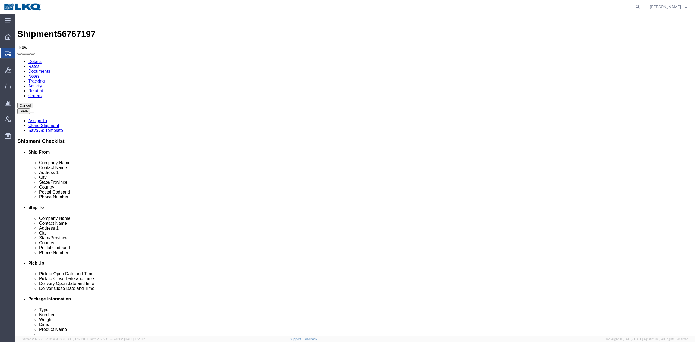
type input "west sa"
select select "57631"
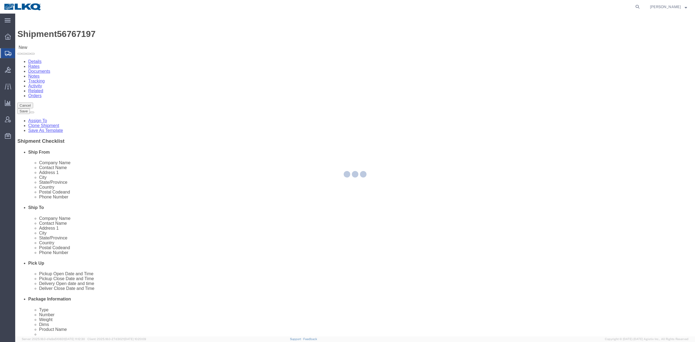
select select "CA"
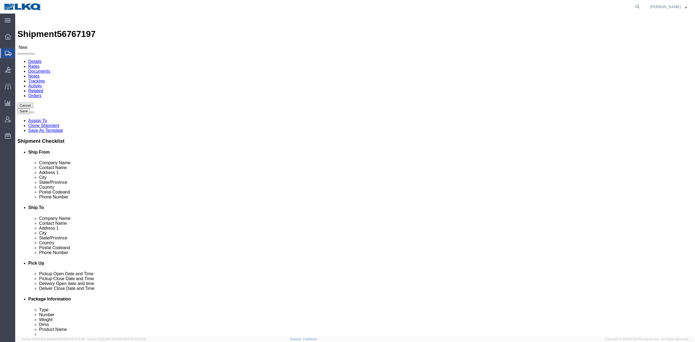
click input "[PERSON_NAME]"
type input "Receiver"
click div "Location 3867 - [GEOGRAPHIC_DATA] 1100 - LKQ Crystal River 1103 - LKQ Ft [PERSO…"
click button "Save"
type button "Save"
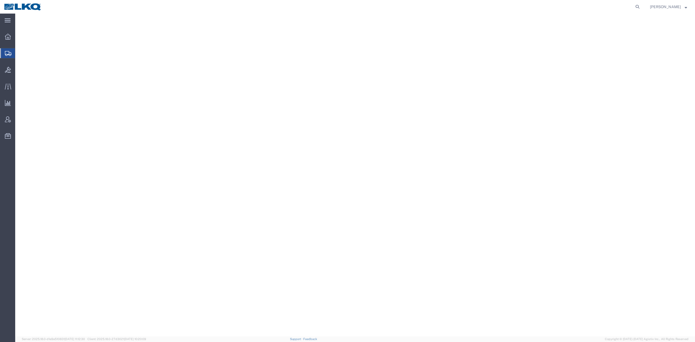
select select
select select "65991"
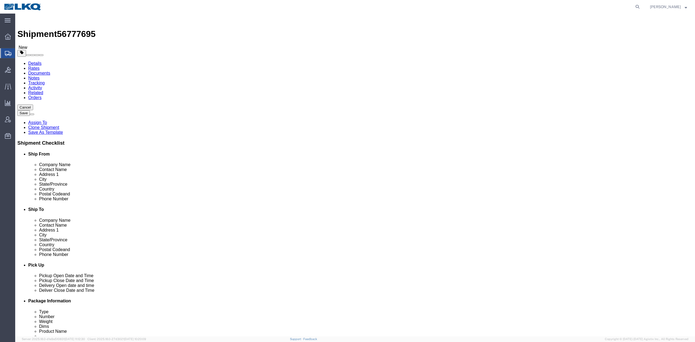
click span "56777695"
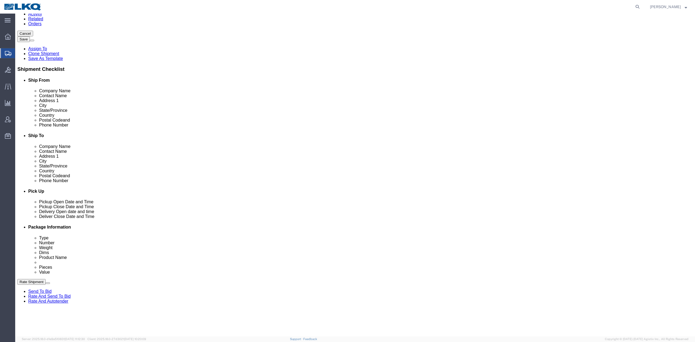
scroll to position [145, 0]
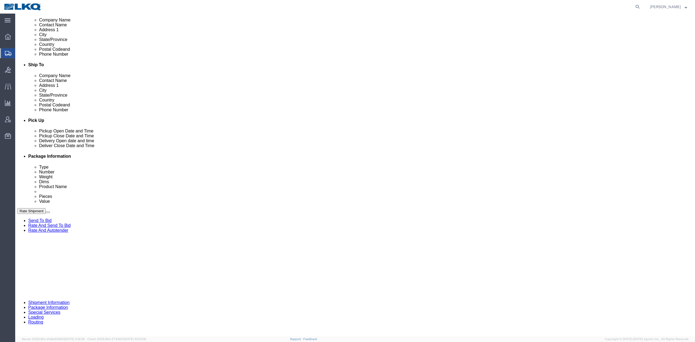
click div "[DATE] 10:00 PM"
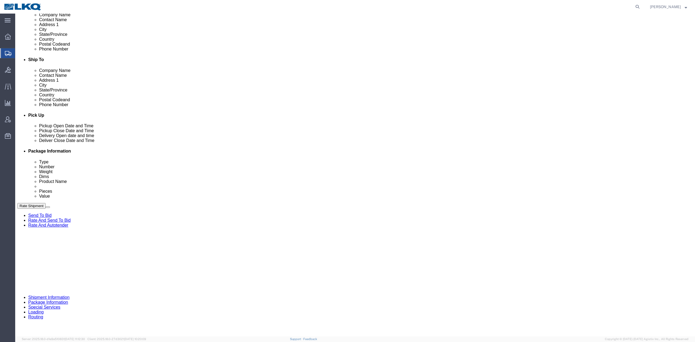
click div "Sep 12 2025 7:30 AM"
drag, startPoint x: 170, startPoint y: 255, endPoint x: 298, endPoint y: 234, distance: 129.8
click div "References Add reference"
click icon
click select "Select Account Type Activity ID Airline Appointment Number ASN Batch Request # …"
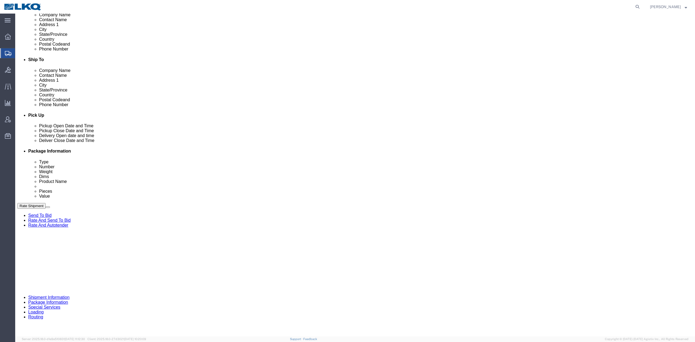
select select "DELNUM"
click select "Select Account Type Activity ID Airline Appointment Number ASN Batch Request # …"
type input "x"
select select "BOL"
paste input "56777695"
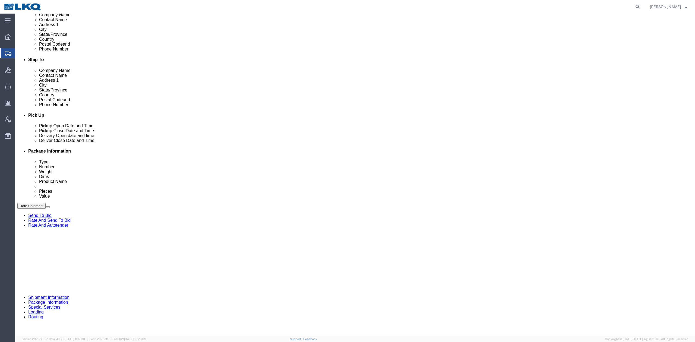
type input "56777695"
click link "Package Information"
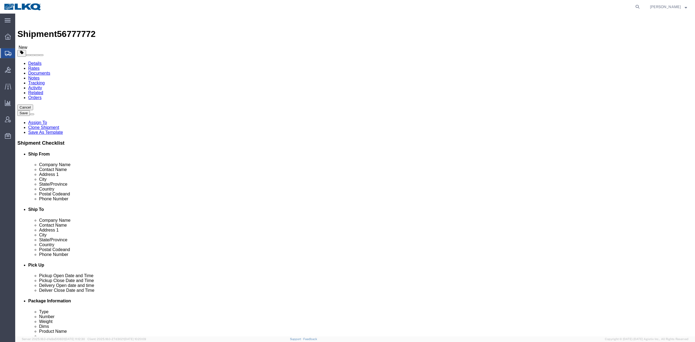
click span "56777772"
select select
select select "65991"
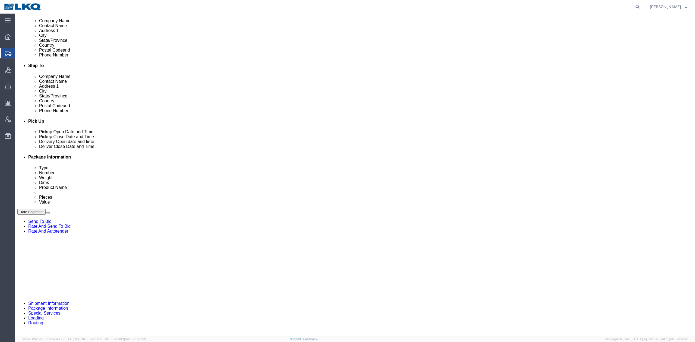
scroll to position [181, 0]
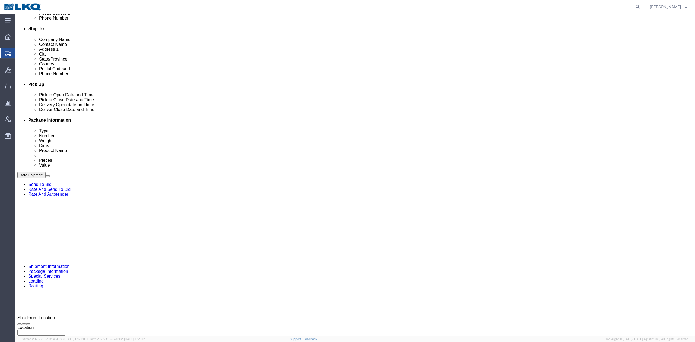
drag, startPoint x: 417, startPoint y: 189, endPoint x: 63, endPoint y: 241, distance: 357.3
click icon
click select "Select Account Type Activity ID Airline Appointment Number ASN Batch Request # …"
select select "DELNUM"
click select "Select Account Type Activity ID Airline Appointment Number ASN Batch Request # …"
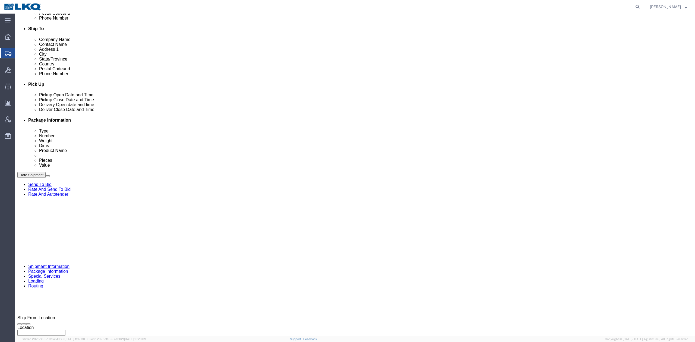
type input "x"
select select "BOL"
paste input "56777772"
type input "56777772"
click link "Package Information"
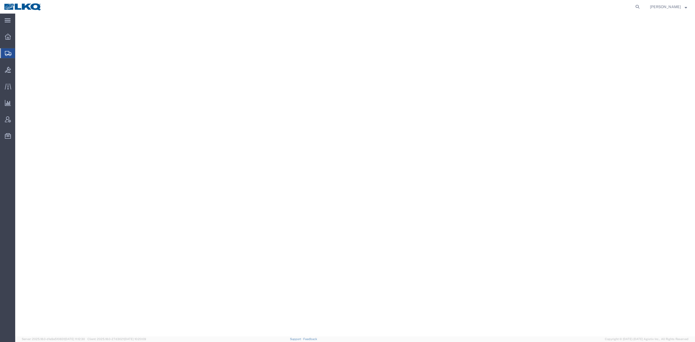
select select
select select "30543"
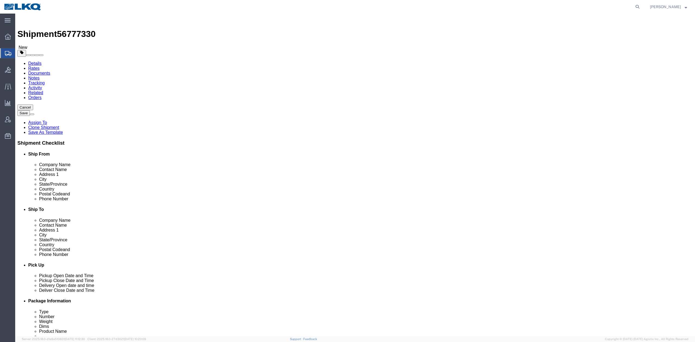
drag, startPoint x: 67, startPoint y: 6, endPoint x: 110, endPoint y: 36, distance: 51.9
click span "56777330"
copy span "56777330"
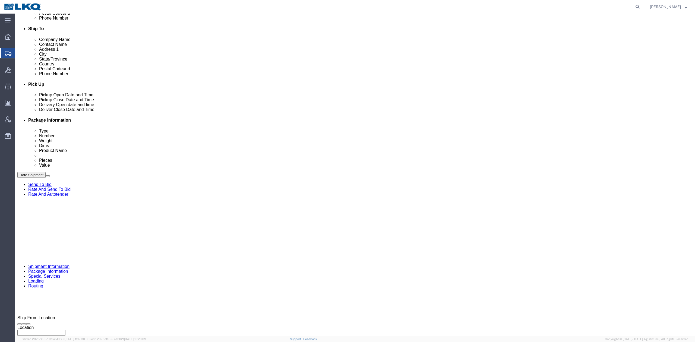
drag, startPoint x: 416, startPoint y: 186, endPoint x: 96, endPoint y: 234, distance: 323.7
click icon
click select "Select Account Type Activity ID Airline Appointment Number ASN Batch Request # …"
select select "DELNUM"
click select "Select Account Type Activity ID Airline Appointment Number ASN Batch Request # …"
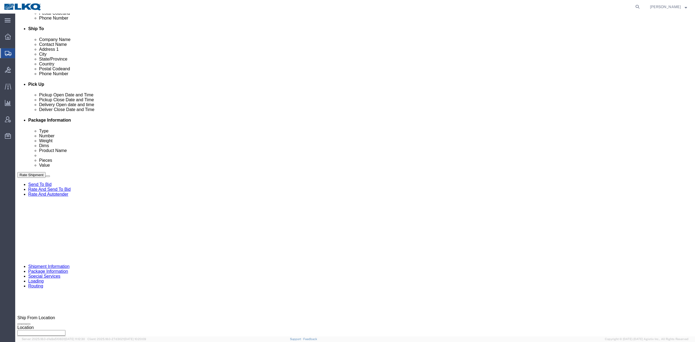
type input "x"
select select "BOL"
paste input "56777330"
type input "56777330"
click link "Package Information"
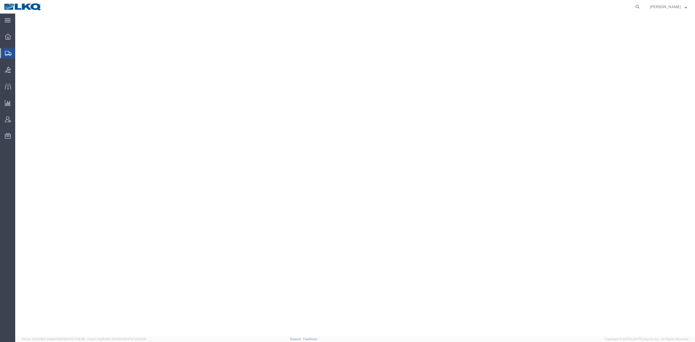
select select
select select "65991"
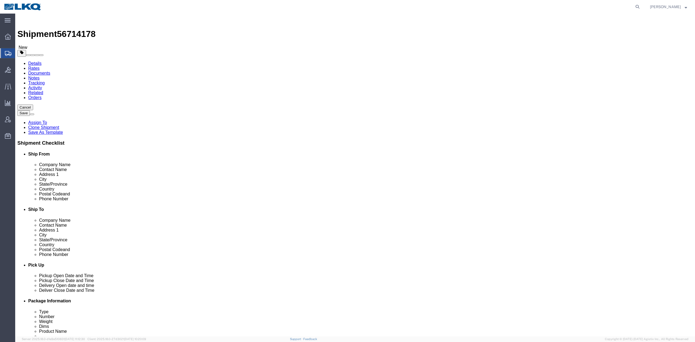
click span "56714178"
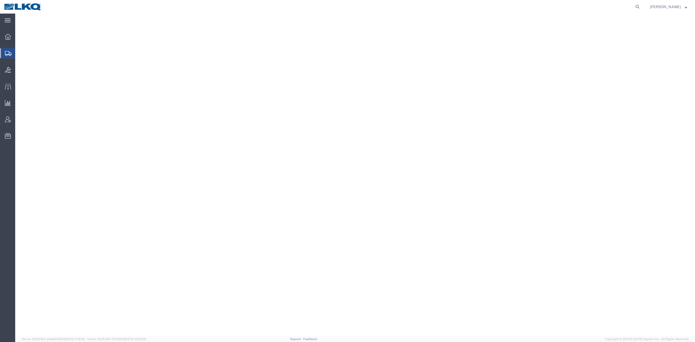
select select
select select "65991"
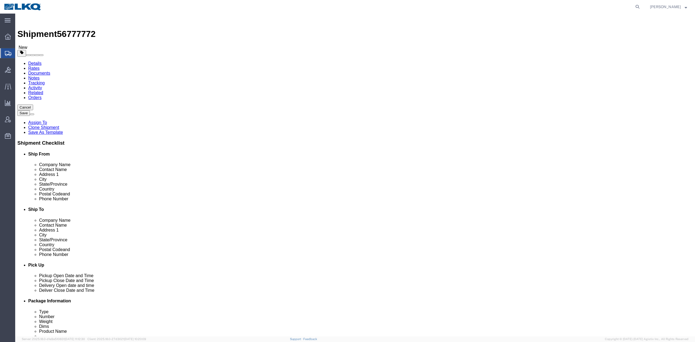
click span "56777772"
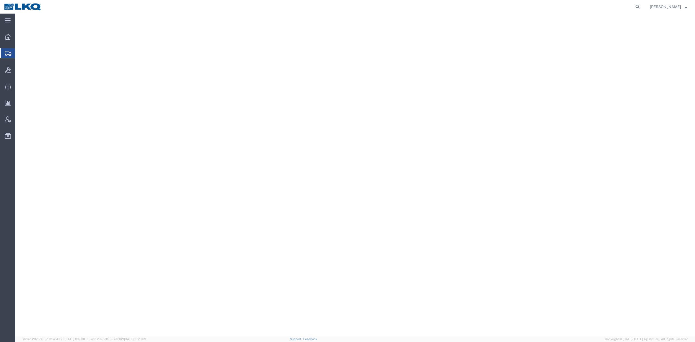
select select
select select "65991"
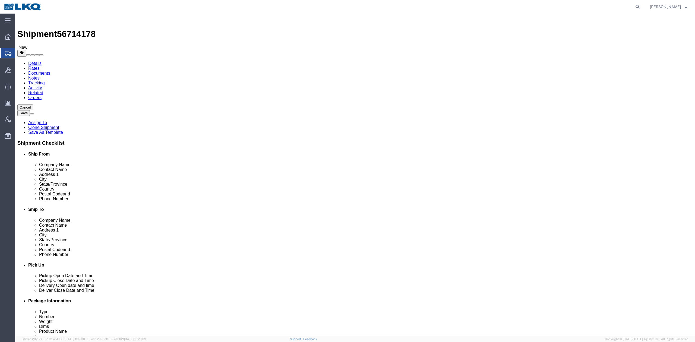
click span "56714178"
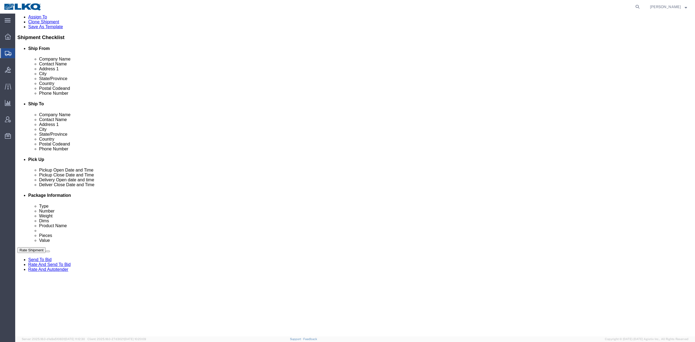
scroll to position [181, 0]
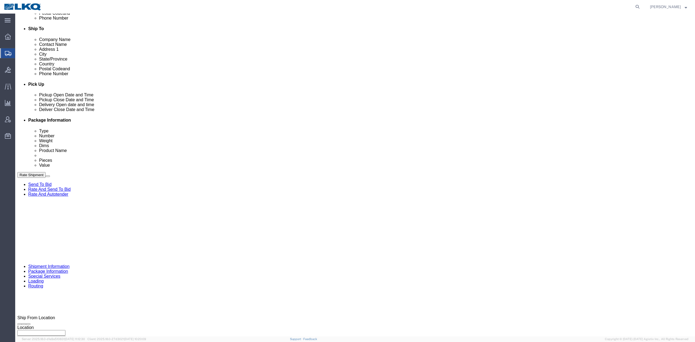
drag, startPoint x: 198, startPoint y: 186, endPoint x: 197, endPoint y: 190, distance: 4.0
click div "[DATE] 3:30 PM"
click div "References Add reference"
click button
click select "Select Account Type Activity ID Airline Appointment Number ASN Batch Request # …"
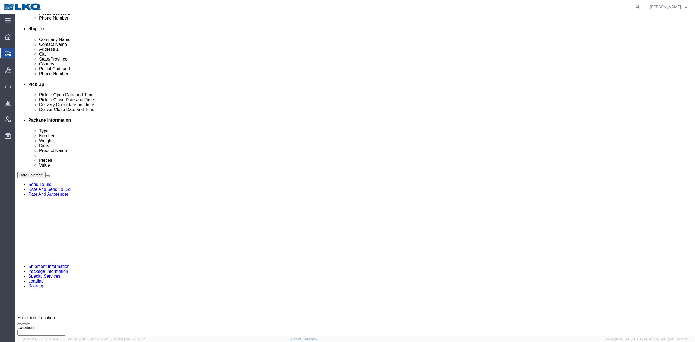
select select "DELNUM"
click select "Select Account Type Activity ID Airline Appointment Number ASN Batch Request # …"
type input "x"
select select "BOL"
paste input "56714178"
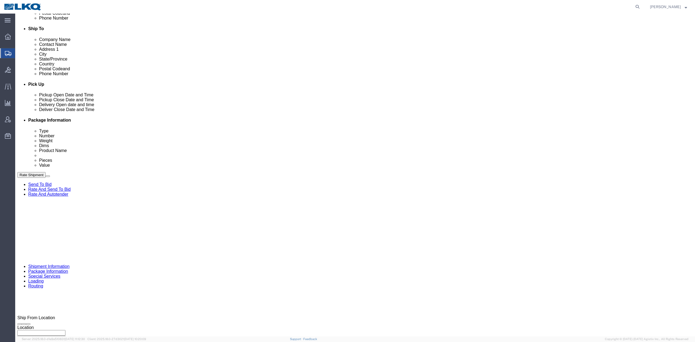
type input "56714178"
drag, startPoint x: 68, startPoint y: 37, endPoint x: 152, endPoint y: 127, distance: 122.2
click icon
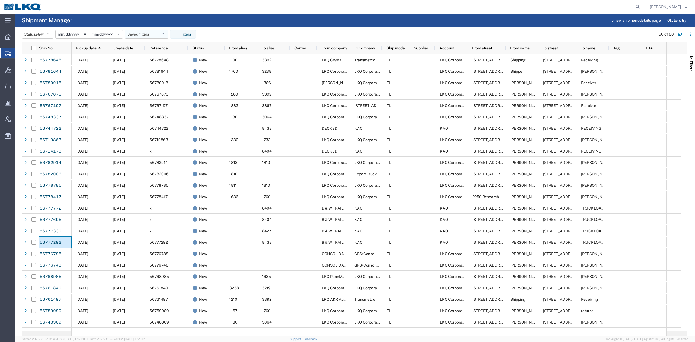
click at [156, 33] on button "Saved filters" at bounding box center [146, 34] width 43 height 9
click at [156, 66] on span "No PGW/LTL" at bounding box center [161, 68] width 71 height 10
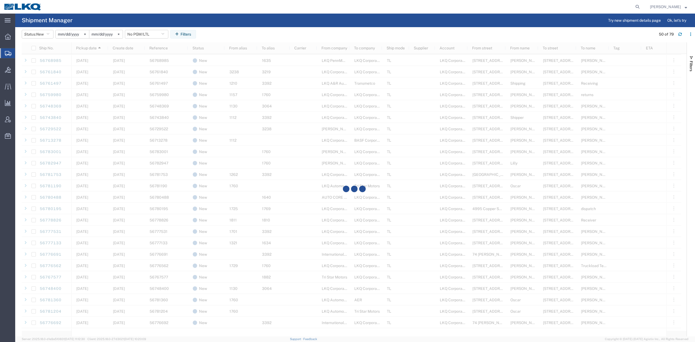
scroll to position [253, 0]
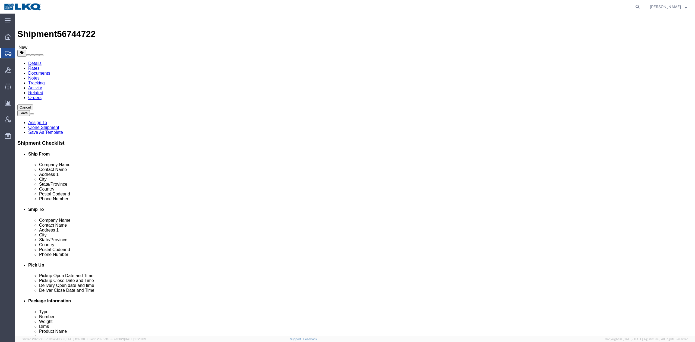
select select
select select "30553"
click span "56744722"
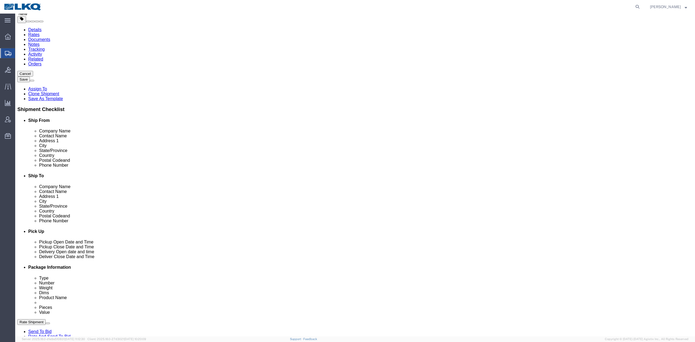
scroll to position [181, 0]
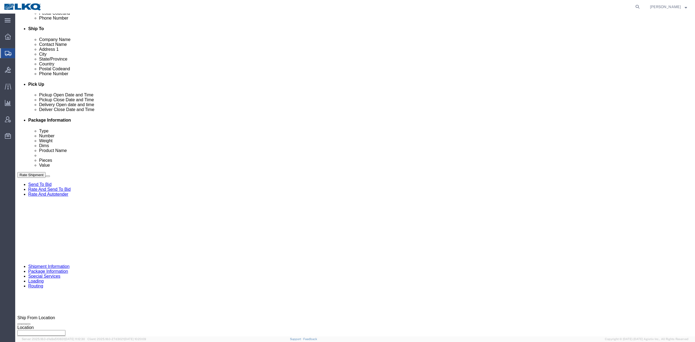
click div "Sep 15 2025 3:30 PM"
click div "References Add reference"
click icon
click select "Select Account Type Activity ID Airline Appointment Number ASN Batch Request # …"
select select "DELNUM"
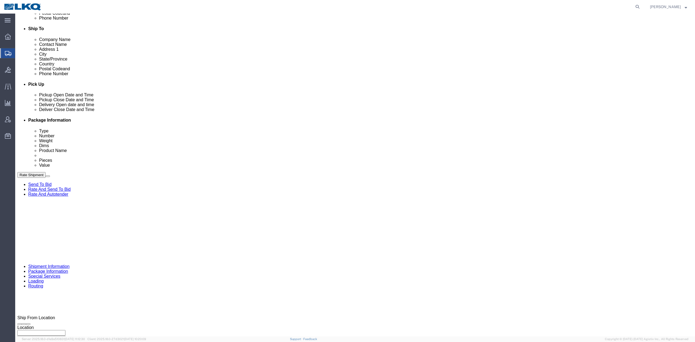
click select "Select Account Type Activity ID Airline Appointment Number ASN Batch Request # …"
type input "x"
select select "BOL"
paste input "56744722"
type input "56744722"
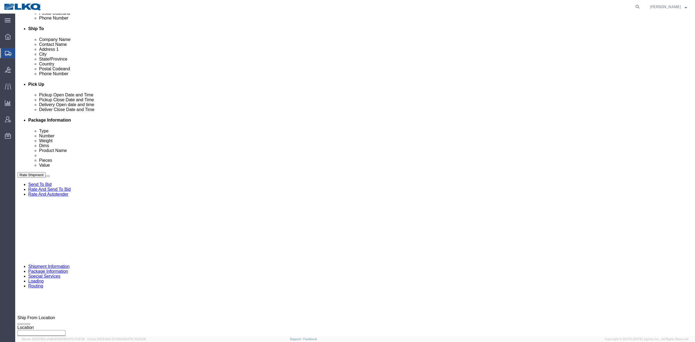
click icon
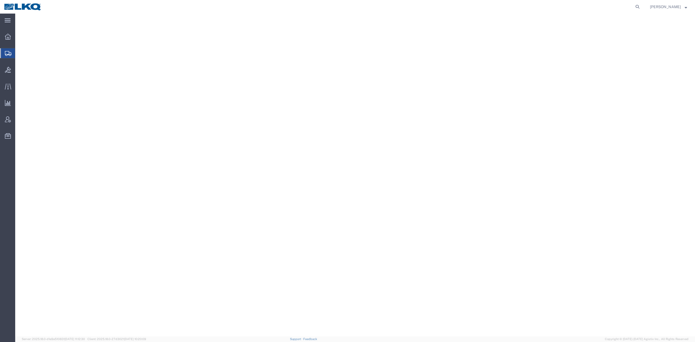
select select
select select "30553"
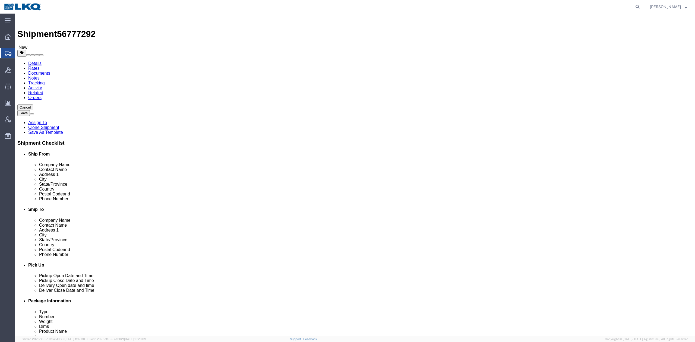
click span "56777292"
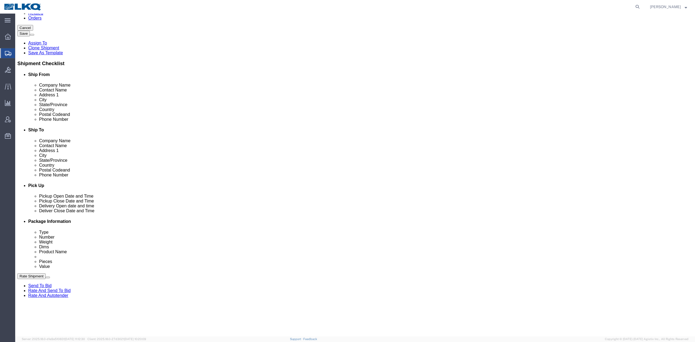
scroll to position [145, 0]
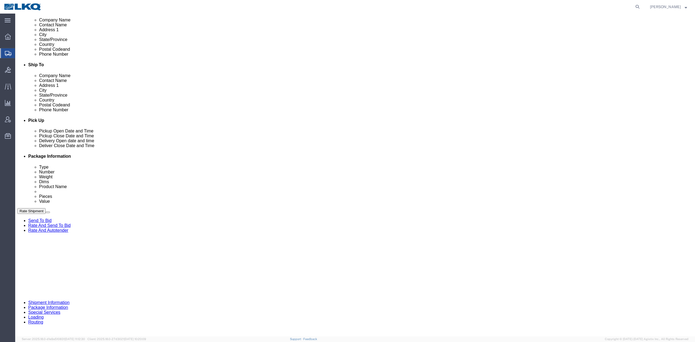
click icon
click select "Select Account Type Activity ID Airline Appointment Number ASN Batch Request # …"
select select "DELNUM"
click select "Select Account Type Activity ID Airline Appointment Number ASN Batch Request # …"
type input "x"
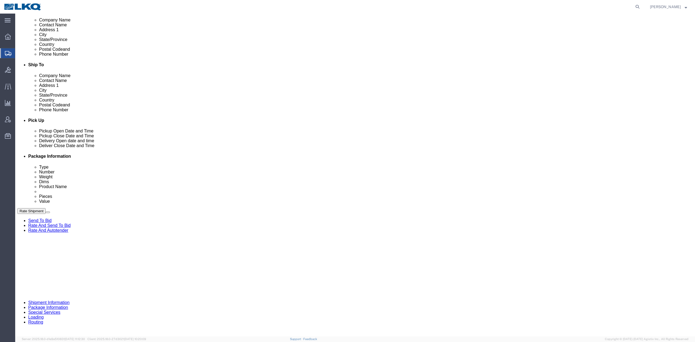
select select "BOL"
paste input "56777292"
type input "56777292"
click icon
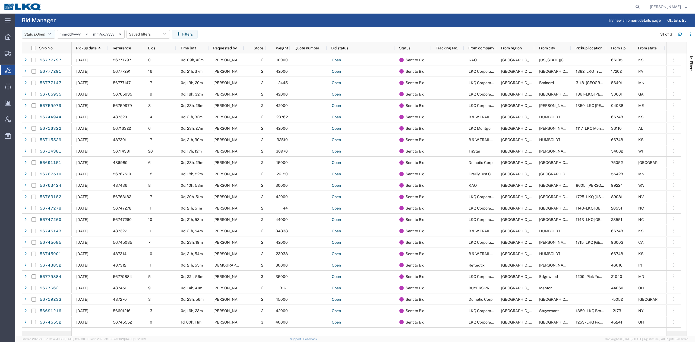
click at [55, 34] on button "Status: Open" at bounding box center [38, 34] width 33 height 9
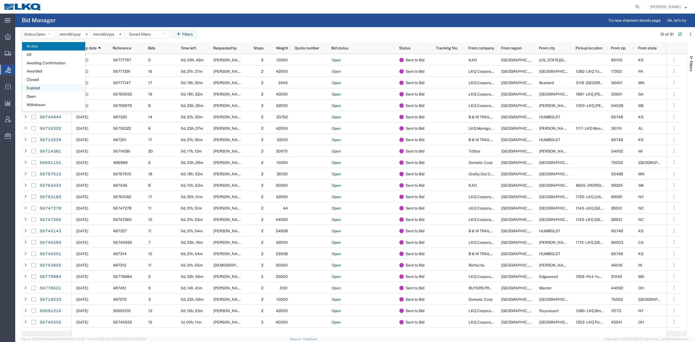
click at [35, 90] on span "Expired" at bounding box center [53, 88] width 63 height 8
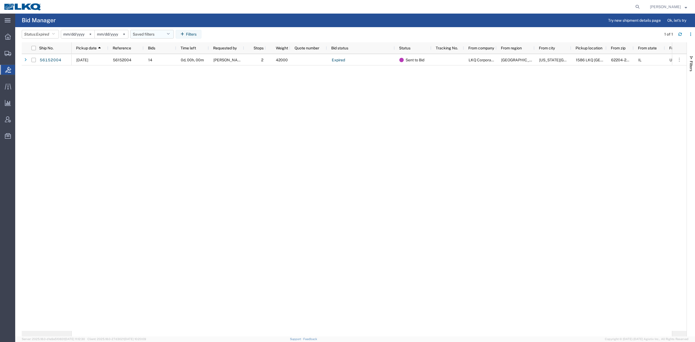
click at [157, 34] on button "Saved filters" at bounding box center [151, 34] width 43 height 9
click at [168, 59] on span "No PGW/LTL" at bounding box center [166, 58] width 71 height 10
